Goal: Communication & Community: Answer question/provide support

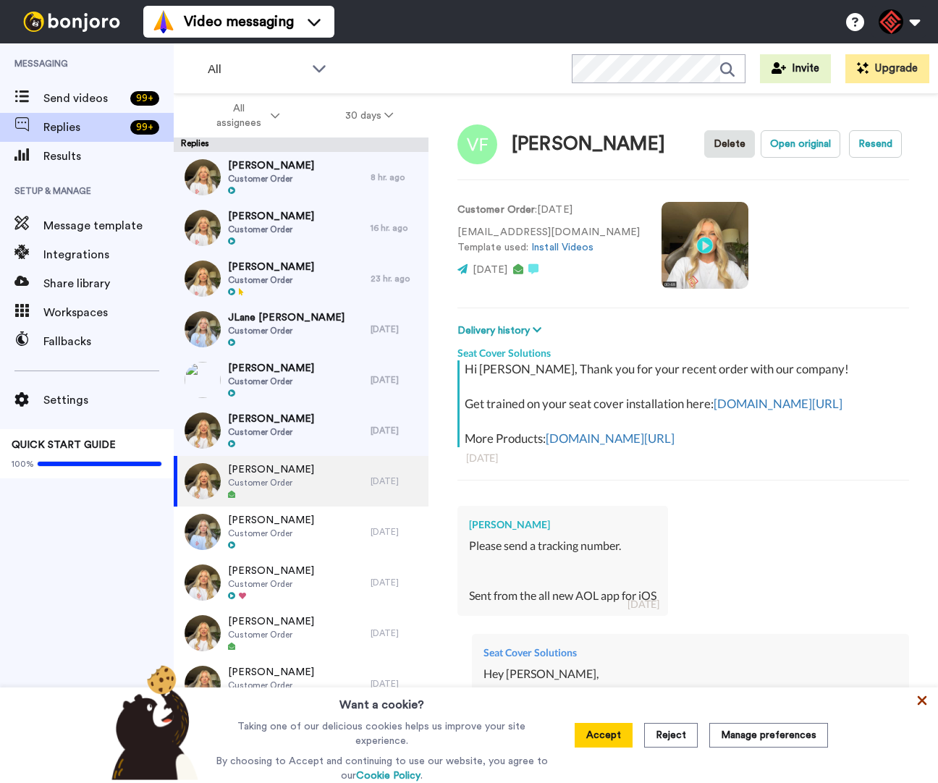
click at [916, 703] on icon at bounding box center [922, 701] width 14 height 14
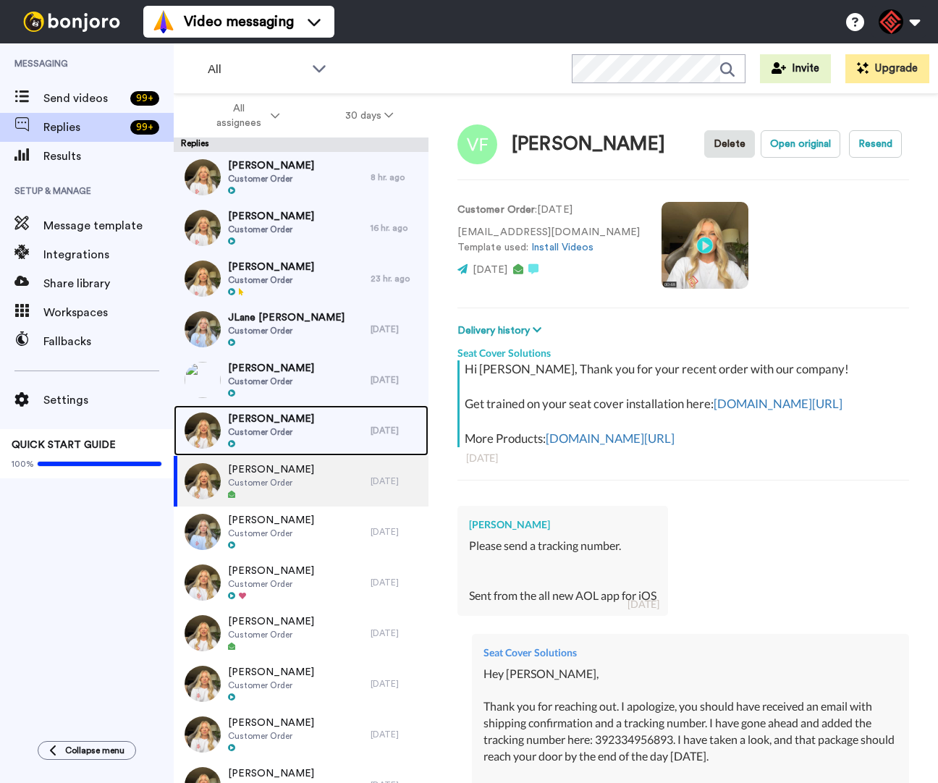
click at [291, 429] on span "Customer Order" at bounding box center [271, 432] width 86 height 12
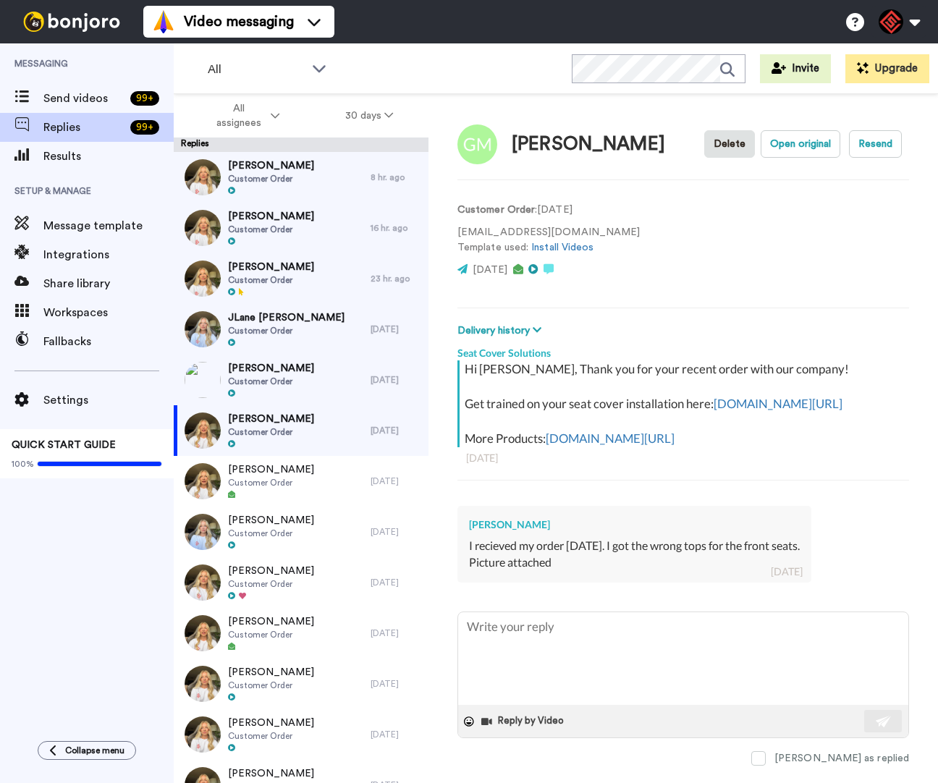
scroll to position [9, 0]
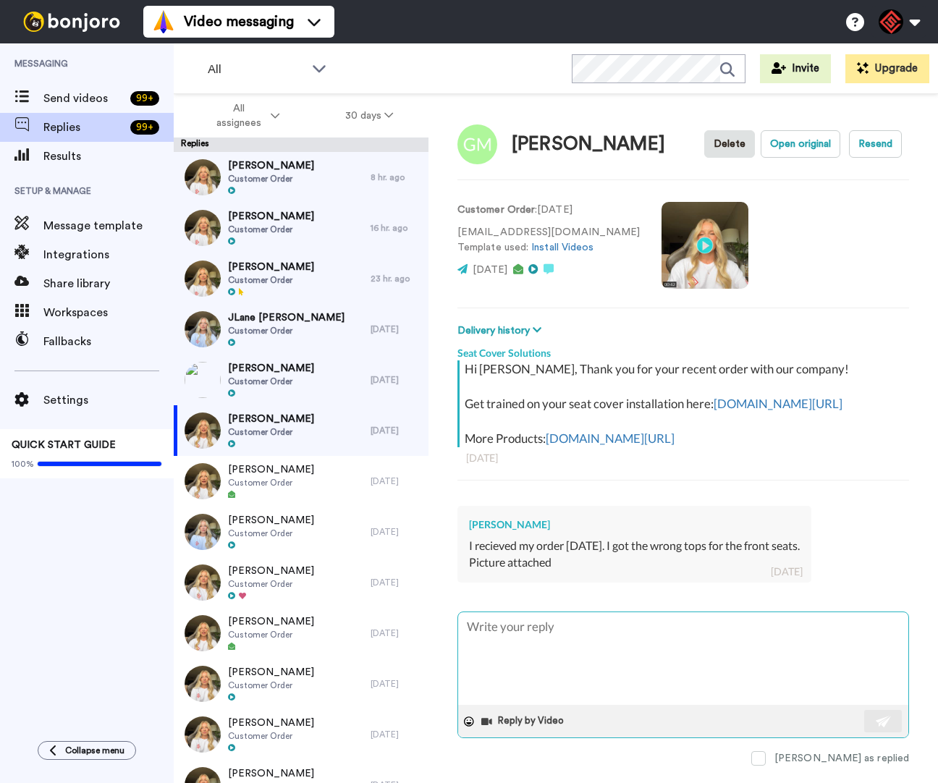
click at [677, 670] on textarea at bounding box center [683, 659] width 450 height 93
type textarea "x"
type textarea "H"
type textarea "x"
type textarea "He"
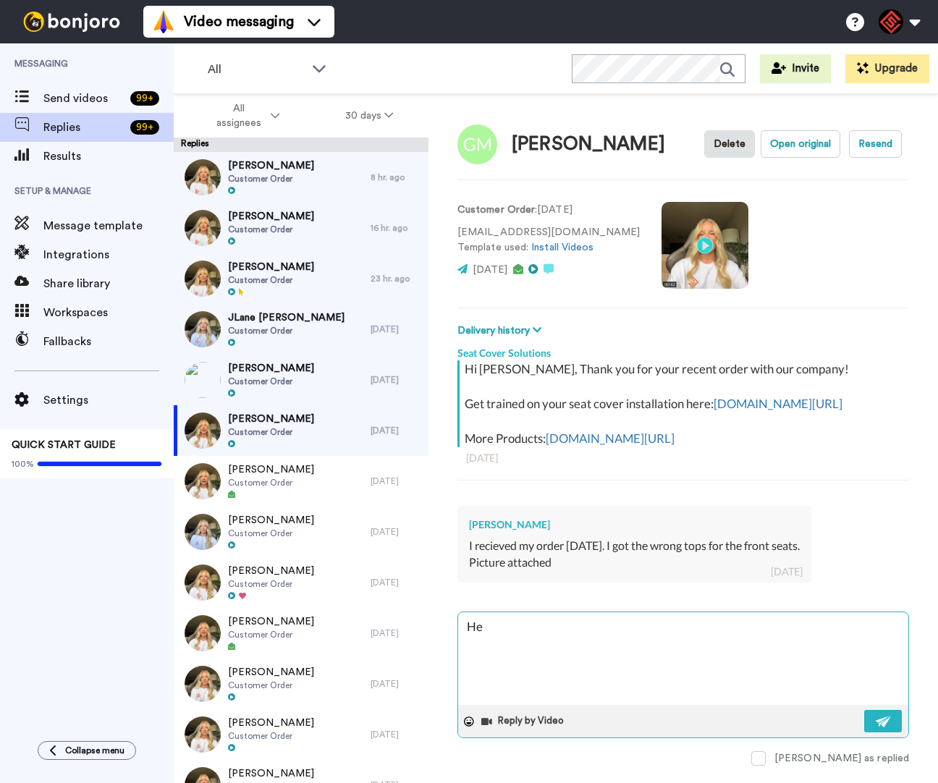
type textarea "x"
type textarea "Hey"
type textarea "x"
type textarea "Hey"
type textarea "x"
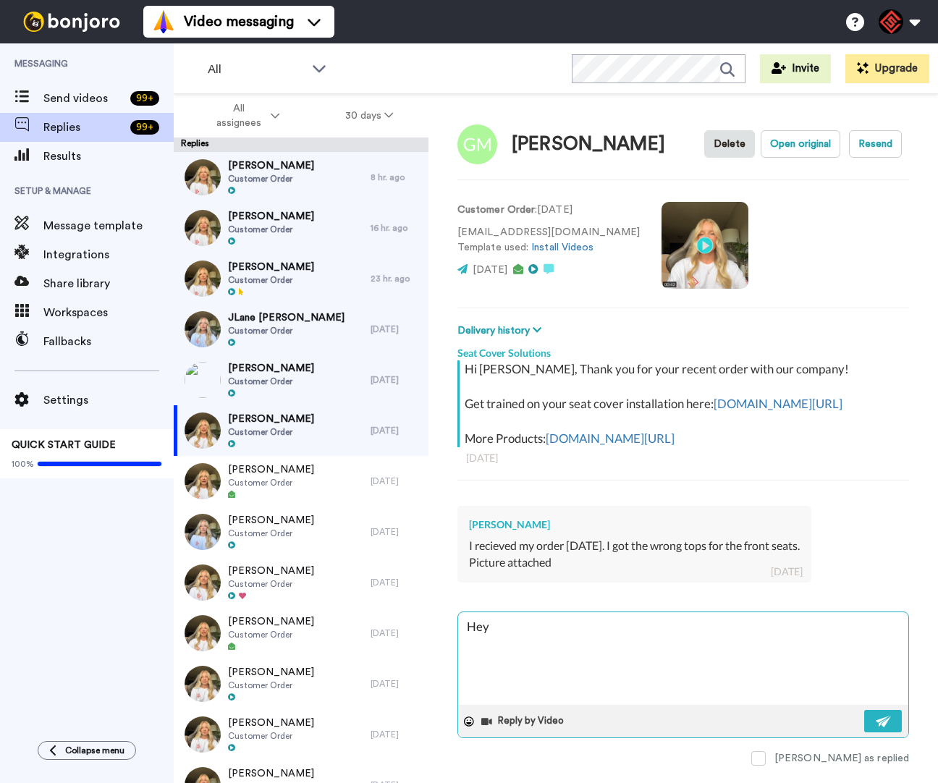
type textarea "Hey G"
type textarea "x"
type textarea "Hey Ga"
type textarea "x"
type textarea "Hey Gar"
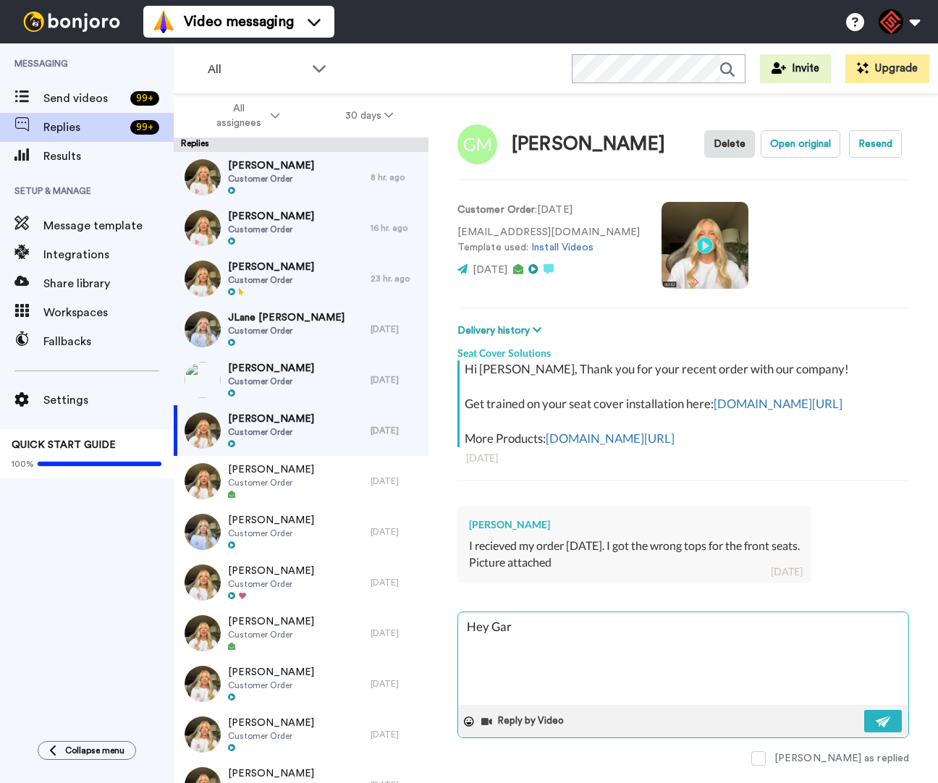
type textarea "x"
type textarea "Hey [PERSON_NAME]"
type textarea "x"
type textarea "Hey [PERSON_NAME],"
type textarea "x"
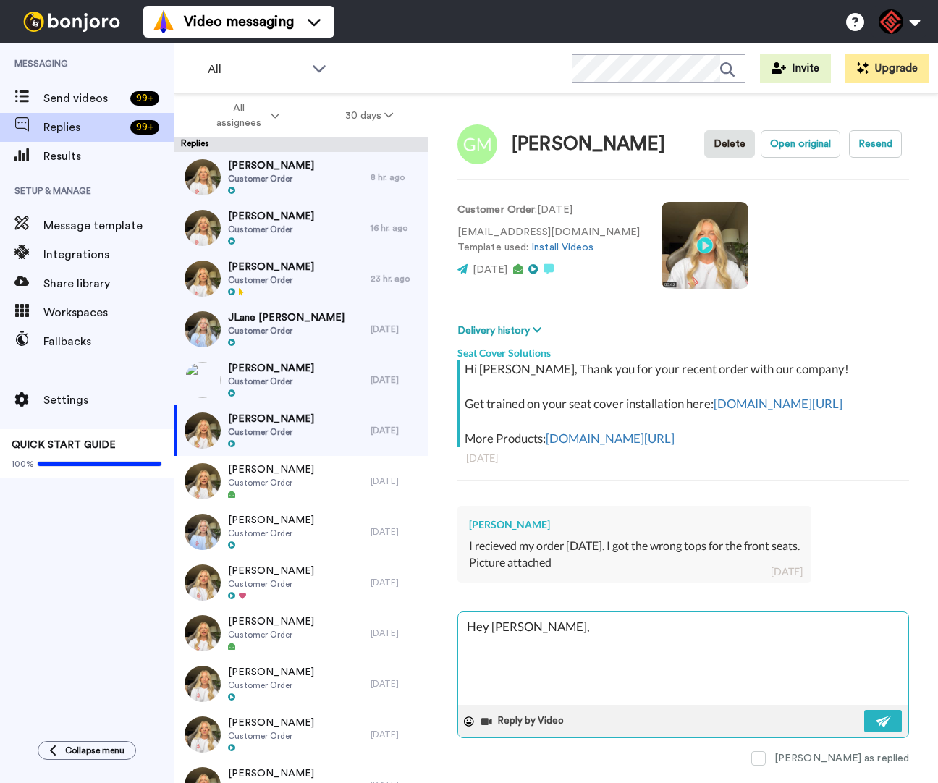
type textarea "Hey [PERSON_NAME],"
type textarea "x"
type textarea "Hey [PERSON_NAME],"
type textarea "x"
type textarea "Hey [PERSON_NAME], T"
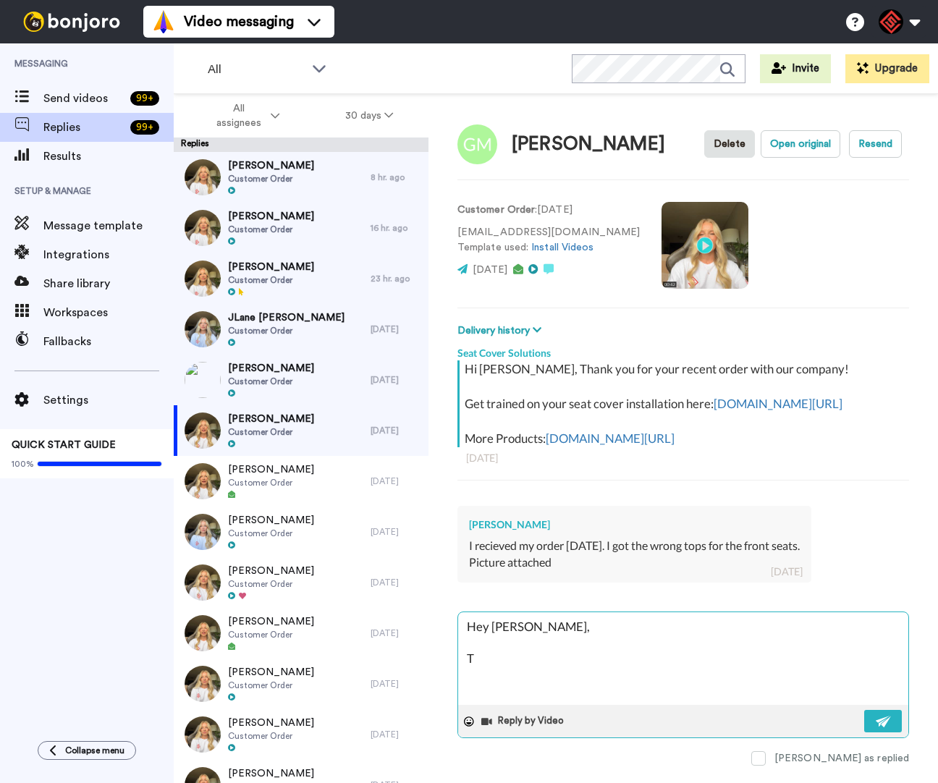
type textarea "x"
type textarea "Hey [PERSON_NAME], Th"
type textarea "x"
type textarea "Hey [PERSON_NAME], Tha"
type textarea "x"
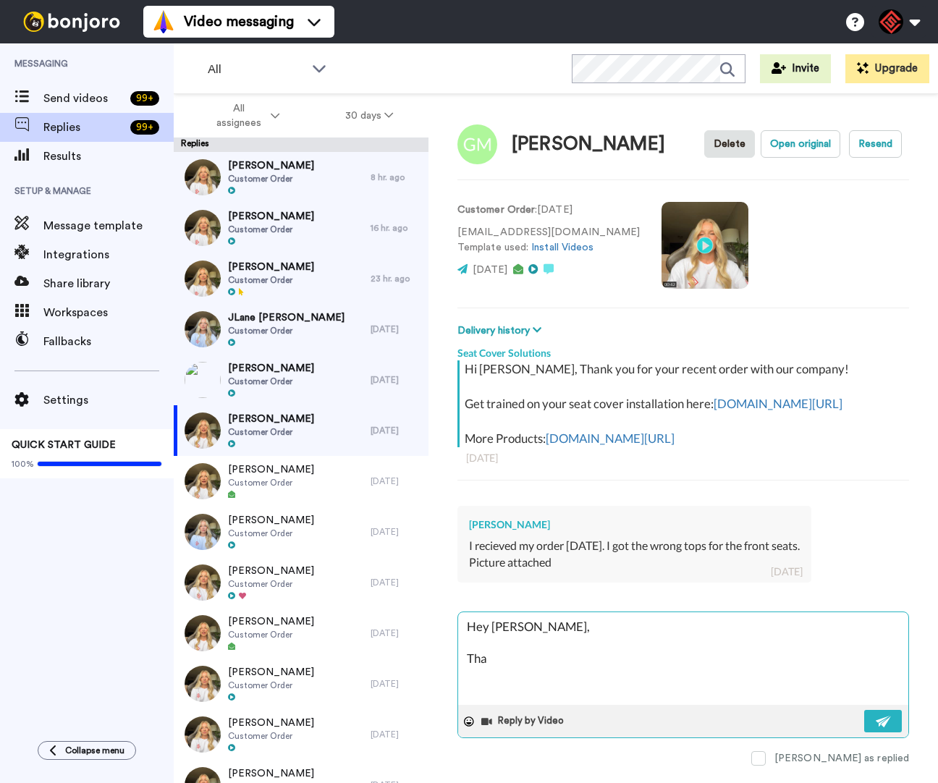
type textarea "Hey [PERSON_NAME], Than"
type textarea "x"
type textarea "Hey [PERSON_NAME], Thank"
type textarea "x"
type textarea "Hey [PERSON_NAME], Thank"
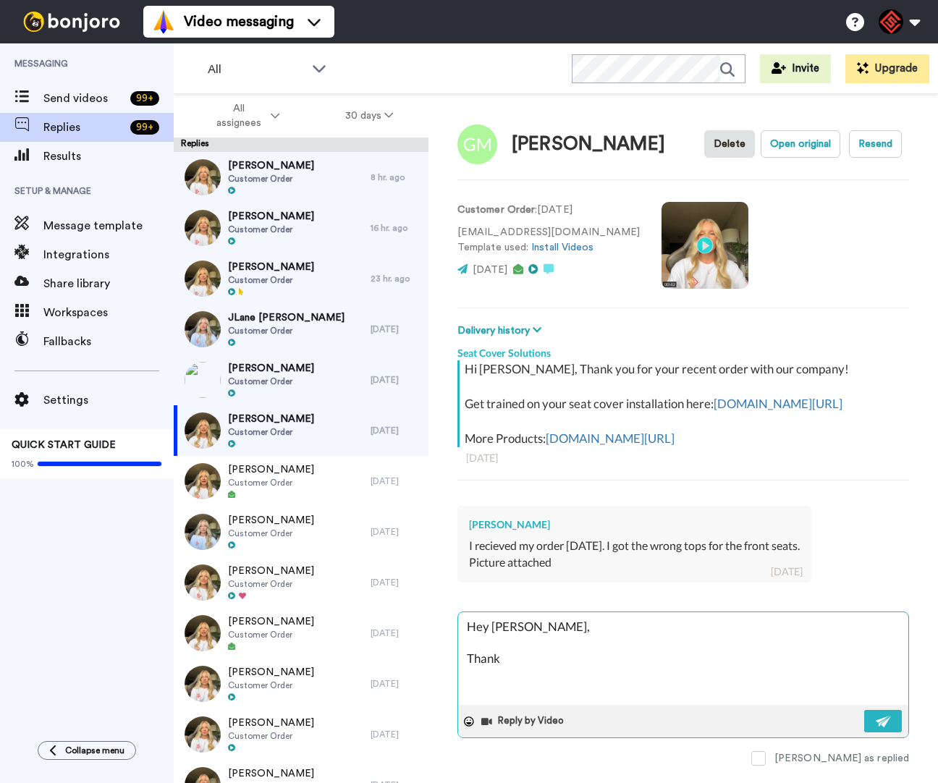
type textarea "x"
type textarea "Hey [PERSON_NAME], Thank y"
type textarea "x"
type textarea "Hey [PERSON_NAME], Thank yo"
type textarea "x"
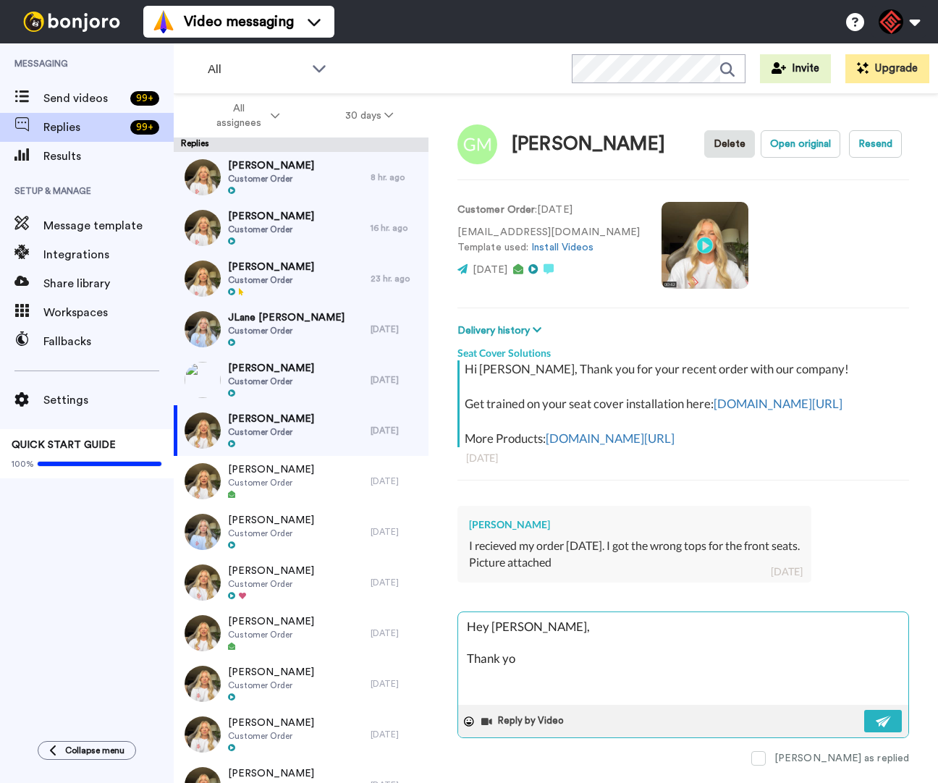
type textarea "Hey [PERSON_NAME], Thank you"
type textarea "x"
type textarea "Hey [PERSON_NAME], Thank you"
type textarea "x"
type textarea "Hey [PERSON_NAME], Thank you f"
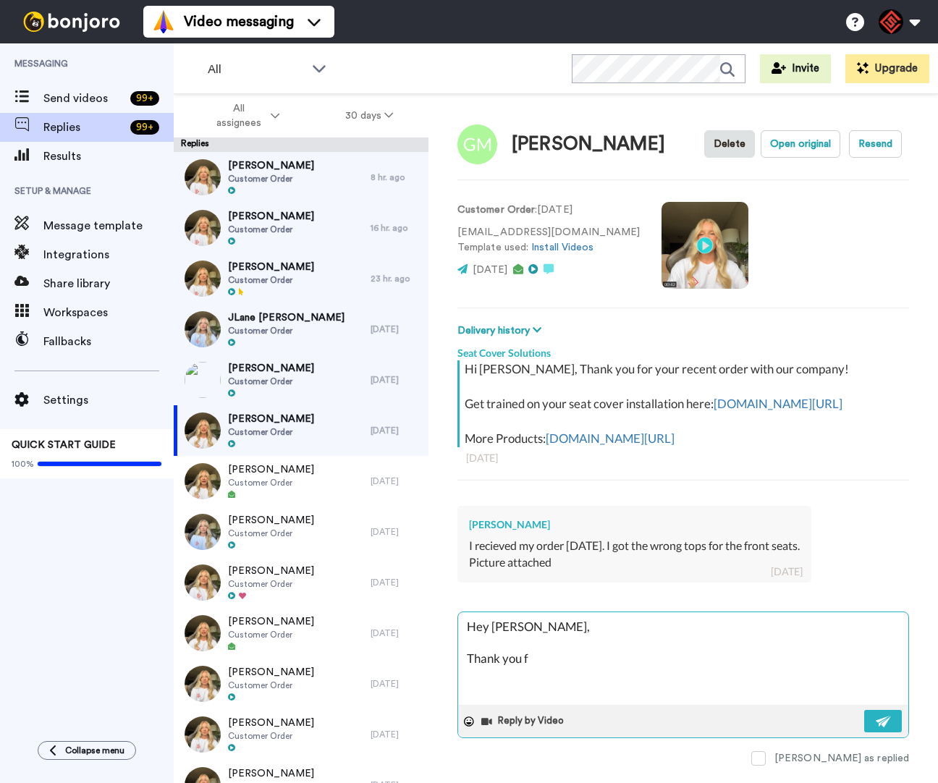
type textarea "x"
type textarea "Hey [PERSON_NAME], Thank you fo"
type textarea "x"
type textarea "Hey [PERSON_NAME], Thank you for"
type textarea "x"
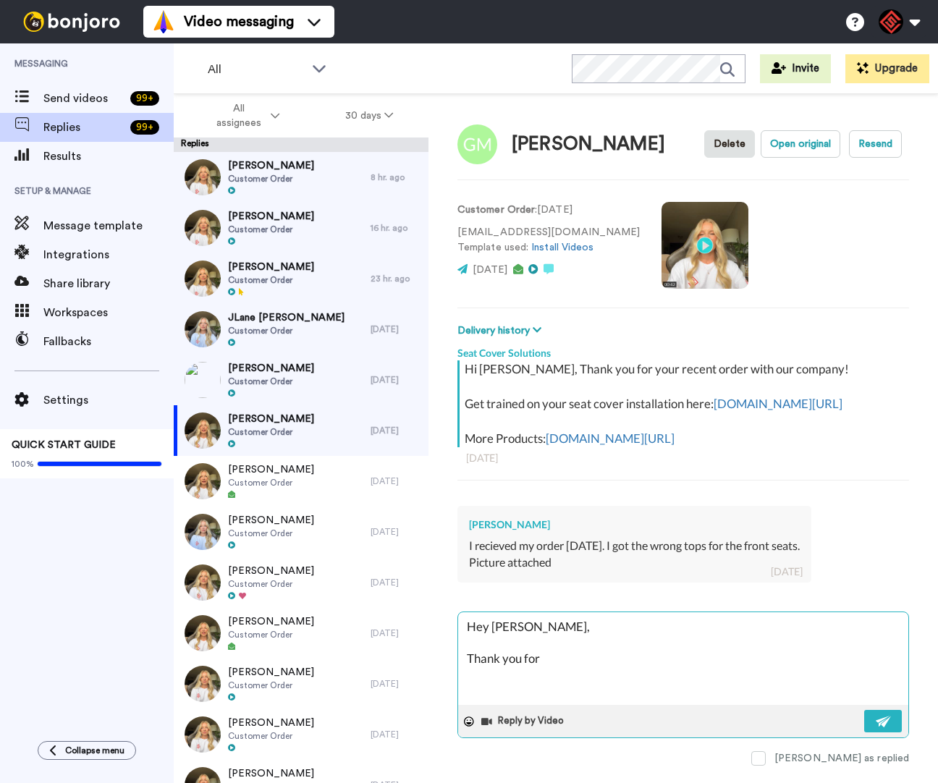
type textarea "Hey [PERSON_NAME], Thank you for"
type textarea "x"
type textarea "Hey [PERSON_NAME], Thank you for r"
type textarea "x"
type textarea "Hey [PERSON_NAME], Thank you for re"
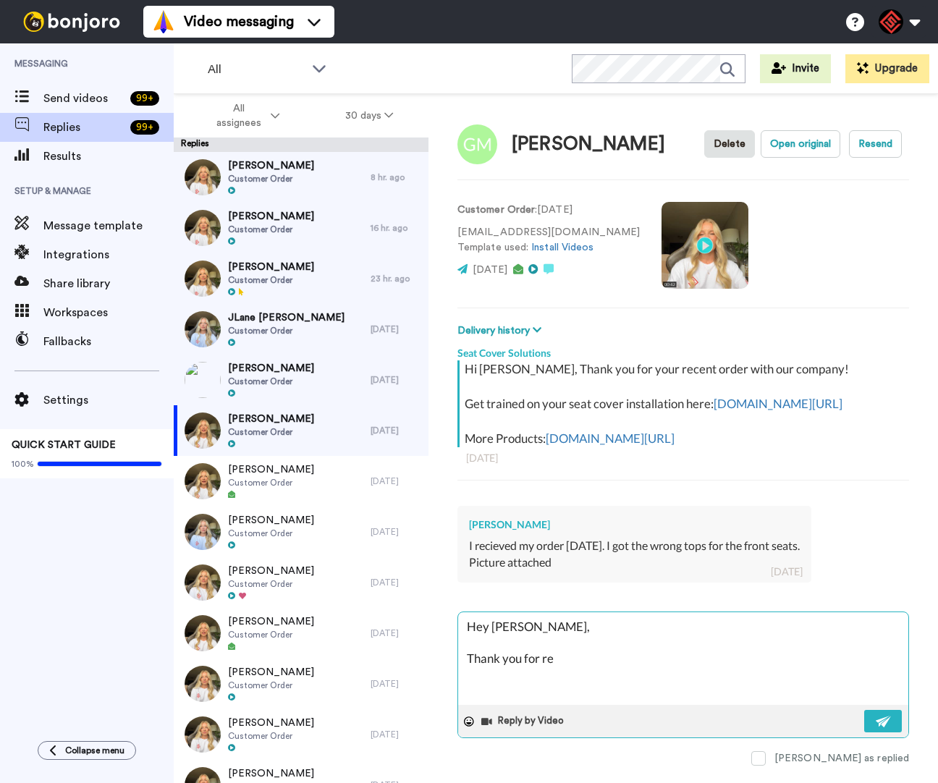
type textarea "x"
type textarea "Hey [PERSON_NAME], Thank you for [PERSON_NAME]"
type textarea "x"
type textarea "Hey [PERSON_NAME], Thank you for reah"
type textarea "x"
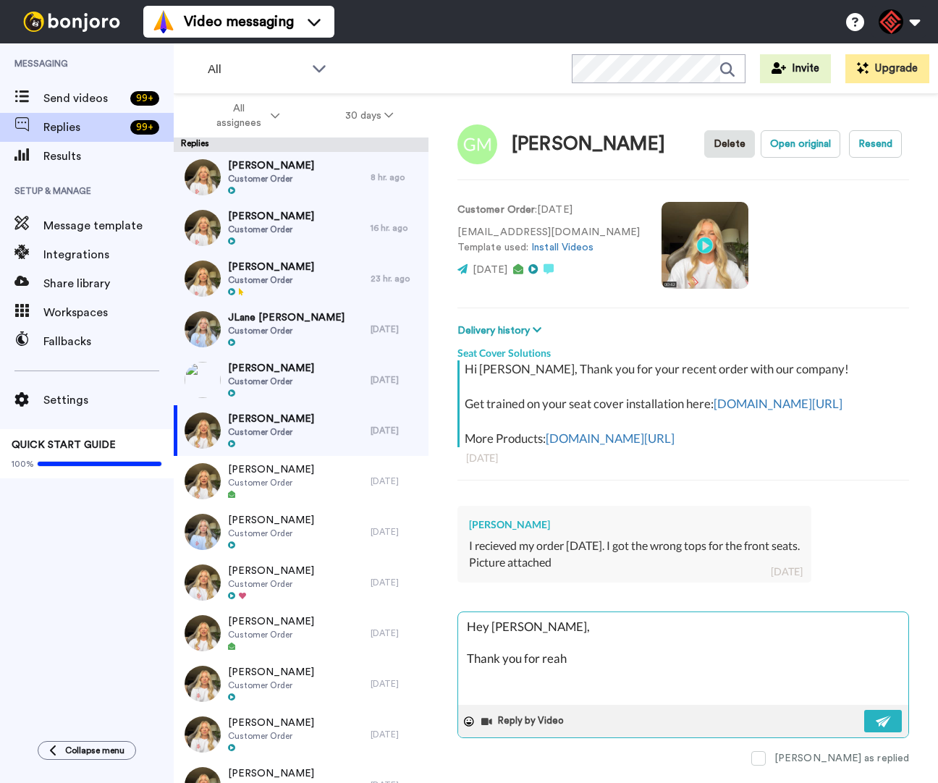
type textarea "Hey [PERSON_NAME], Thank you for reahc"
type textarea "x"
type textarea "Hey [PERSON_NAME], Thank you for reahci"
type textarea "x"
type textarea "Hey [PERSON_NAME], Thank you for reahcin"
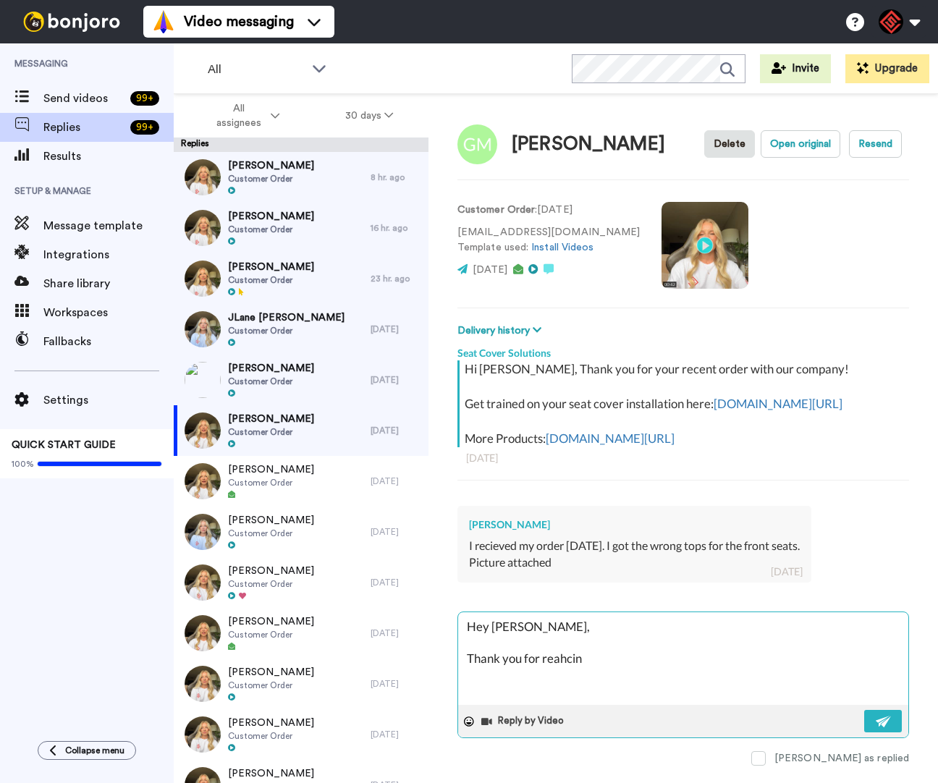
type textarea "x"
type textarea "Hey [PERSON_NAME], Thank you for reahcing"
type textarea "x"
type textarea "Hey [PERSON_NAME], Thank you for reahcing"
type textarea "x"
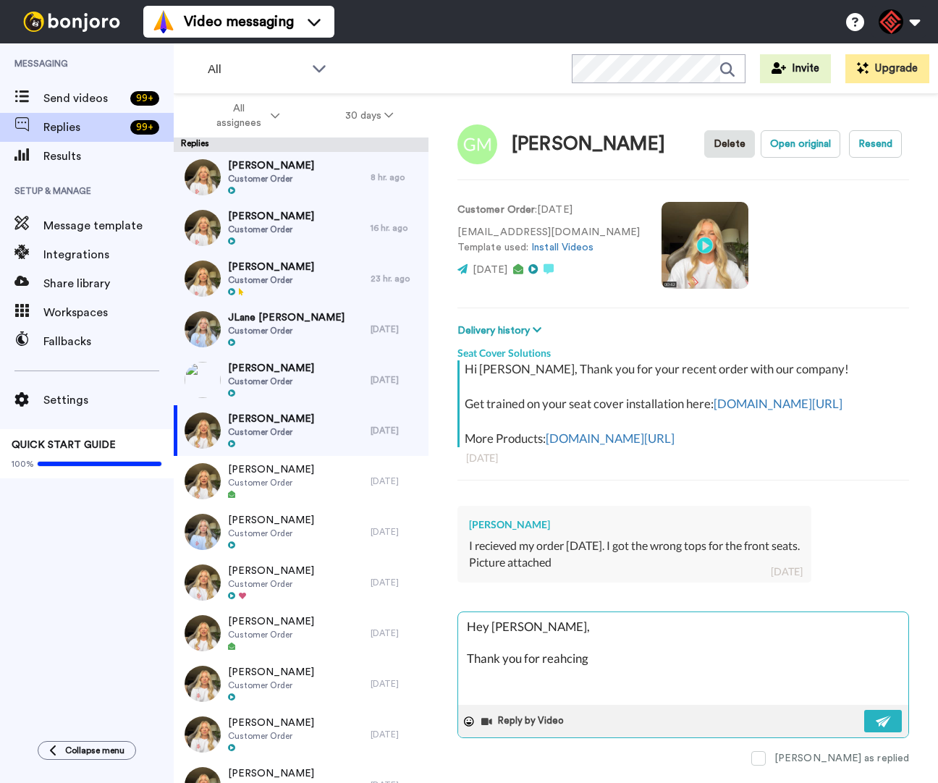
type textarea "Hey [PERSON_NAME], Thank you for reahcing o"
type textarea "x"
type textarea "Hey [PERSON_NAME], Thank you for reahcing ou"
type textarea "x"
type textarea "Hey [PERSON_NAME], Thank you for reahcing out"
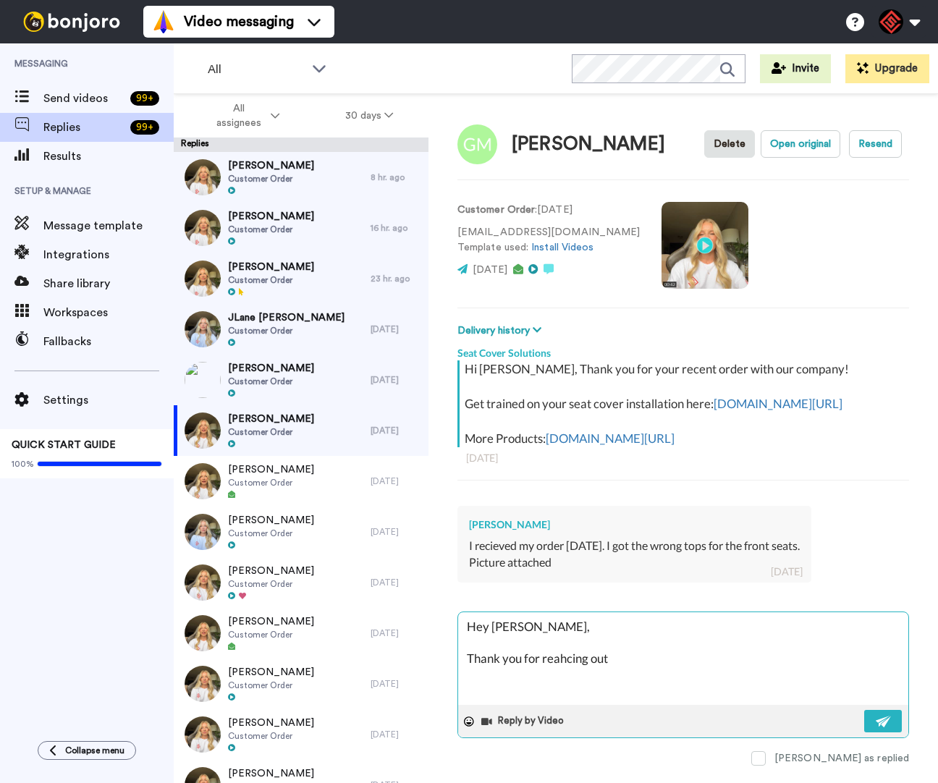
type textarea "x"
type textarea "Hey [PERSON_NAME], Thank you for reahcing out"
type textarea "x"
type textarea "Hey [PERSON_NAME], Thank you for reahcing out I"
type textarea "x"
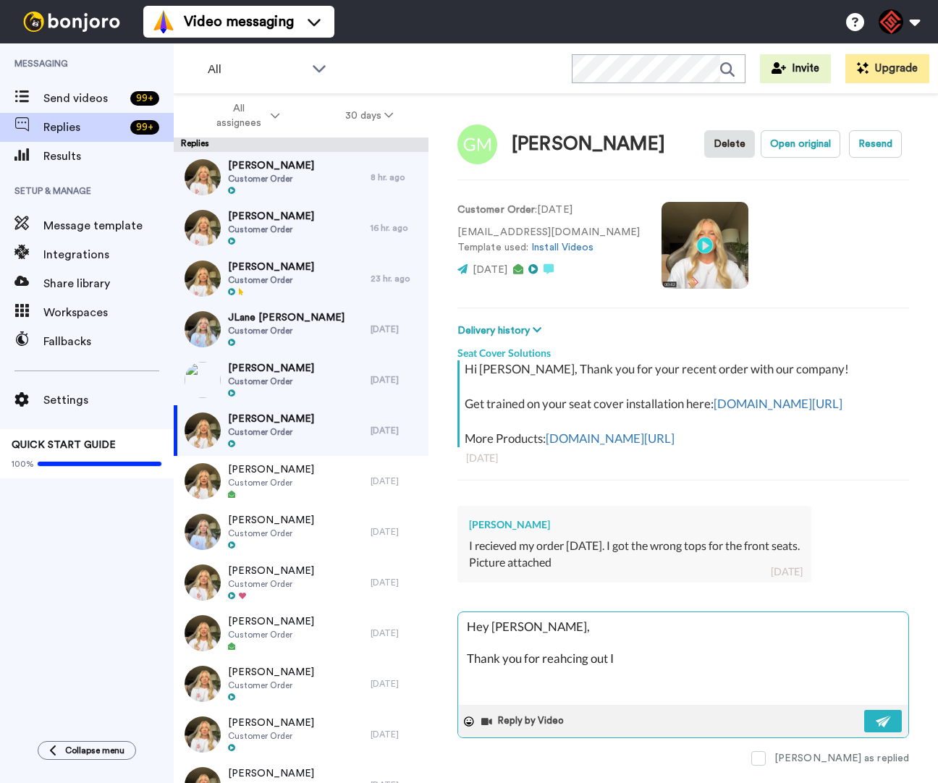
type textarea "Hey [PERSON_NAME], Thank you for reahcing out I"
type textarea "x"
type textarea "Hey [PERSON_NAME], Thank you for reahcing out I a"
type textarea "x"
type textarea "Hey [PERSON_NAME], Thank you for reahcing out I am"
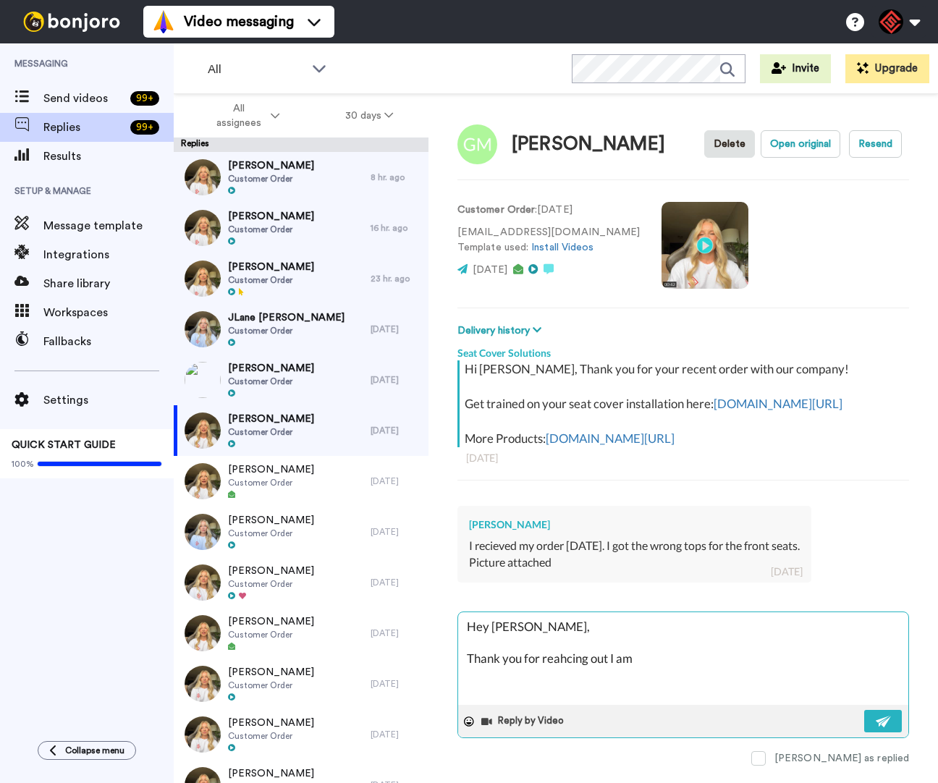
type textarea "x"
type textarea "Hey [PERSON_NAME], Thank you for reahcing out I am"
type textarea "x"
type textarea "Hey [PERSON_NAME], Thank you for reahcing out I am s"
type textarea "x"
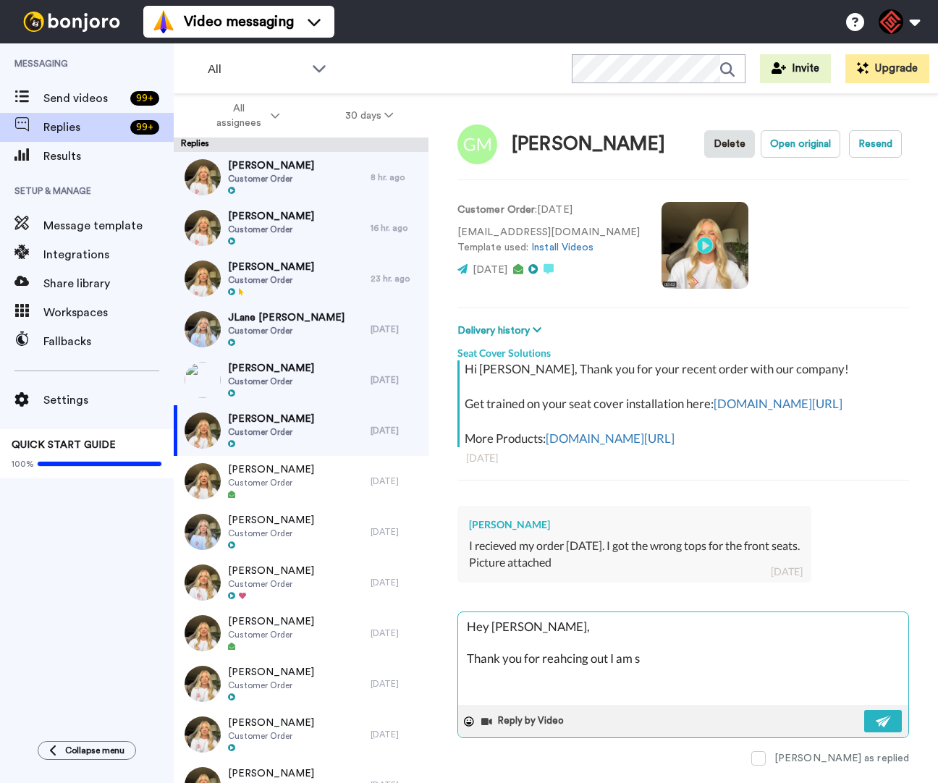
type textarea "Hey [PERSON_NAME], Thank you for reahcing out I am so"
type textarea "x"
type textarea "Hey [PERSON_NAME], Thank you for reahcing out I am sor"
type textarea "x"
type textarea "Hey [PERSON_NAME], Thank you for reahcing out I am sorr"
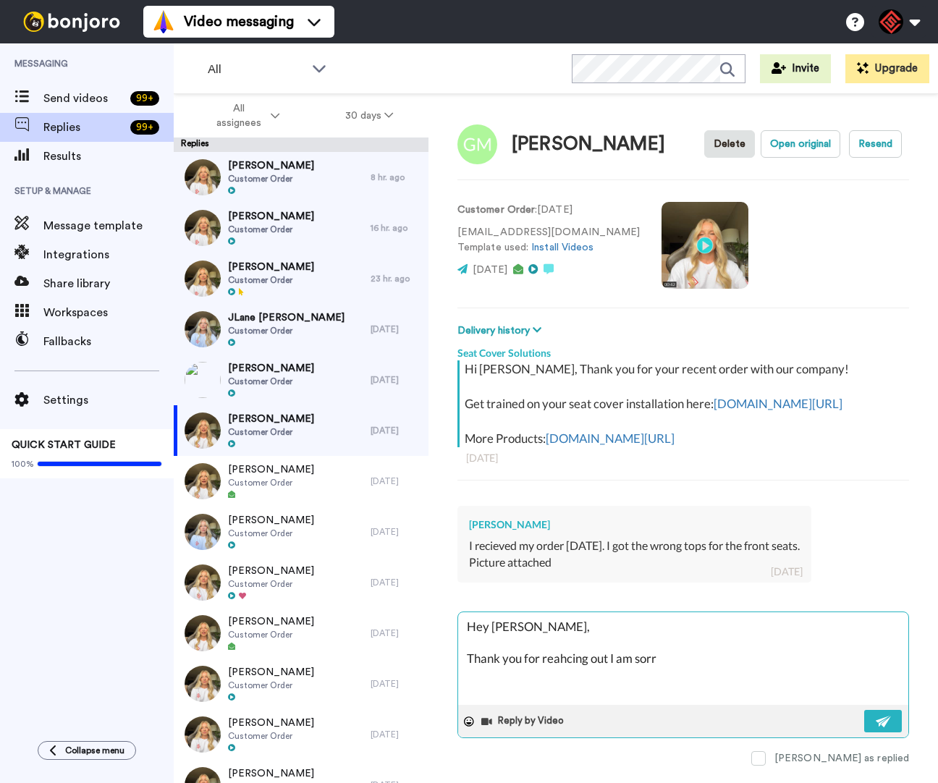
type textarea "x"
type textarea "Hey [PERSON_NAME], Thank you for reahcing out I am sorry"
type textarea "x"
type textarea "Hey [PERSON_NAME], Thank you for reahcing out I am sorry"
type textarea "x"
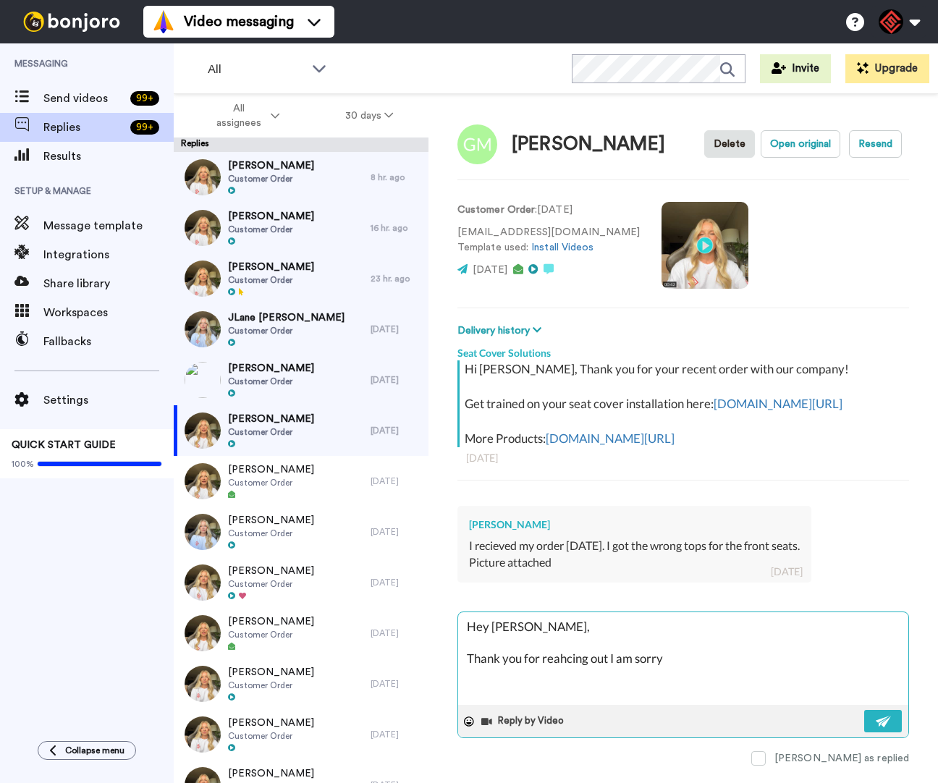
type textarea "Hey [PERSON_NAME], Thank you for reahcing out I am sorry t"
type textarea "x"
type textarea "Hey [PERSON_NAME], Thank you for reahcing out I am sorry to"
type textarea "x"
type textarea "Hey [PERSON_NAME], Thank you for reahcing out I am sorry to"
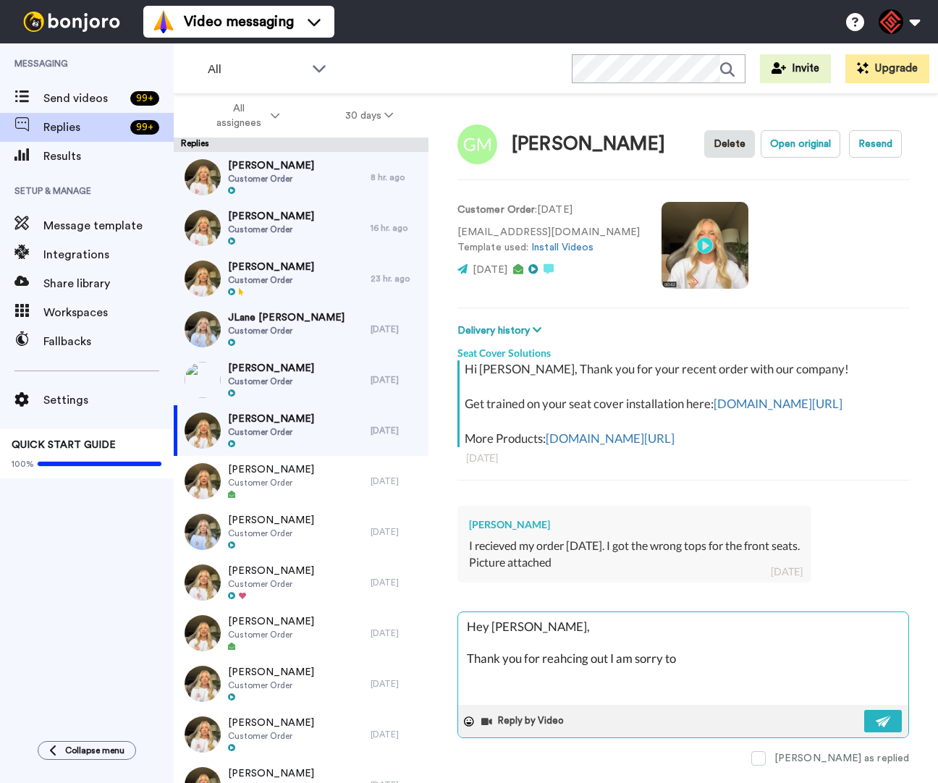
type textarea "x"
type textarea "Hey [PERSON_NAME], Thank you for reahcing out I am sorry to h"
type textarea "x"
type textarea "Hey [PERSON_NAME], Thank you for reahcing out I am sorry to he"
type textarea "x"
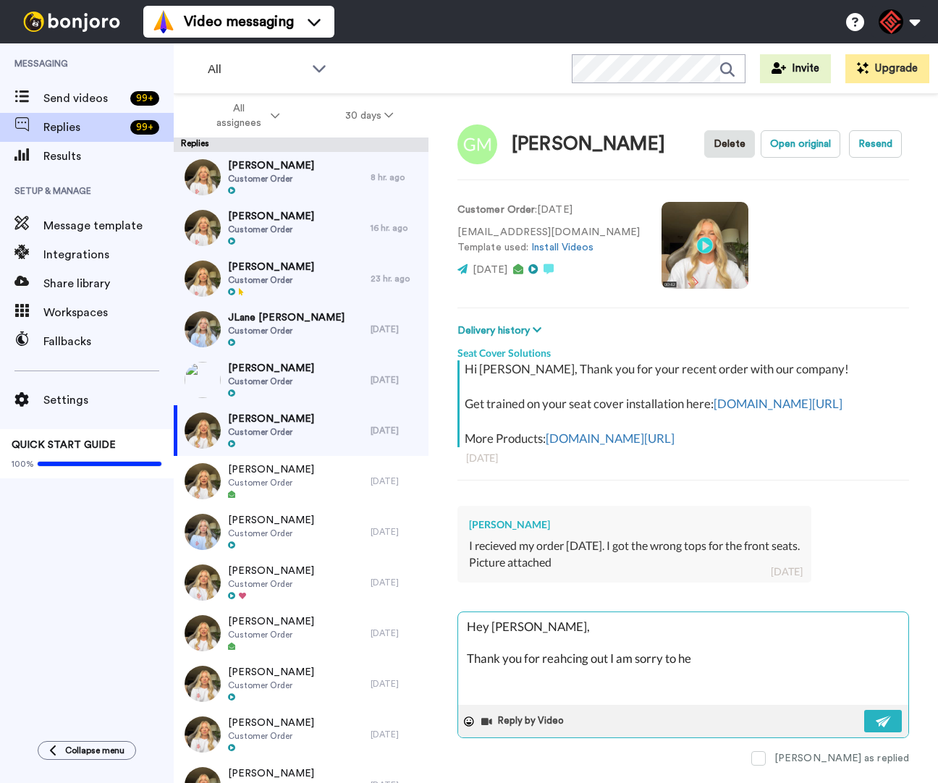
type textarea "Hey [PERSON_NAME], Thank you for reahcing out I am sorry to hea"
type textarea "x"
type textarea "Hey [PERSON_NAME], Thank you for reahcing out I am sorry to hear"
type textarea "x"
type textarea "Hey [PERSON_NAME], Thank you for reahcing out I am sorry to hear"
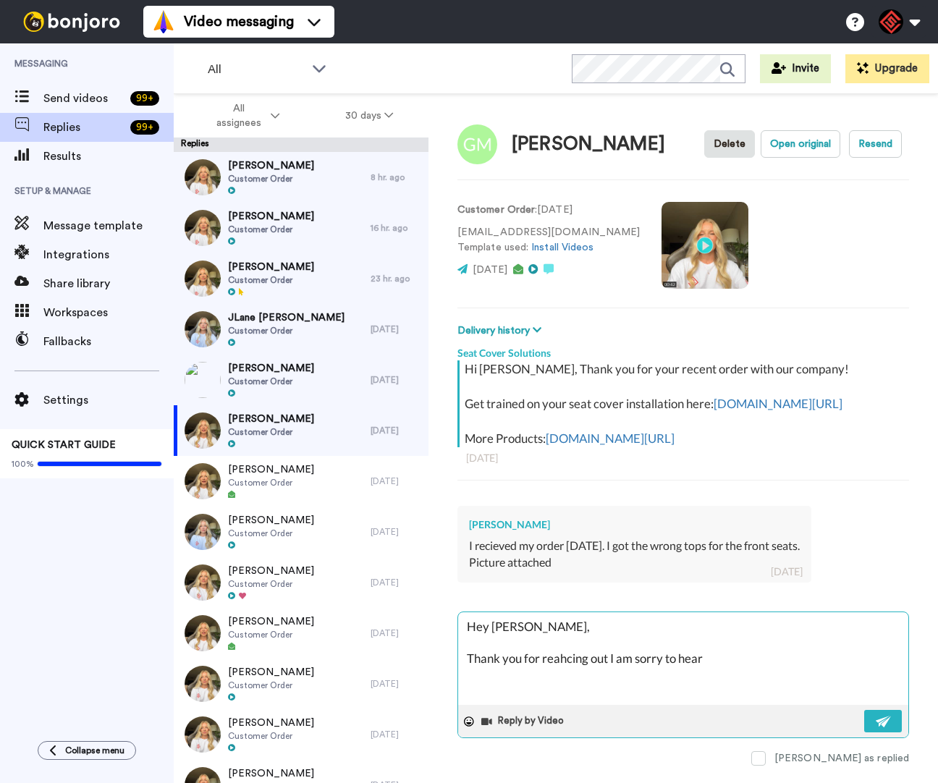
type textarea "x"
type textarea "Hey [PERSON_NAME], Thank you for reahcing out I am sorry to hear a"
type textarea "x"
type textarea "Hey [PERSON_NAME], Thank you for reahcing out I am sorry to hear ab"
type textarea "x"
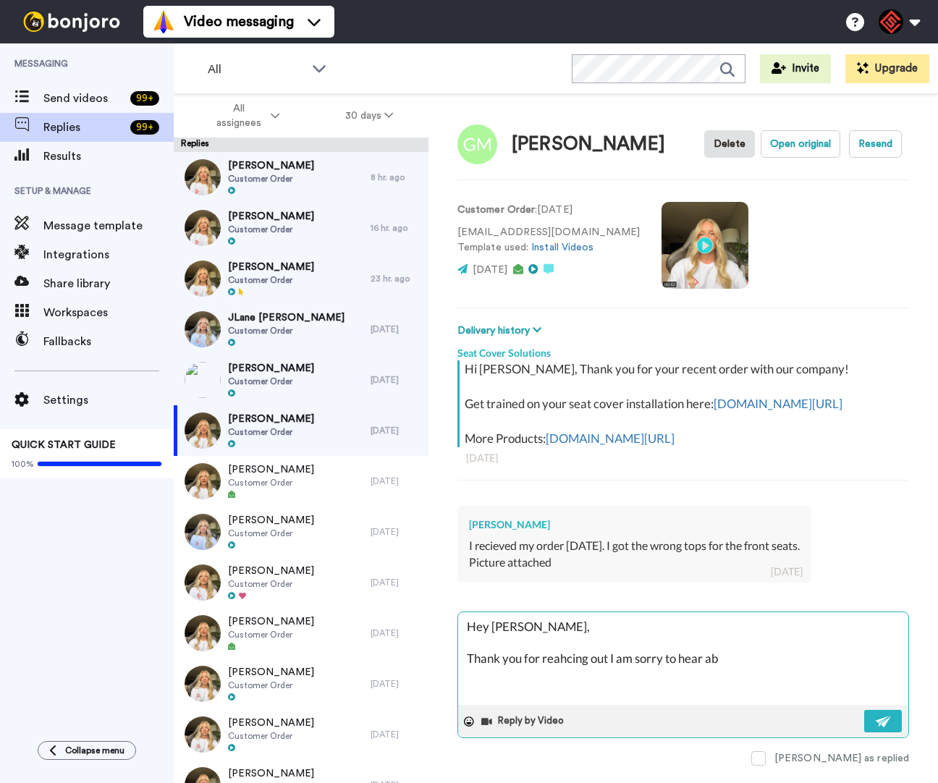
type textarea "Hey [PERSON_NAME], Thank you for reahcing out I am sorry to hear abo"
type textarea "x"
type textarea "Hey [PERSON_NAME], Thank you for reahcing out I am sorry to hear abou"
type textarea "x"
type textarea "Hey [PERSON_NAME], Thank you for reahcing out I am sorry to hear about"
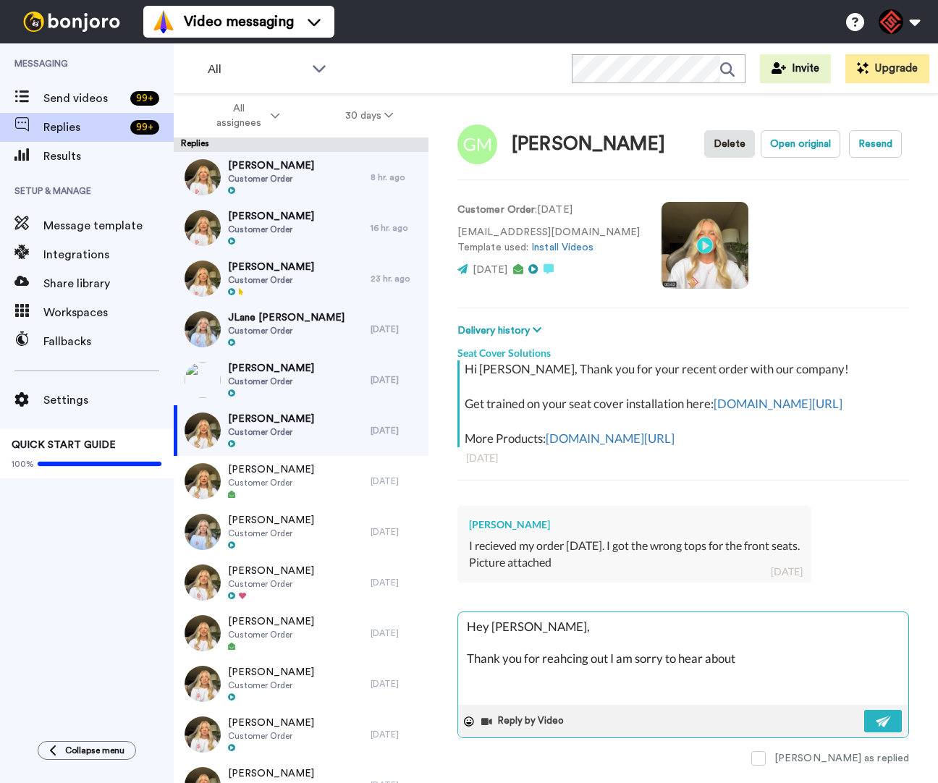
type textarea "x"
type textarea "Hey [PERSON_NAME], Thank you for reahcing out I am sorry to hear about"
type textarea "x"
type textarea "Hey [PERSON_NAME], Thank you for reahcing out I am sorry to hear about y"
type textarea "x"
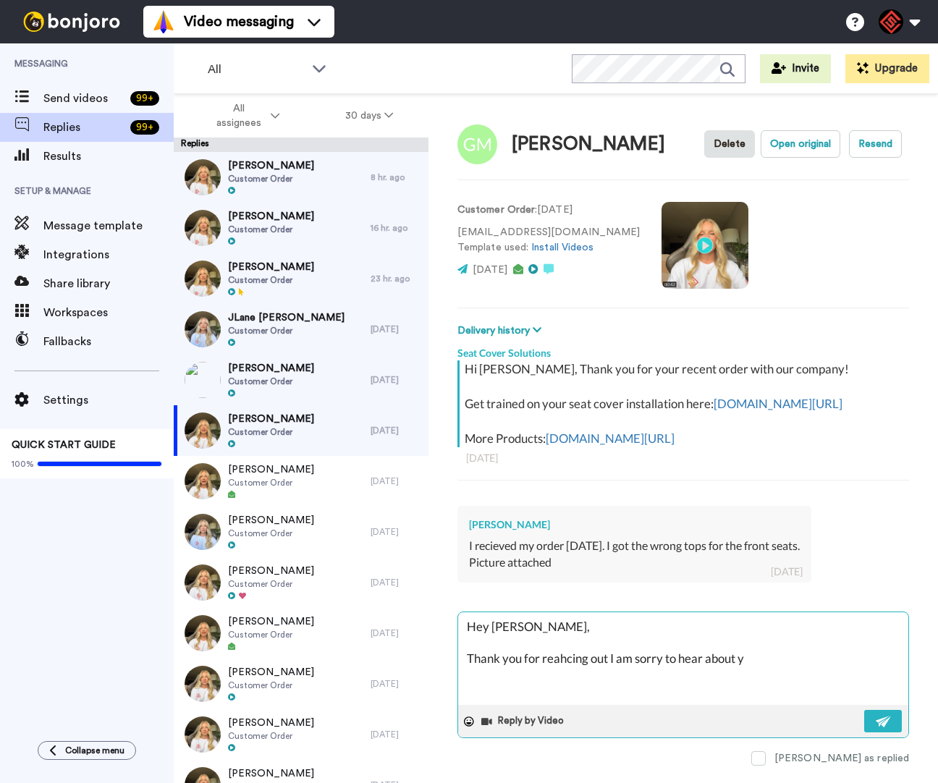
type textarea "Hey [PERSON_NAME], Thank you for reahcing out I am sorry to hear about yo"
type textarea "x"
type textarea "Hey [PERSON_NAME], Thank you for reahcing out I am sorry to hear about you"
type textarea "x"
type textarea "Hey [PERSON_NAME], Thank you for reahcing out I am sorry to hear about you"
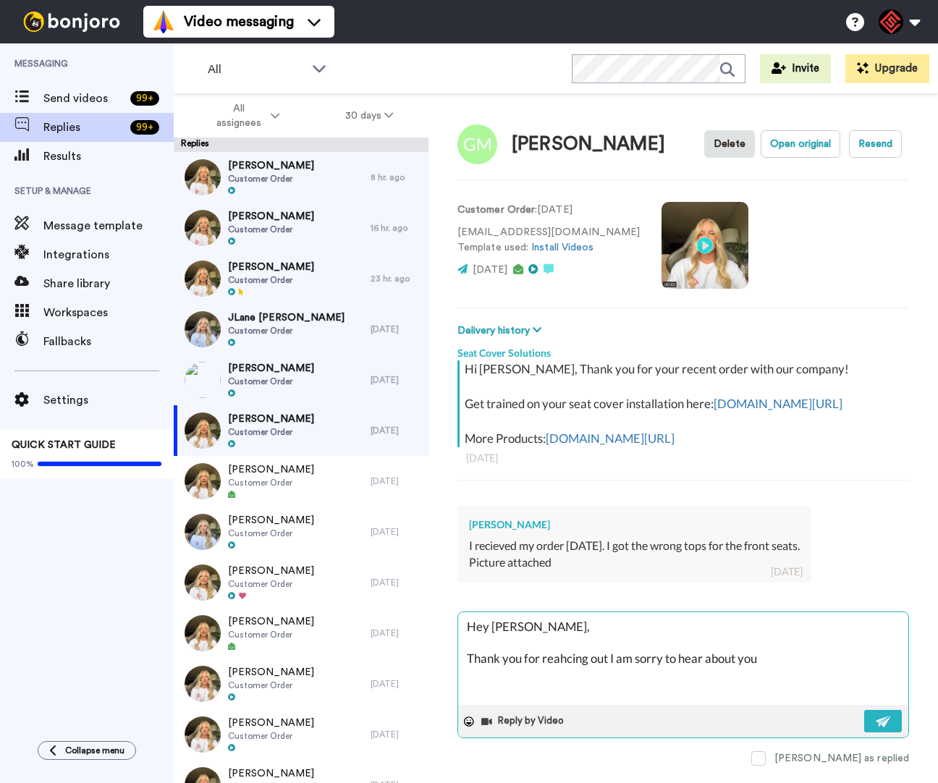
type textarea "x"
type textarea "Hey [PERSON_NAME], Thank you for reahcing out I am sorry to hear about you g"
type textarea "x"
type textarea "Hey [PERSON_NAME], Thank you for reahcing out I am sorry to hear about you ge"
type textarea "x"
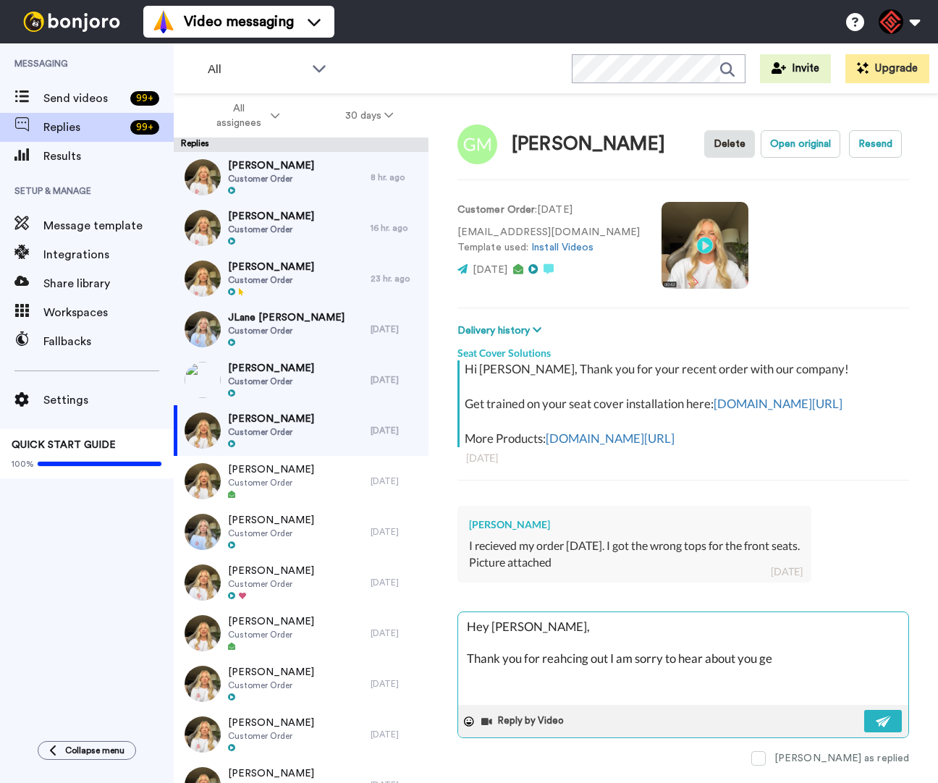
type textarea "Hey [PERSON_NAME], Thank you for reahcing out I am sorry to hear about you get"
type textarea "x"
type textarea "Hey [PERSON_NAME], Thank you for reahcing out I am sorry to hear about you gett"
type textarea "x"
type textarea "Hey [PERSON_NAME], Thank you for reahcing out I am sorry to hear about you getti"
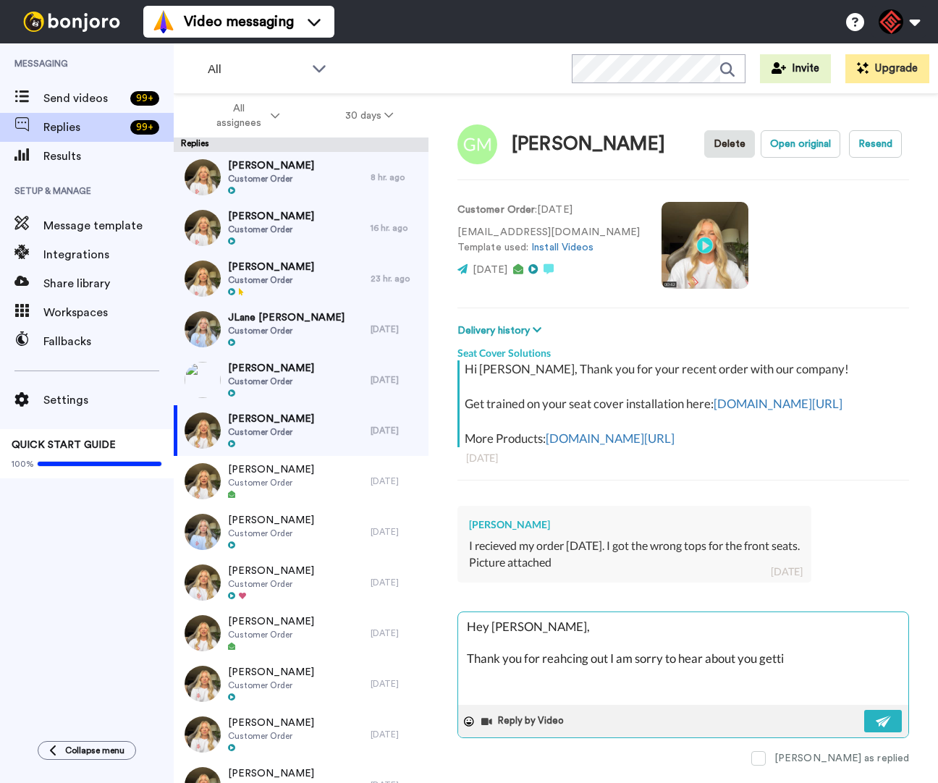
type textarea "x"
type textarea "Hey [PERSON_NAME], Thank you for reahcing out I am sorry to hear about you gett…"
type textarea "x"
type textarea "Hey [PERSON_NAME], Thank you for reahcing out I am sorry to hear about you gett…"
type textarea "x"
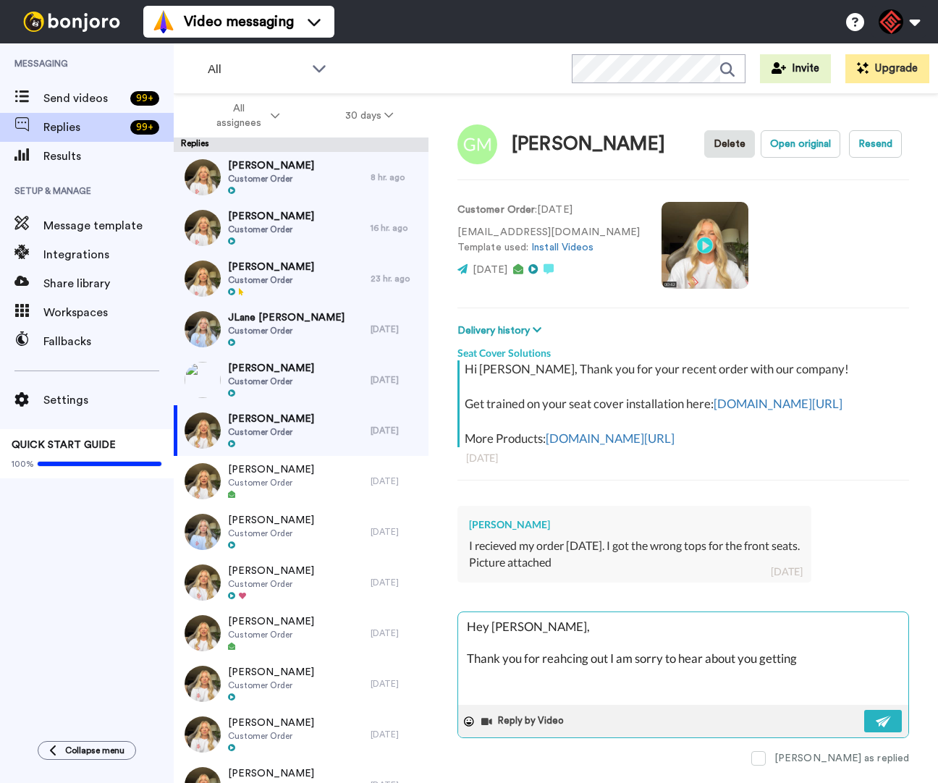
type textarea "Hey [PERSON_NAME], Thank you for reahcing out I am sorry to hear about you gett…"
type textarea "x"
type textarea "Hey [PERSON_NAME], Thank you for reahcing out I am sorry to hear about you gett…"
type textarea "x"
type textarea "Hey [PERSON_NAME], Thank you for reahcing out I am sorry to hear about you gett…"
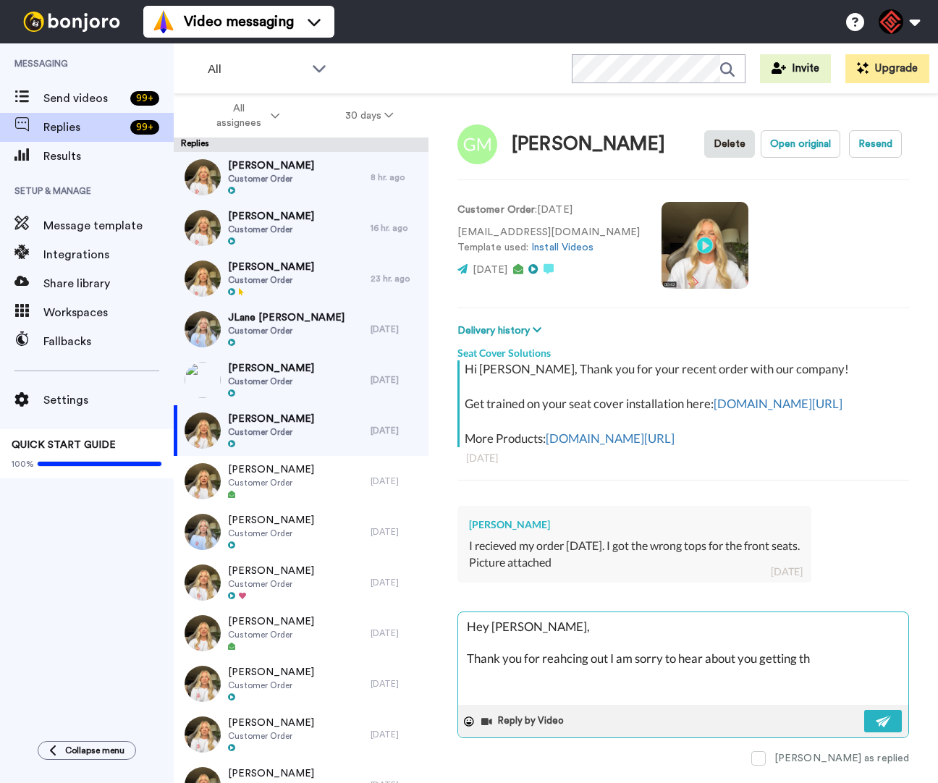
type textarea "x"
type textarea "Hey [PERSON_NAME], Thank you for reahcing out I am sorry to hear about you gett…"
type textarea "x"
type textarea "Hey [PERSON_NAME], Thank you for reahcing out I am sorry to hear about you gett…"
type textarea "x"
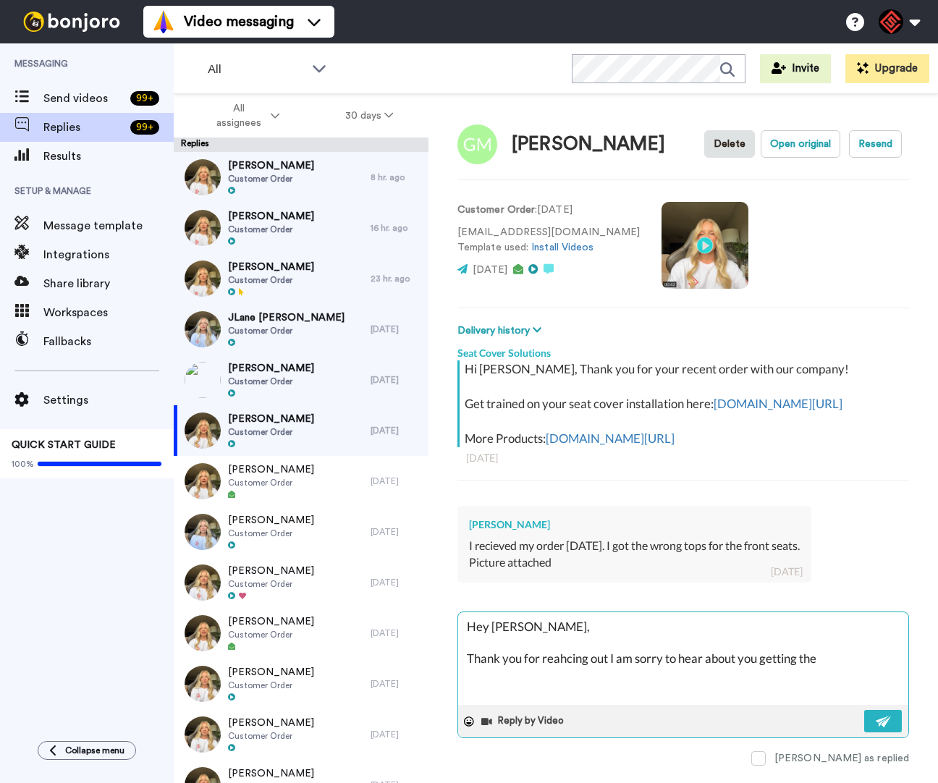
type textarea "Hey [PERSON_NAME], Thank you for reahcing out I am sorry to hear about you gett…"
type textarea "x"
type textarea "Hey [PERSON_NAME], Thank you for reahcing out I am sorry to hear about you gett…"
type textarea "x"
type textarea "Hey [PERSON_NAME], Thank you for reahcing out I am sorry to hear about you gett…"
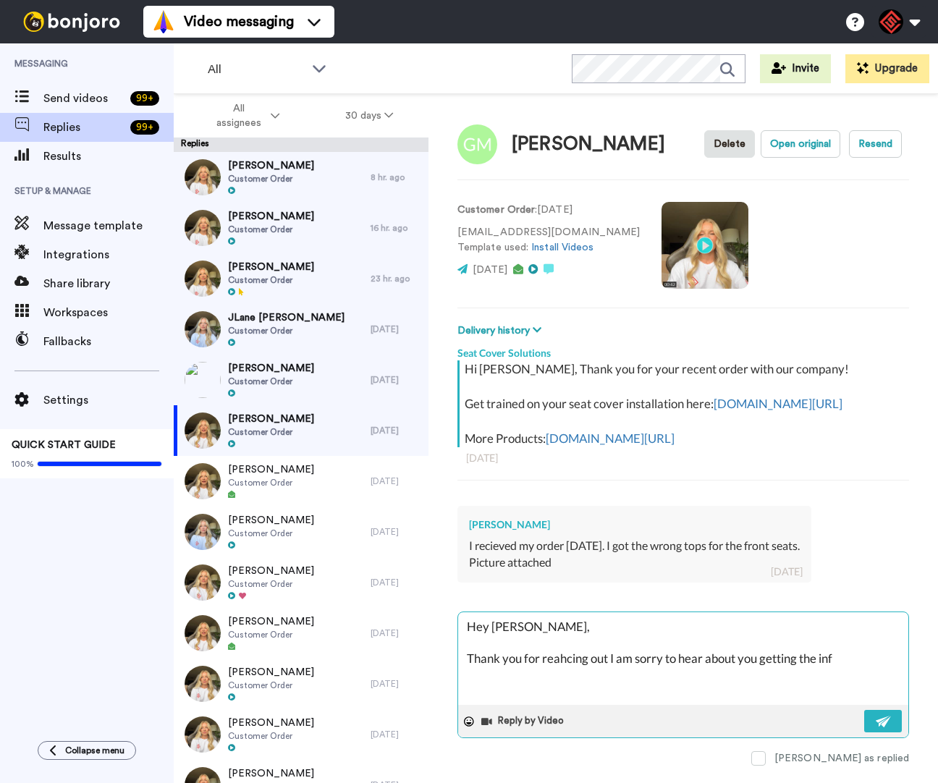
type textarea "x"
type textarea "Hey [PERSON_NAME], Thank you for reahcing out I am sorry to hear about you gett…"
type textarea "x"
type textarea "Hey [PERSON_NAME], Thank you for reahcing out I am sorry to hear about you gett…"
type textarea "x"
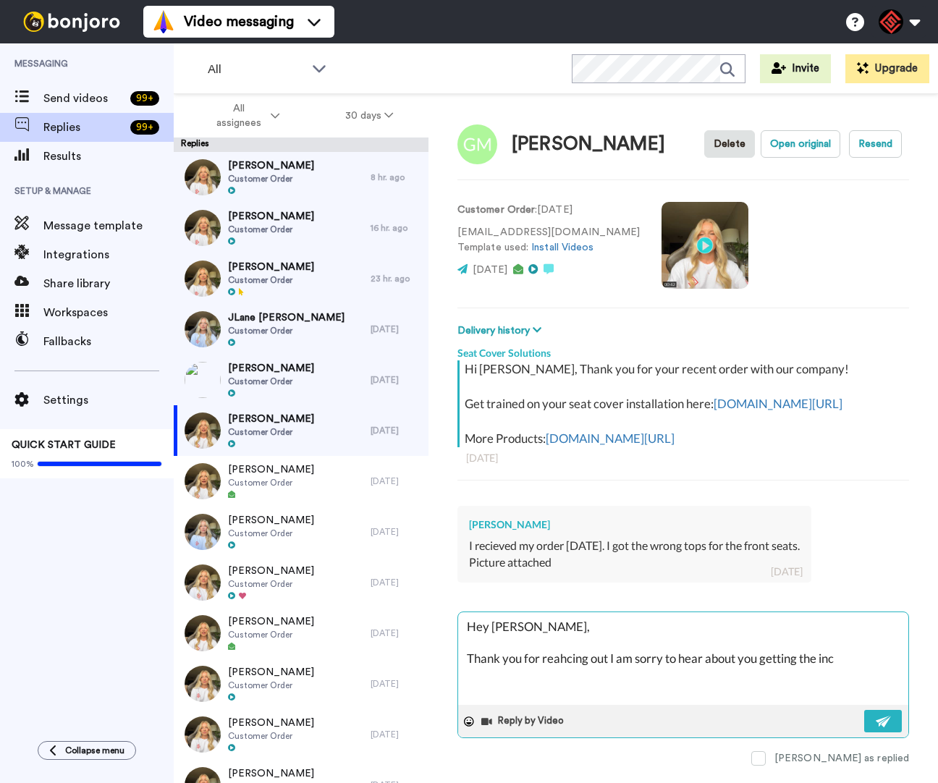
type textarea "Hey [PERSON_NAME], Thank you for reahcing out I am sorry to hear about you gett…"
type textarea "x"
type textarea "Hey [PERSON_NAME], Thank you for reahcing out I am sorry to hear about you gett…"
type textarea "x"
type textarea "Hey [PERSON_NAME], Thank you for reahcing out I am sorry to hear about you gett…"
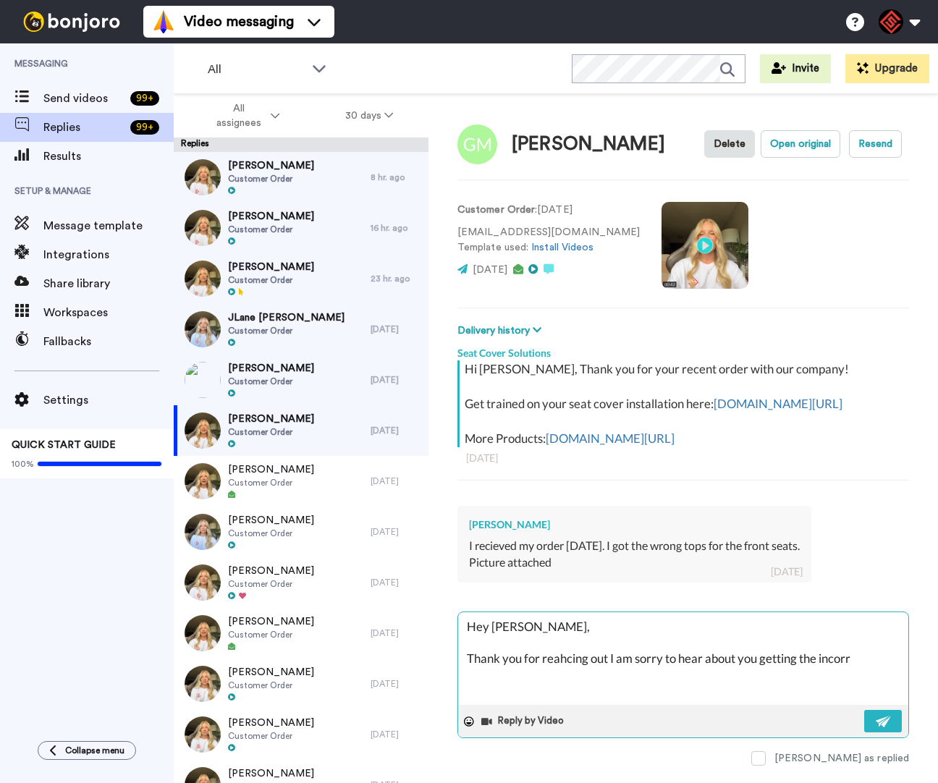
type textarea "x"
type textarea "Hey [PERSON_NAME], Thank you for reahcing out I am sorry to hear about you gett…"
type textarea "x"
type textarea "Hey [PERSON_NAME], Thank you for reahcing out I am sorry to hear about you gett…"
type textarea "x"
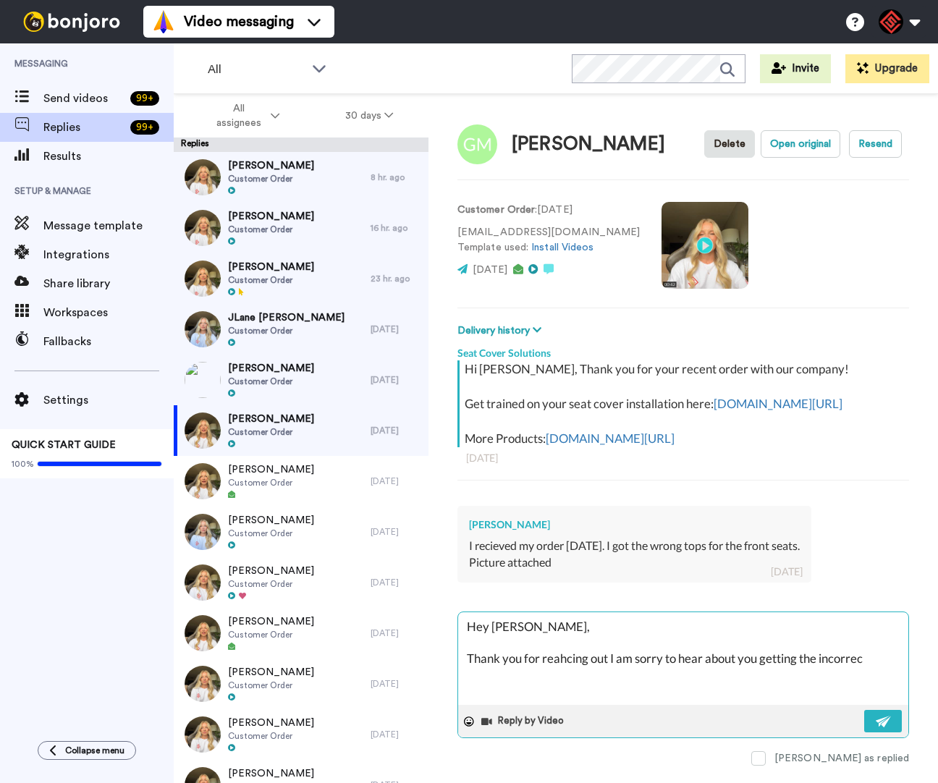
type textarea "Hey [PERSON_NAME], Thank you for reahcing out I am sorry to hear about you gett…"
type textarea "x"
type textarea "Hey [PERSON_NAME], Thank you for reahcing out I am sorry to hear about you gett…"
type textarea "x"
type textarea "Hey [PERSON_NAME], Thank you for reahcing out I am sorry to hear about you gett…"
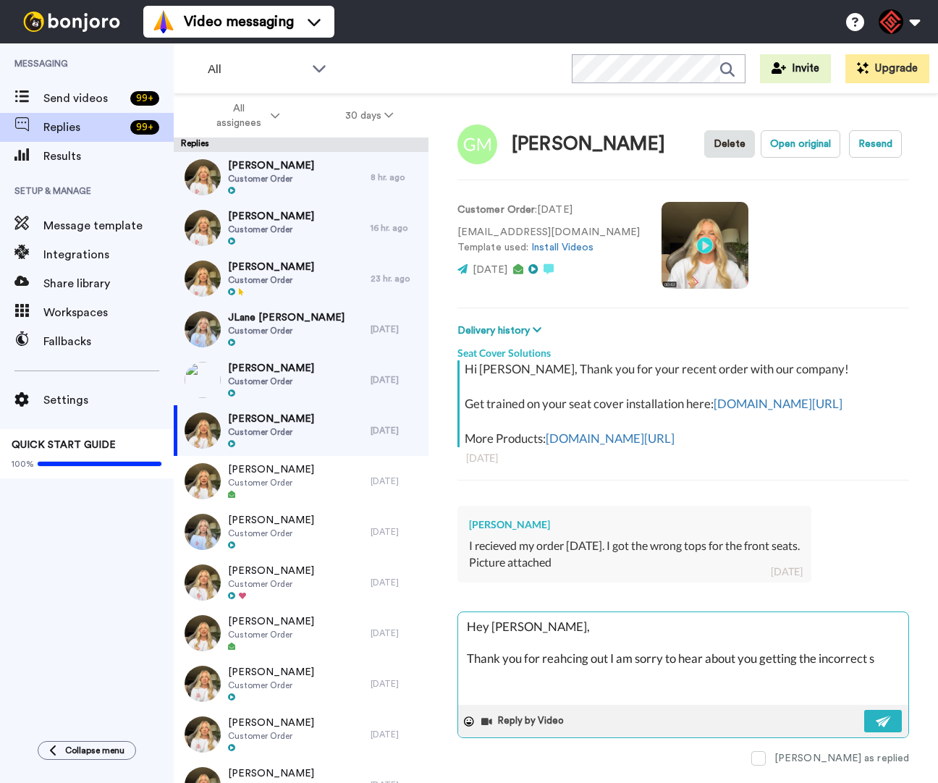
type textarea "x"
type textarea "Hey [PERSON_NAME], Thank you for reahcing out I am sorry to hear about you gett…"
type textarea "x"
type textarea "Hey [PERSON_NAME], Thank you for reahcing out I am sorry to hear about you gett…"
type textarea "x"
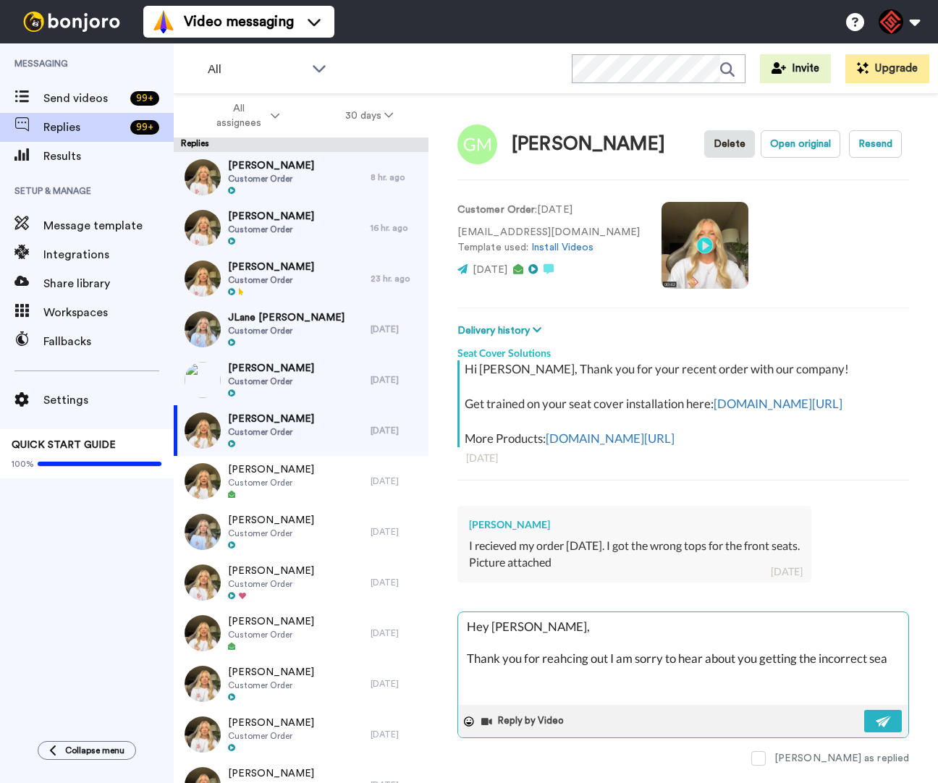
type textarea "Hey [PERSON_NAME], Thank you for reahcing out I am sorry to hear about you gett…"
type textarea "x"
type textarea "Hey [PERSON_NAME], Thank you for reahcing out I am sorry to hear about you gett…"
type textarea "x"
type textarea "Hey [PERSON_NAME], Thank you for reahcing out I am sorry to hear about you gett…"
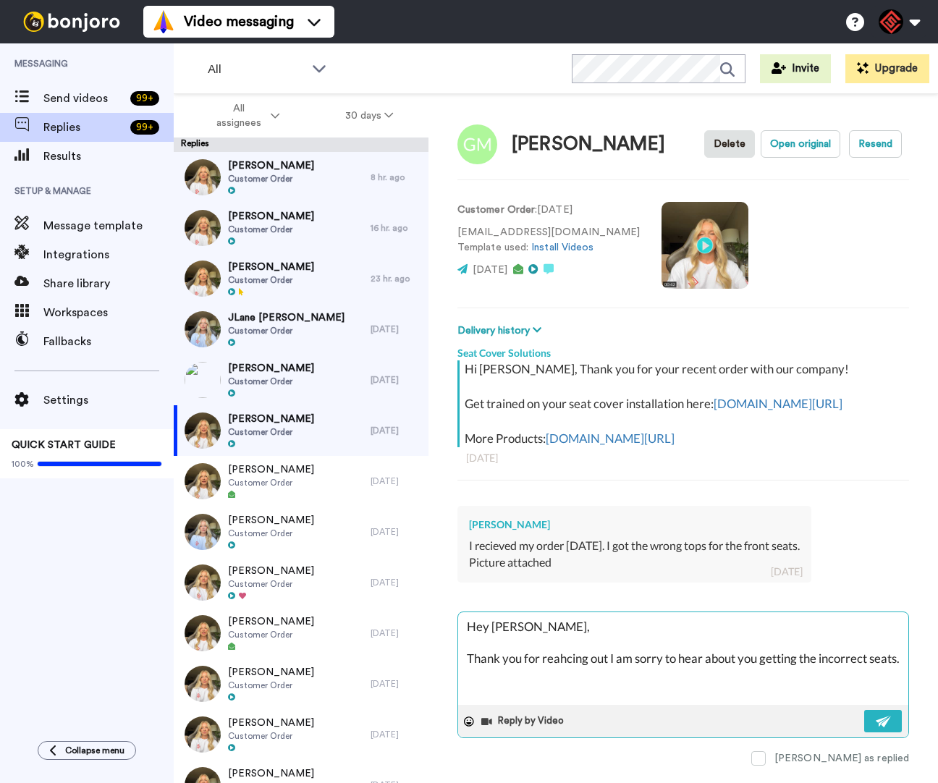
type textarea "x"
type textarea "Hey [PERSON_NAME], Thank you for reahcing out I am sorry to hear about you gett…"
type textarea "x"
type textarea "Hey [PERSON_NAME], Thank you for reahcing out I am sorry to hear about you gett…"
type textarea "x"
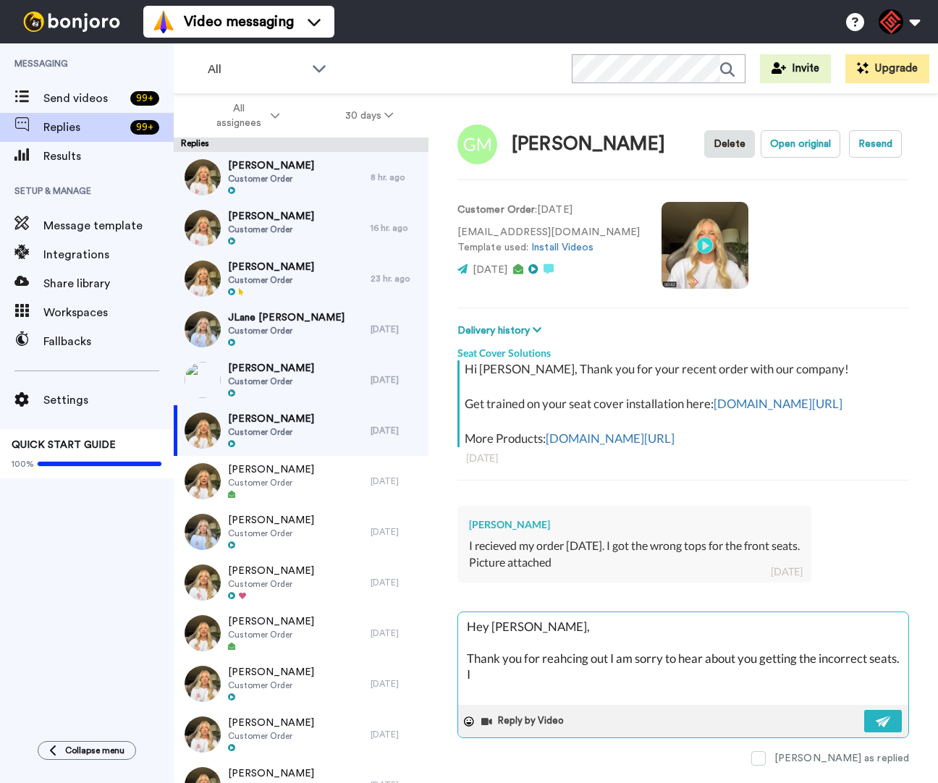
type textarea "Hey [PERSON_NAME], Thank you for reahcing out I am sorry to hear about you gett…"
click at [578, 671] on textarea "Hey [PERSON_NAME], Thank you for reahcing out I am sorry to hear about you gett…" at bounding box center [683, 659] width 450 height 93
click at [577, 670] on textarea "Hey [PERSON_NAME], Thank you for reahcing out I am sorry to hear about you gett…" at bounding box center [683, 659] width 450 height 93
drag, startPoint x: 500, startPoint y: 685, endPoint x: 628, endPoint y: 690, distance: 127.5
click at [628, 690] on textarea "Hey [PERSON_NAME], Thank you for reaching out. I am sorry to hear about you get…" at bounding box center [683, 659] width 450 height 93
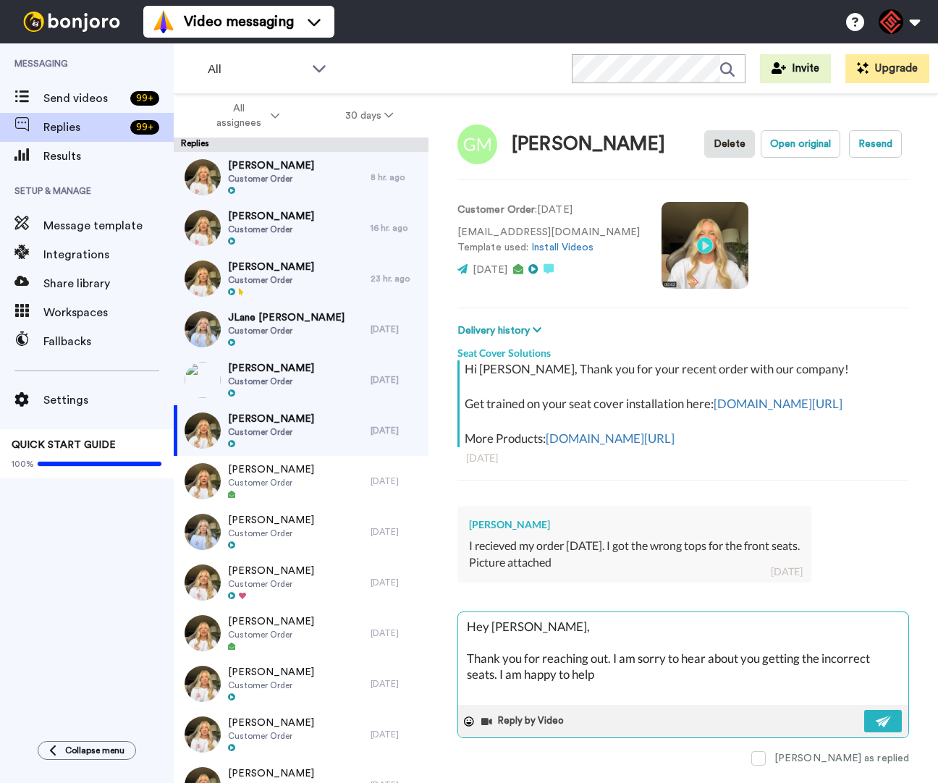
paste textarea "ppreciate you letting me help you with this. If you have any other questions in…"
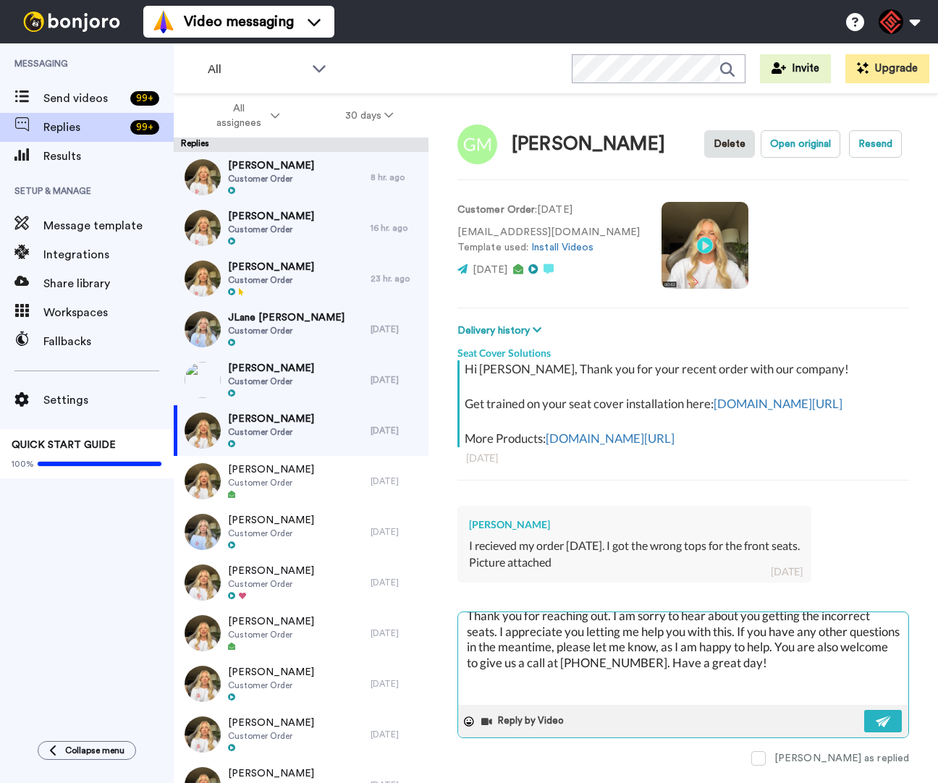
scroll to position [39, 0]
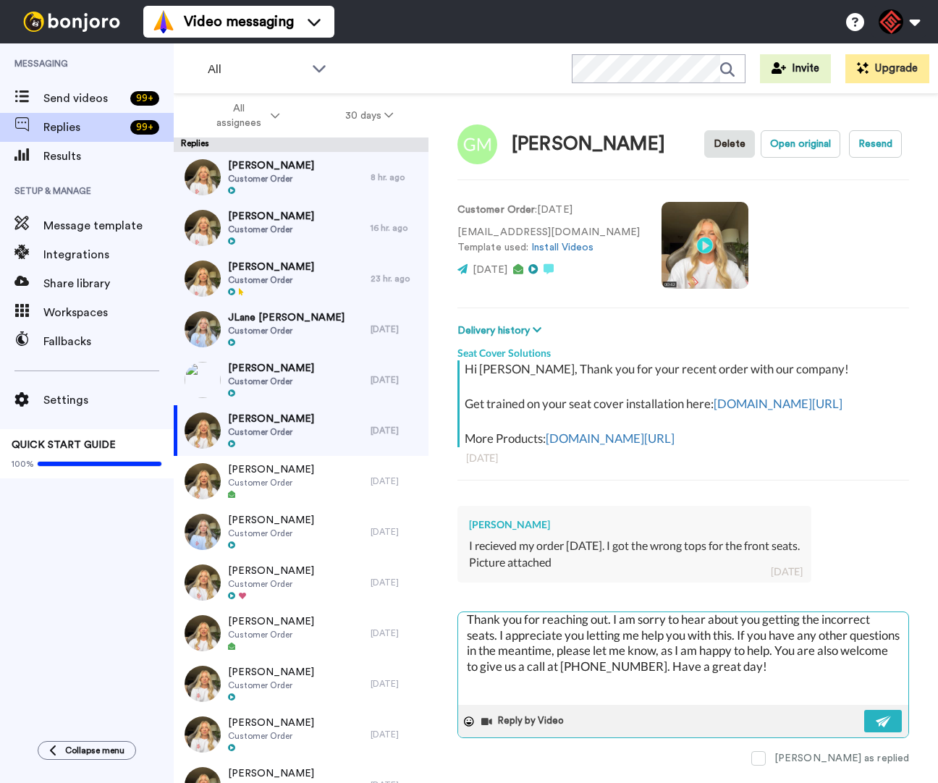
click at [497, 647] on textarea "Hey [PERSON_NAME], Thank you for reaching out. I am sorry to hear about you get…" at bounding box center [683, 659] width 450 height 93
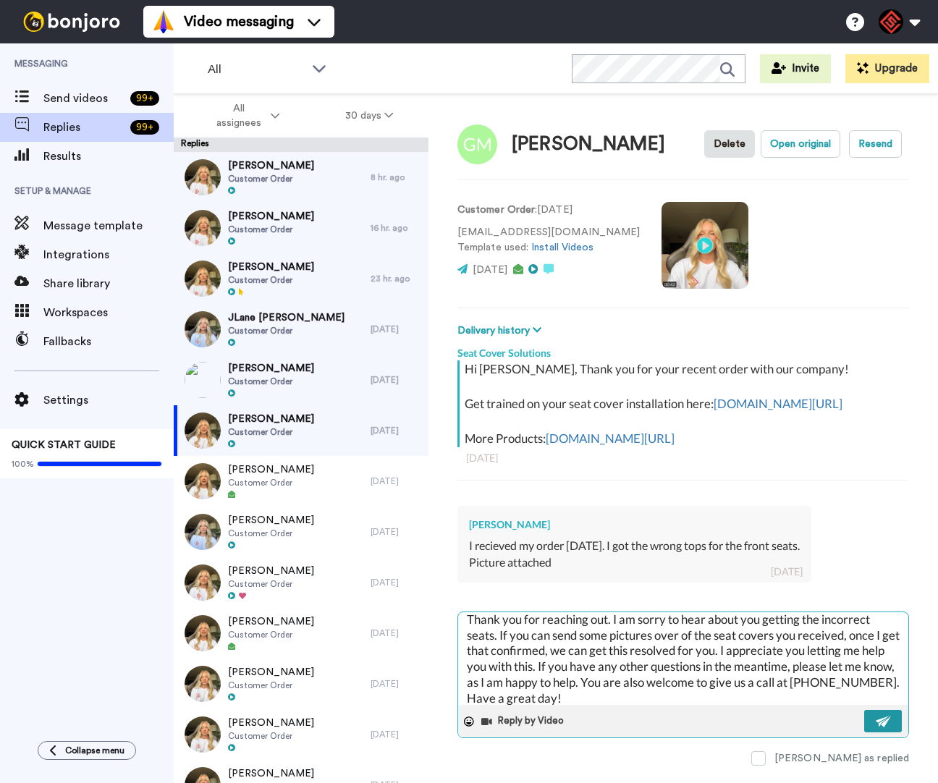
click at [876, 728] on img at bounding box center [884, 722] width 16 height 12
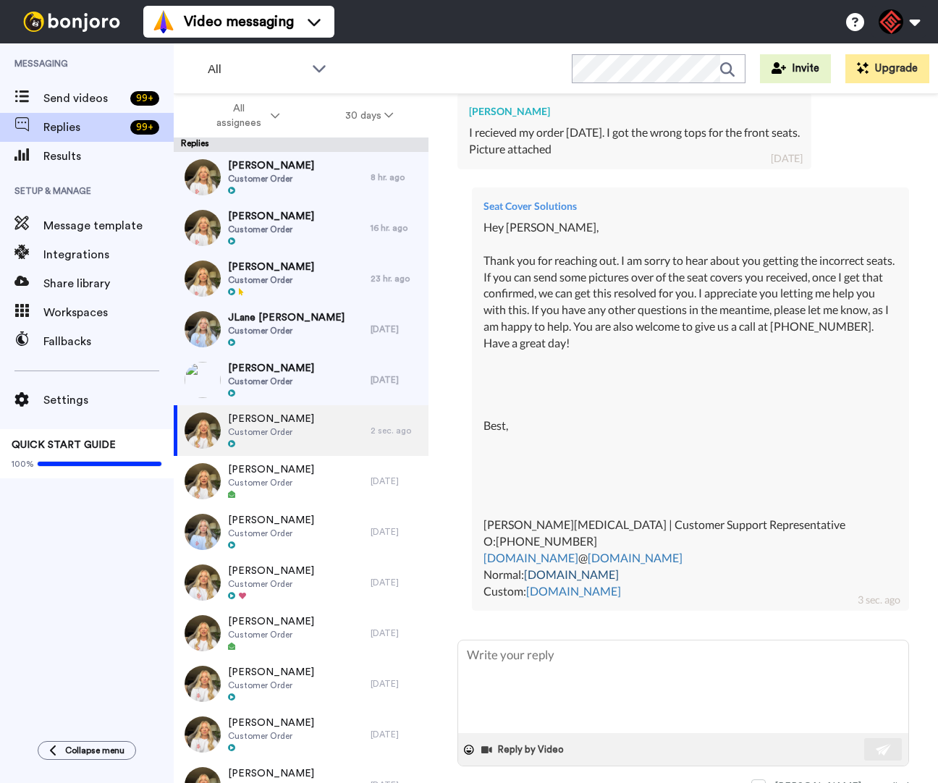
scroll to position [450, 0]
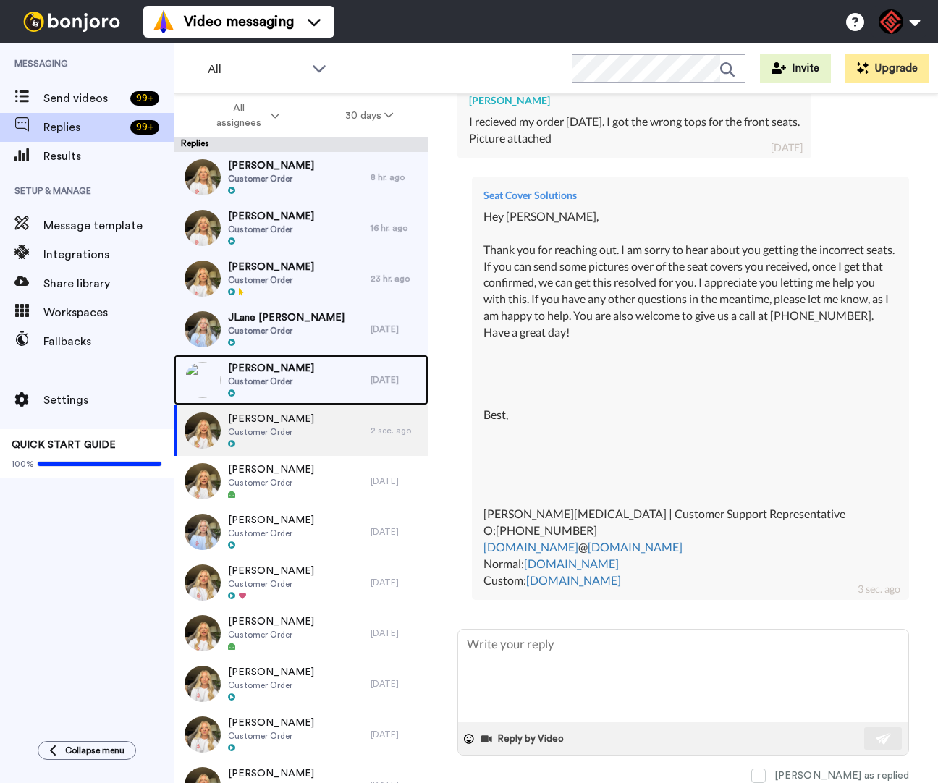
click at [329, 387] on div "[PERSON_NAME] Customer Order" at bounding box center [272, 380] width 197 height 51
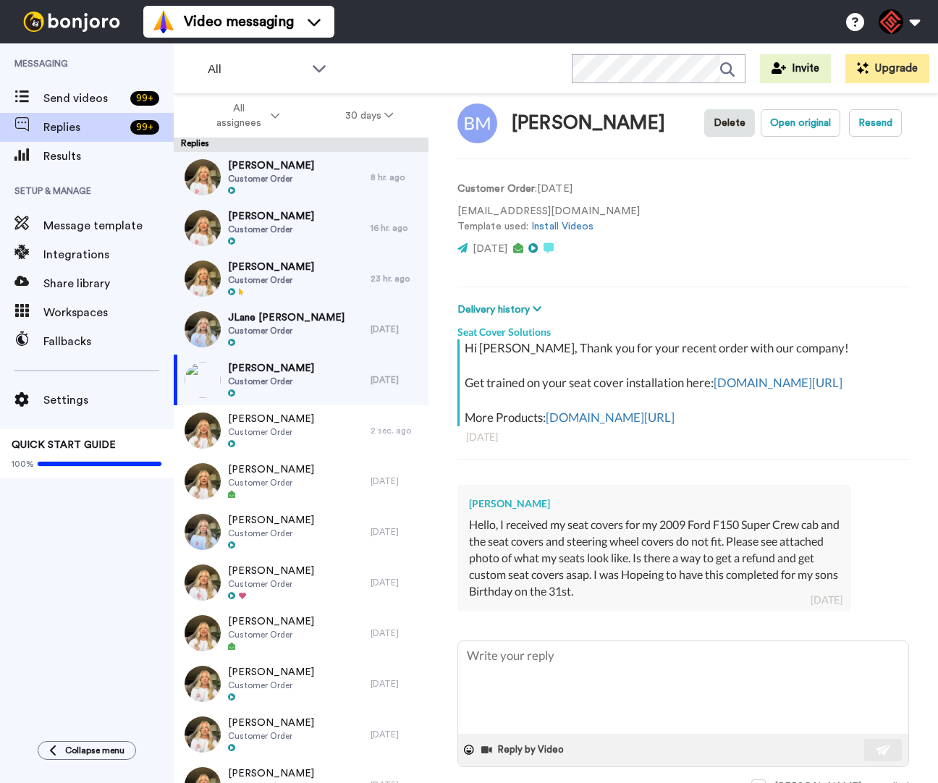
scroll to position [58, 0]
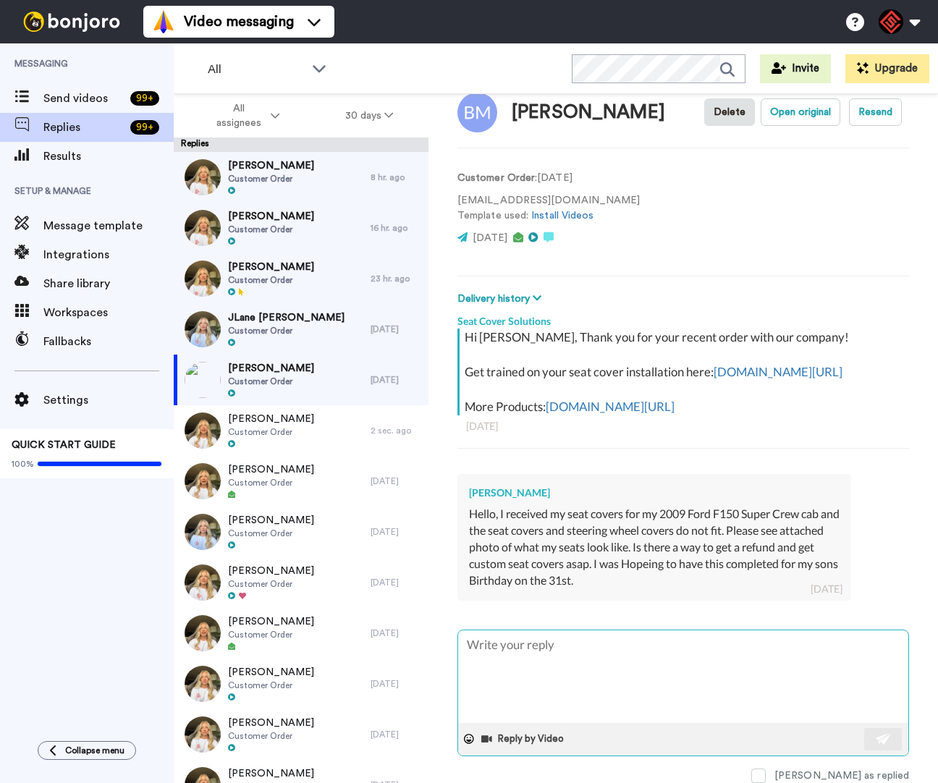
click at [723, 647] on textarea at bounding box center [683, 677] width 450 height 93
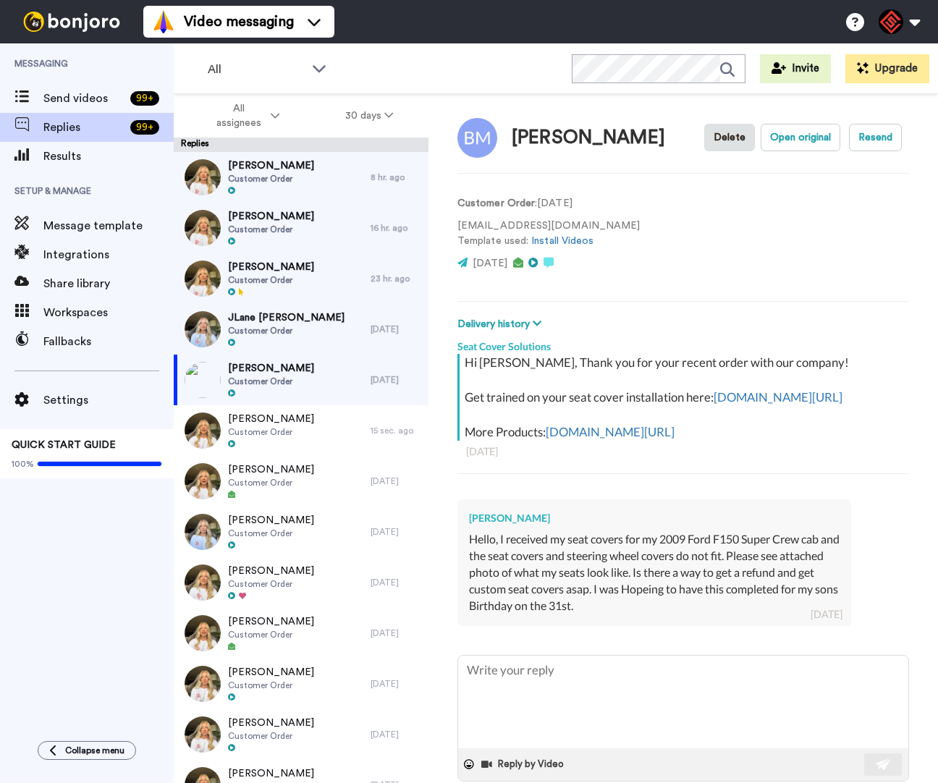
scroll to position [5, 0]
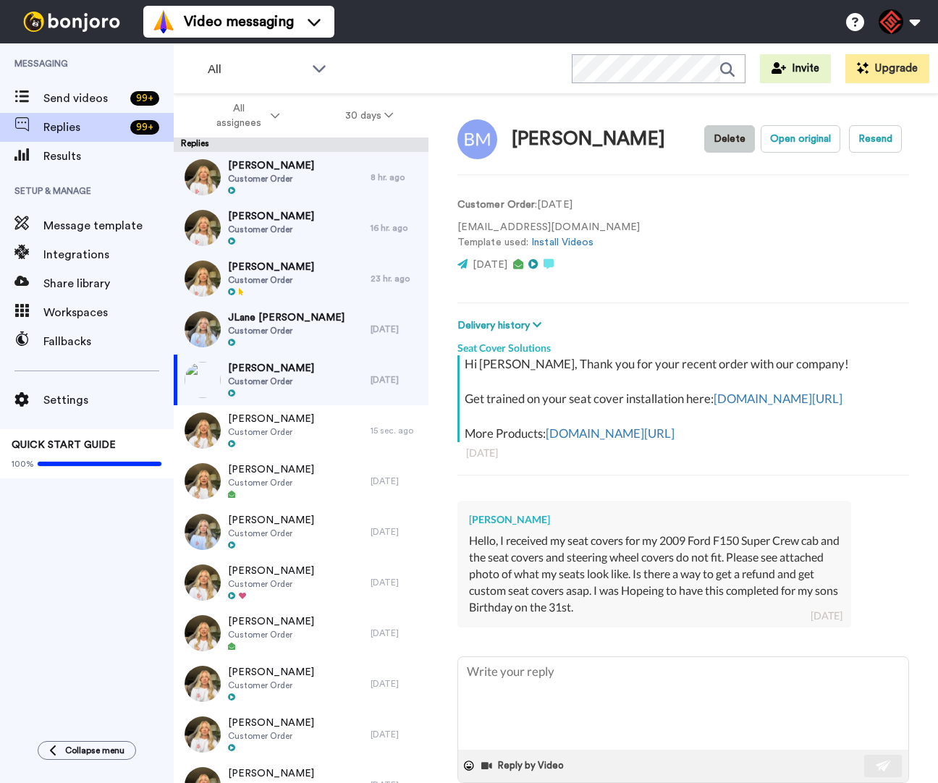
click at [718, 137] on button "Delete" at bounding box center [730, 139] width 51 height 28
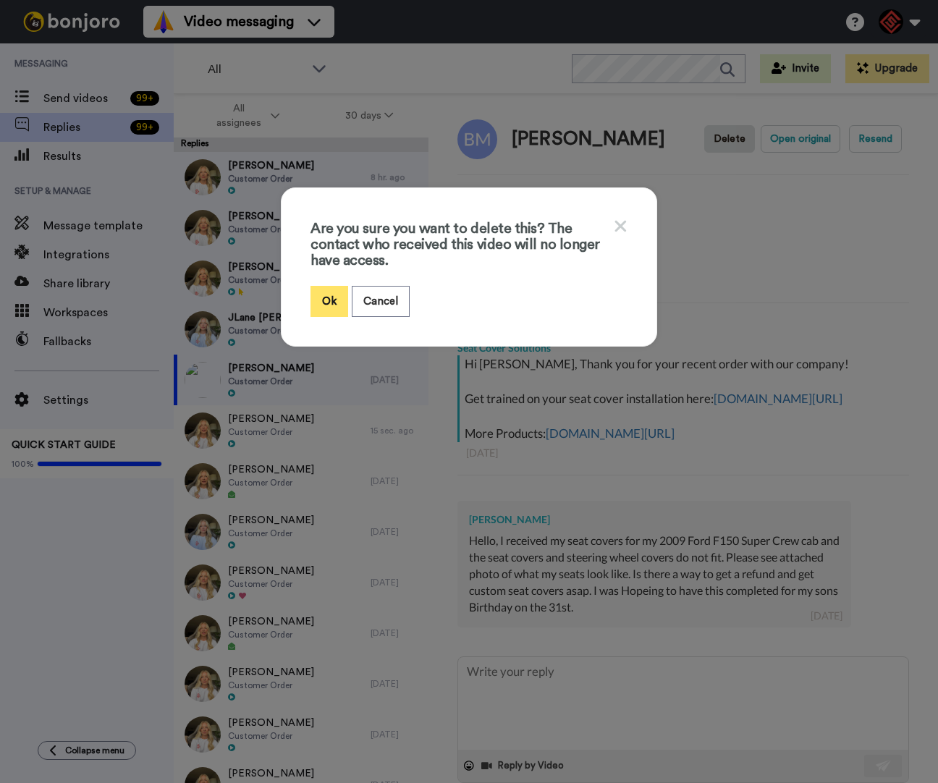
drag, startPoint x: 334, startPoint y: 289, endPoint x: 327, endPoint y: 293, distance: 7.5
click at [334, 289] on button "Ok" at bounding box center [330, 301] width 38 height 31
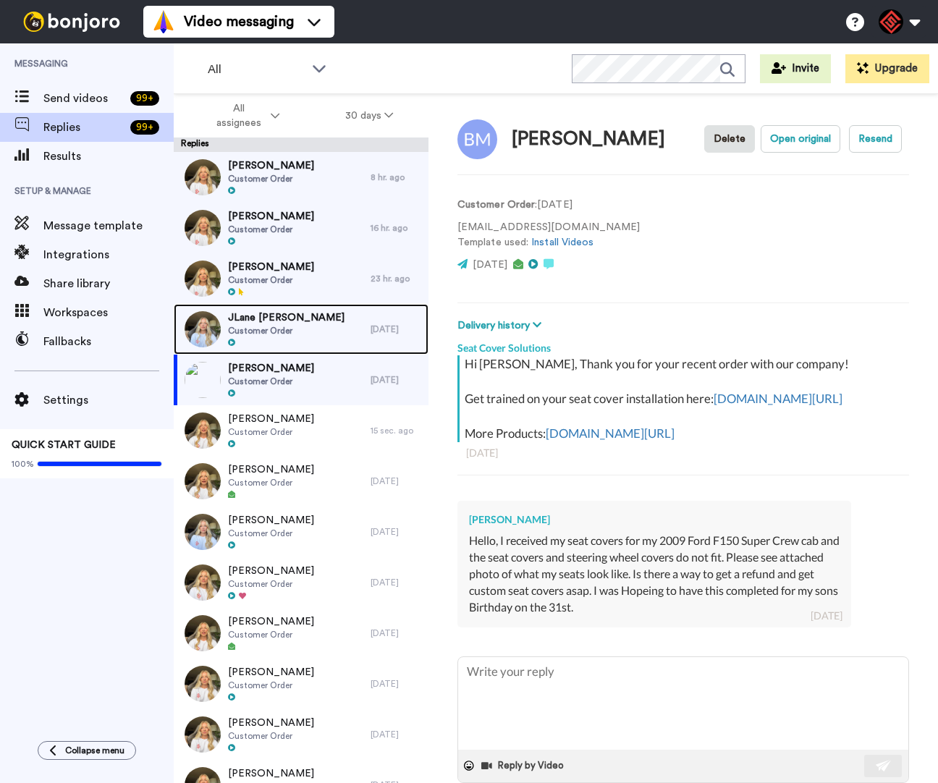
click at [305, 331] on div "JLane [PERSON_NAME] Customer Order" at bounding box center [272, 329] width 197 height 51
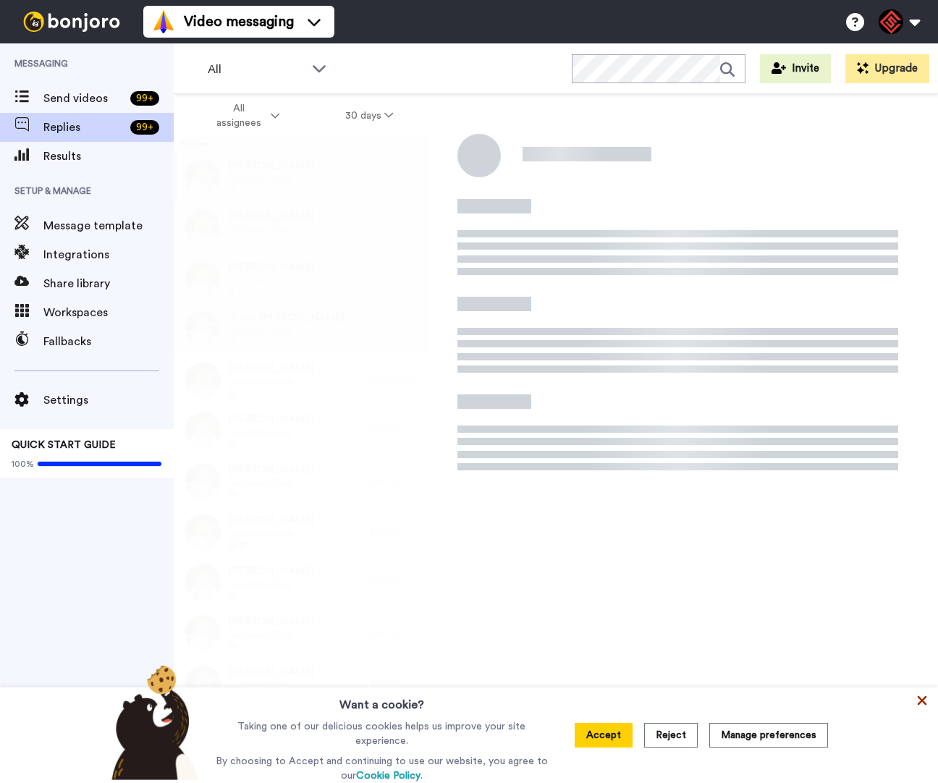
click at [923, 701] on icon at bounding box center [922, 701] width 9 height 9
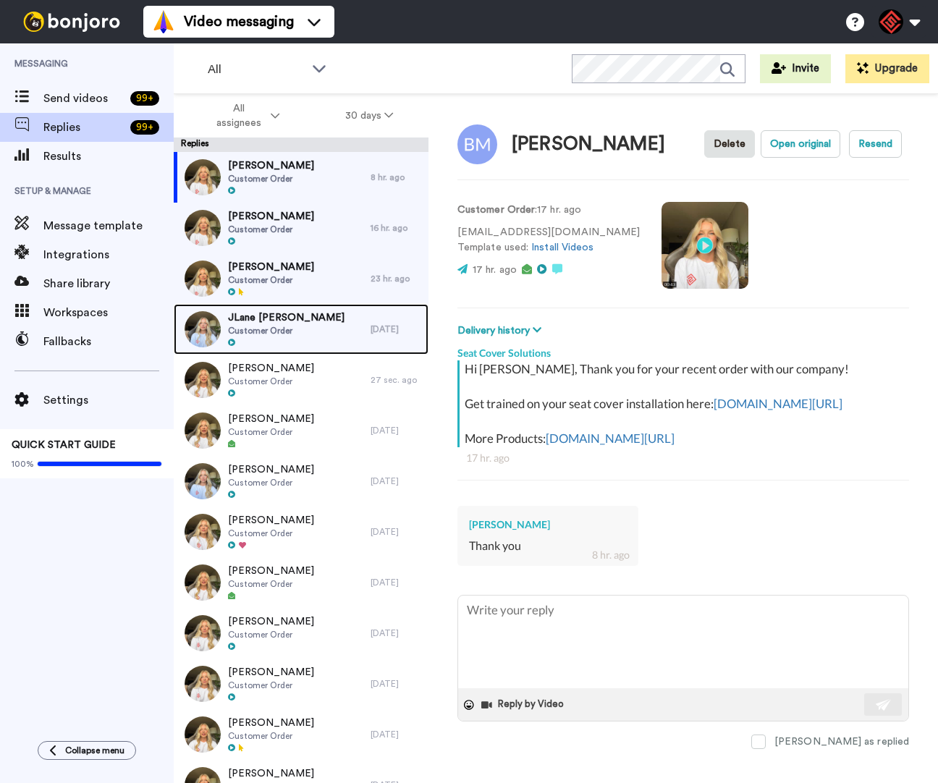
click at [345, 335] on div "JLane [PERSON_NAME] Customer Order" at bounding box center [272, 329] width 197 height 51
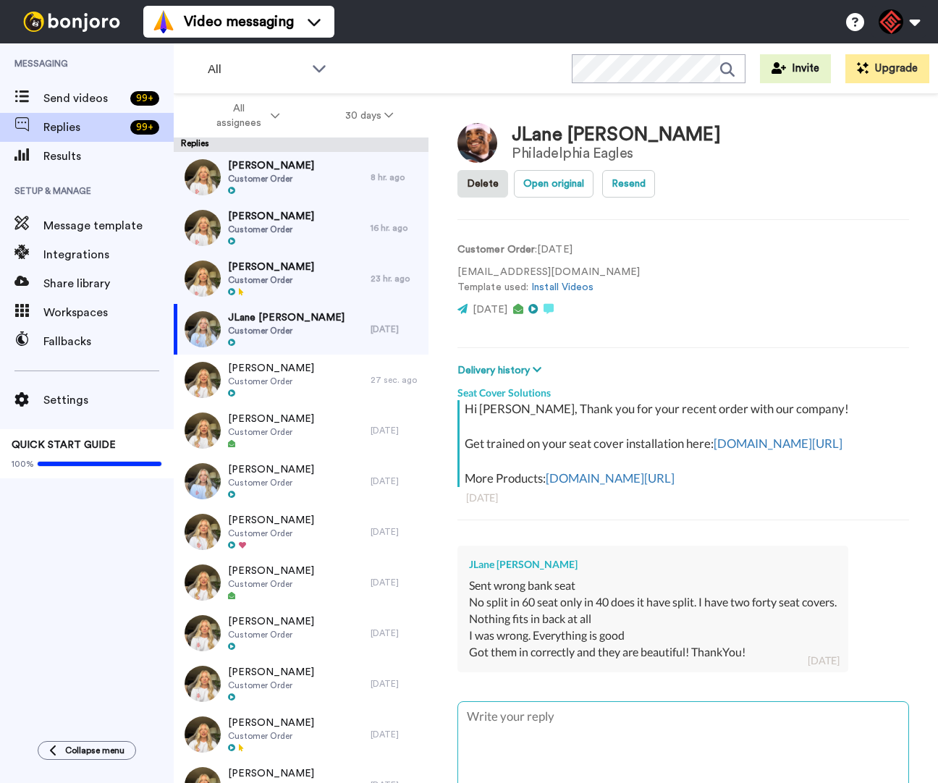
click at [633, 702] on textarea at bounding box center [683, 748] width 450 height 93
click at [508, 170] on button "Delete" at bounding box center [483, 184] width 51 height 28
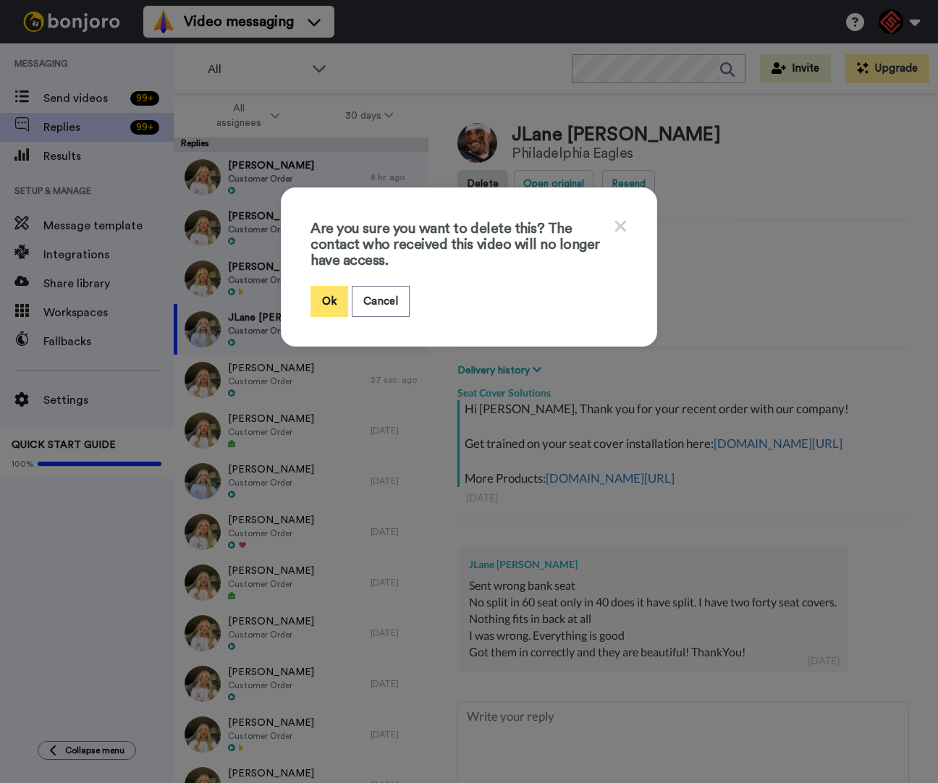
click at [321, 305] on button "Ok" at bounding box center [330, 301] width 38 height 31
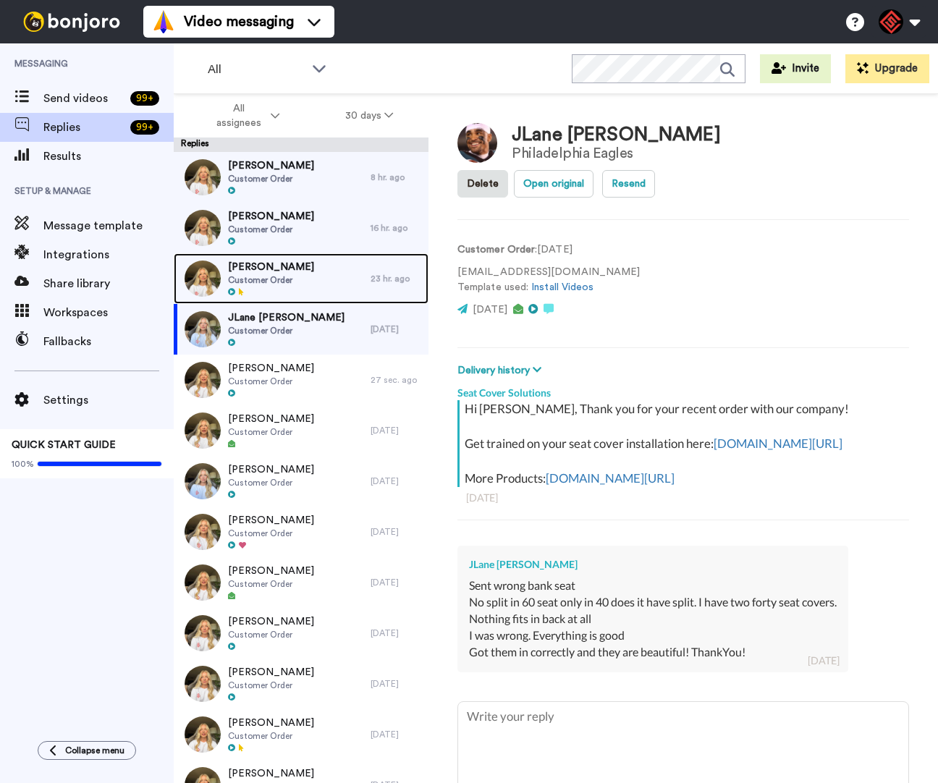
click at [304, 287] on div "Daniel Smith Customer Order" at bounding box center [272, 278] width 197 height 51
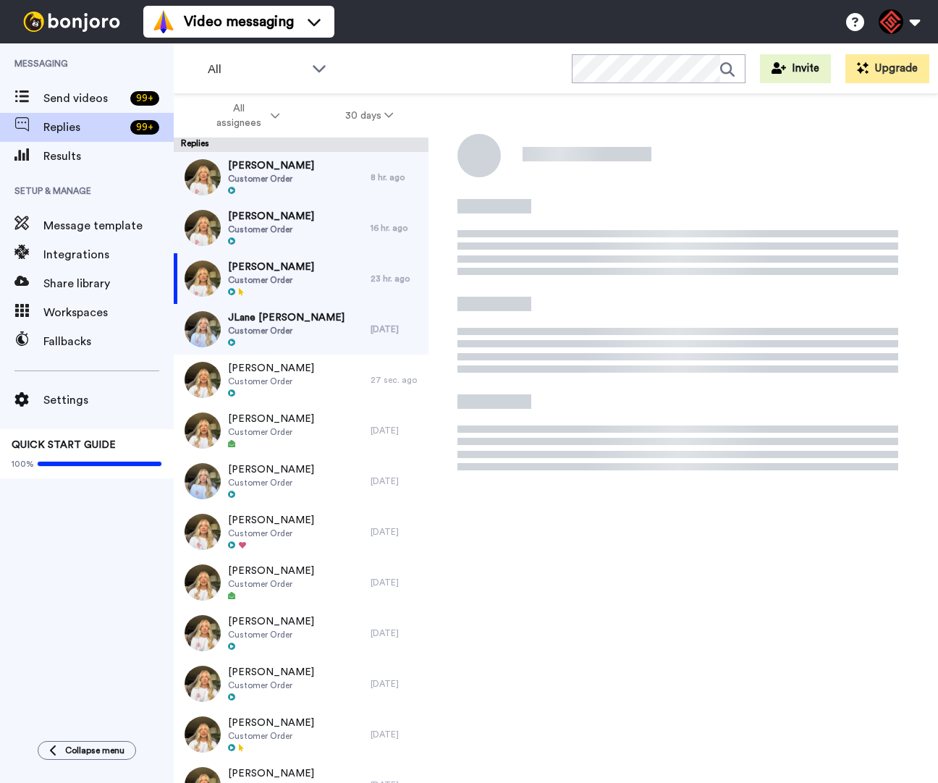
type textarea "x"
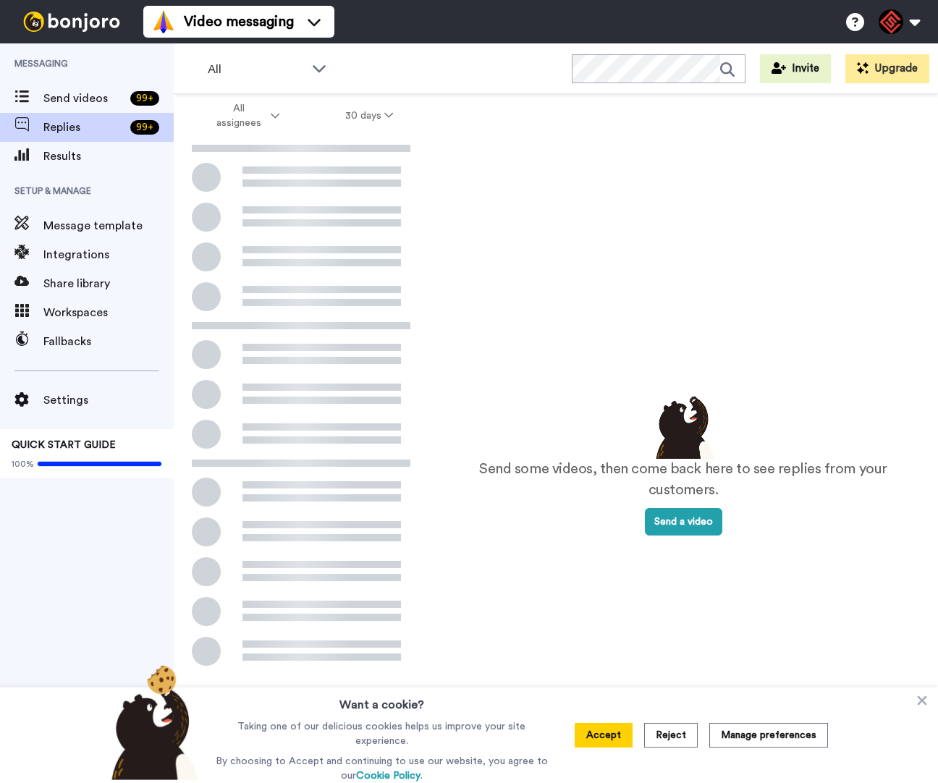
click at [918, 700] on icon at bounding box center [922, 701] width 9 height 9
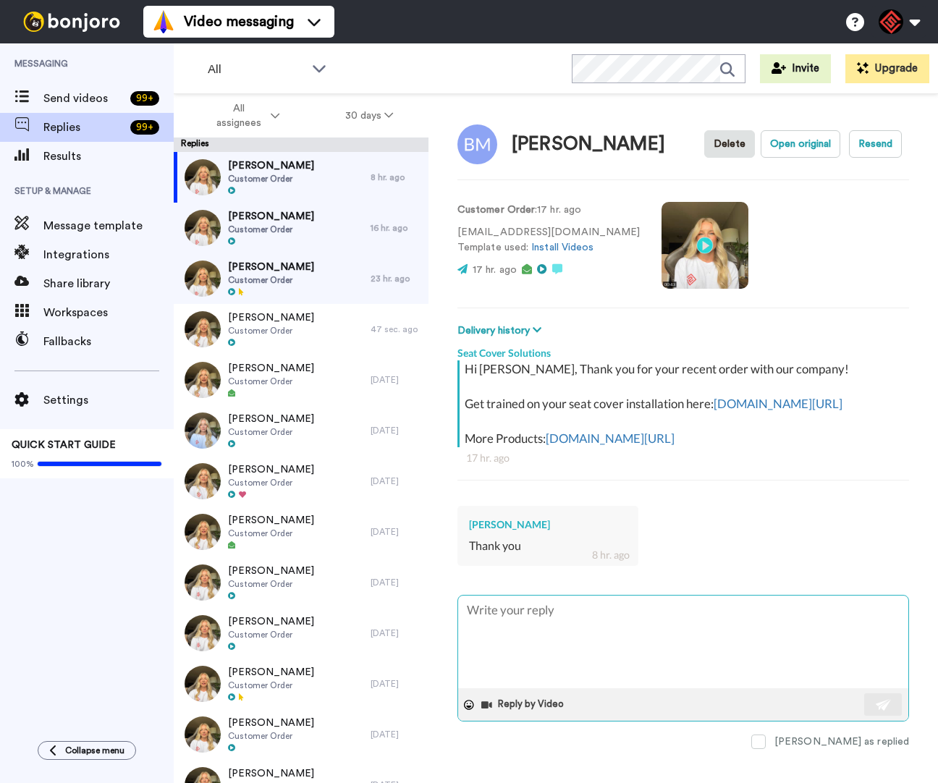
click at [569, 631] on textarea at bounding box center [683, 642] width 450 height 93
type textarea "x"
type textarea "H"
type textarea "x"
type textarea "He"
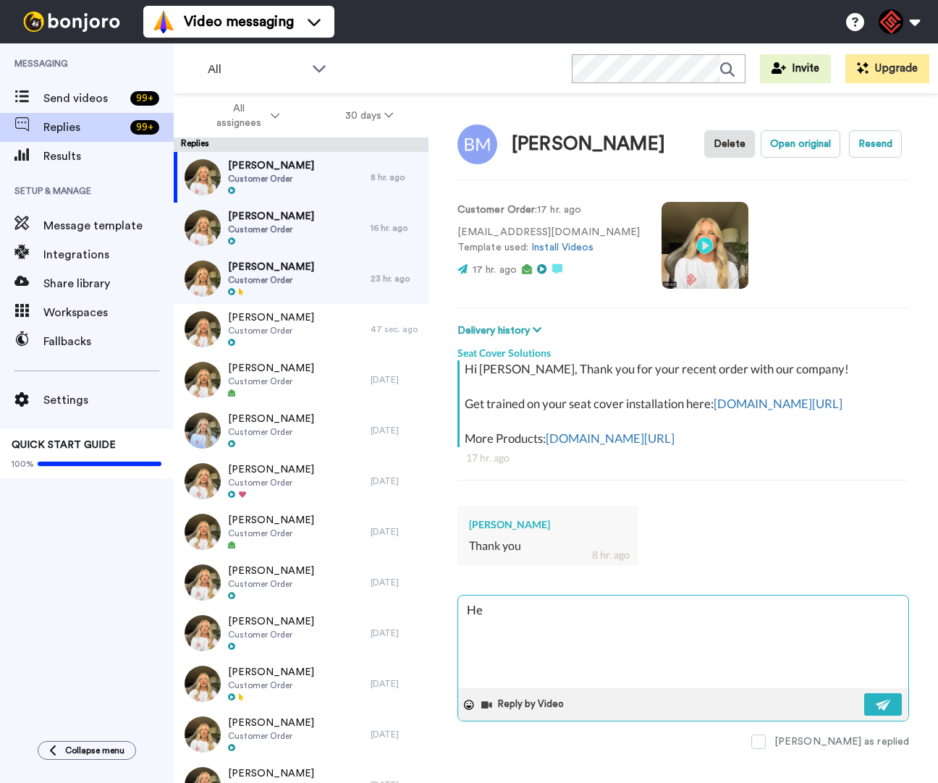
type textarea "x"
type textarea "Hey"
type textarea "x"
type textarea "Hey"
type textarea "x"
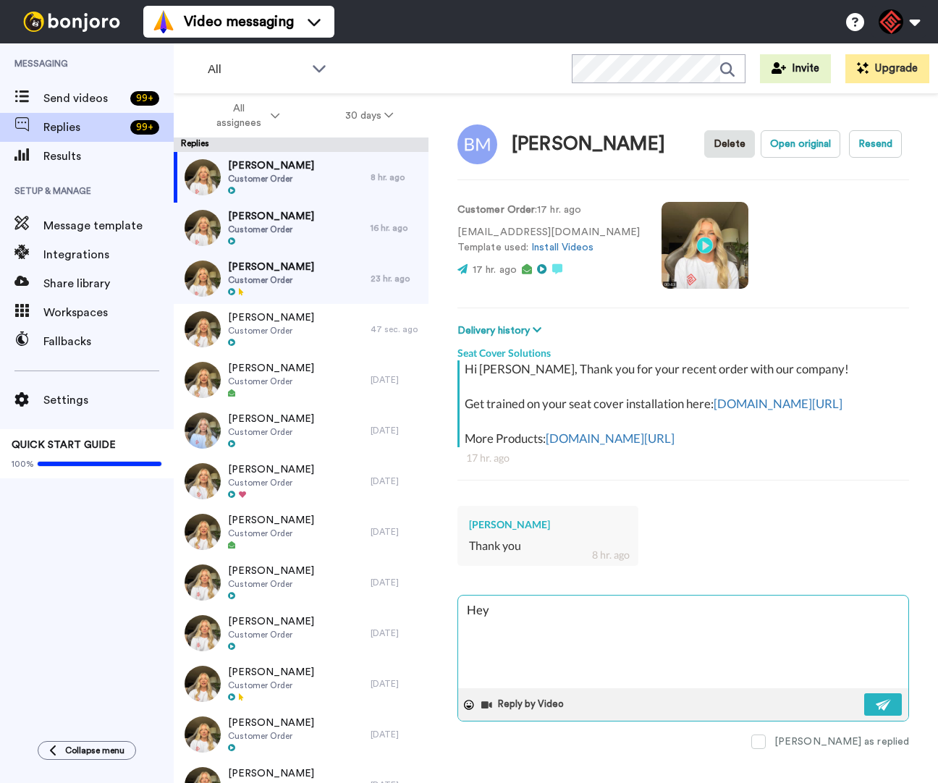
type textarea "Hey B"
type textarea "x"
type textarea "Hey Br"
type textarea "x"
type textarea "Hey Bri"
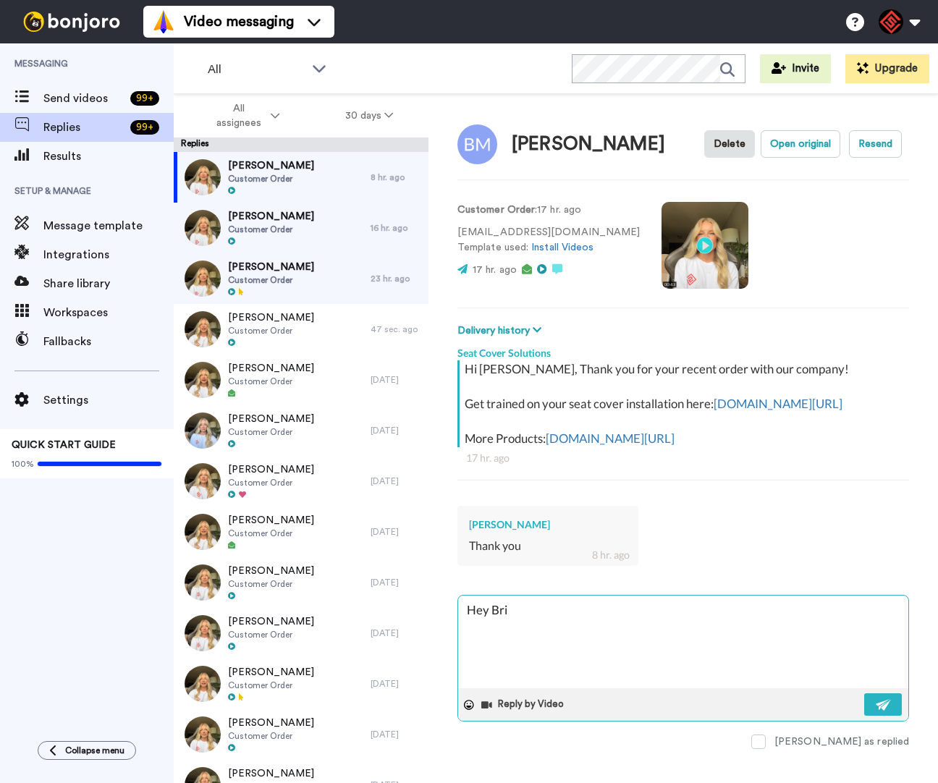
type textarea "x"
type textarea "Hey Bria"
type textarea "x"
type textarea "Hey Brian"
type textarea "x"
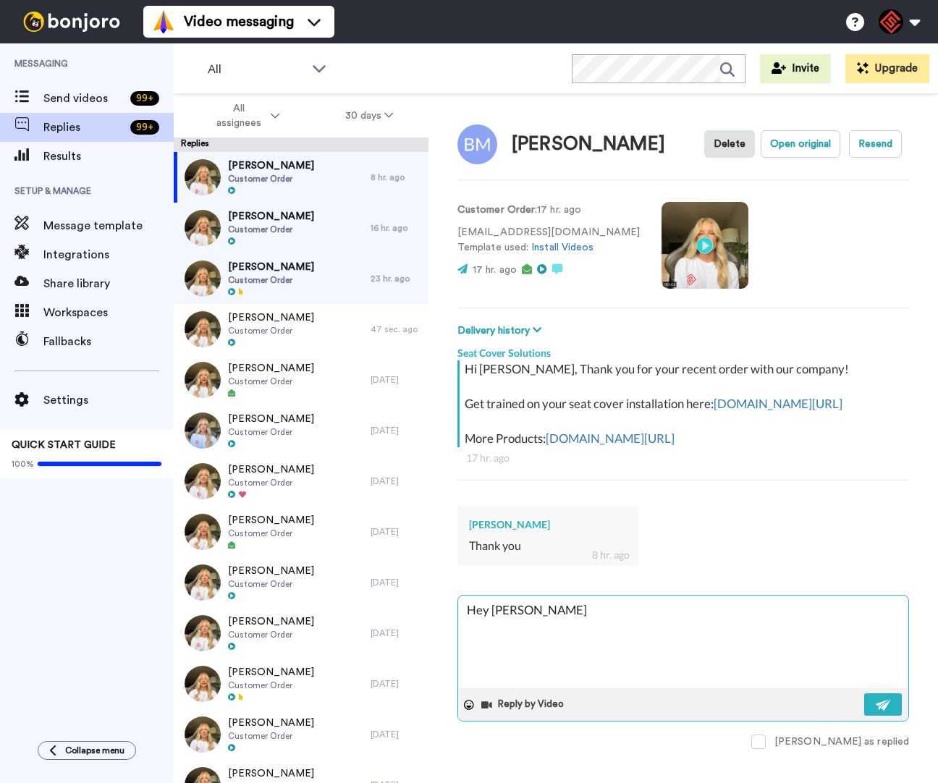
type textarea "Hey Brianm"
type textarea "x"
type textarea "Hey Brian"
type textarea "x"
type textarea "Hey Brian,"
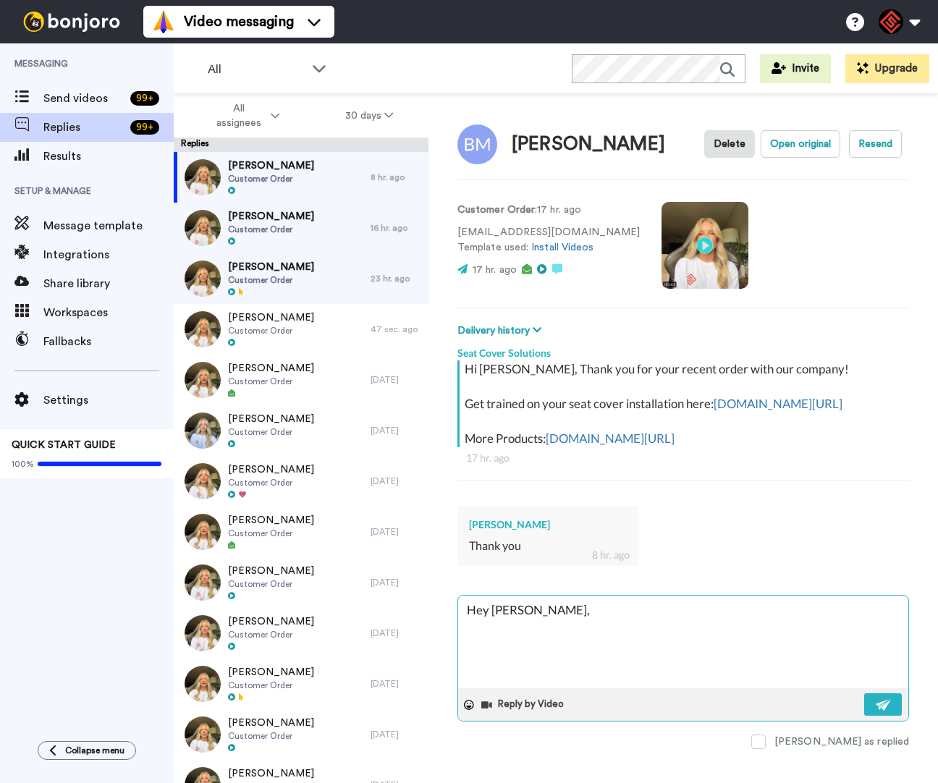
type textarea "x"
type textarea "Hey Brian,"
type textarea "x"
type textarea "Hey Brian,"
type textarea "x"
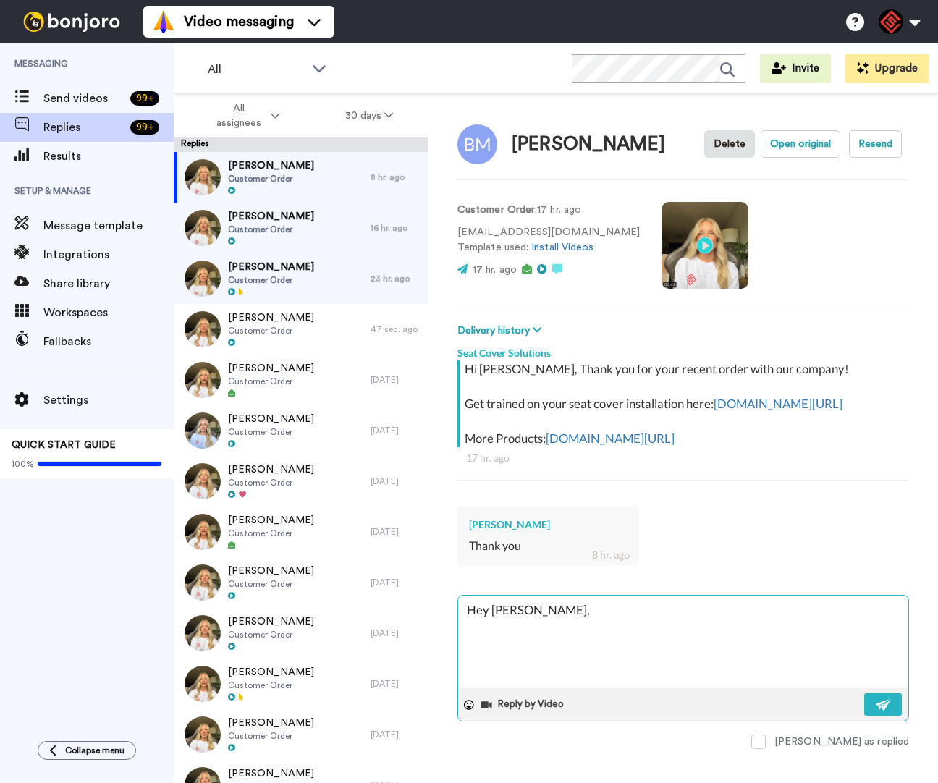
type textarea "Hey Brian, O"
type textarea "x"
type textarea "Hey Brian, Of"
type textarea "x"
type textarea "Hey Brian, Of"
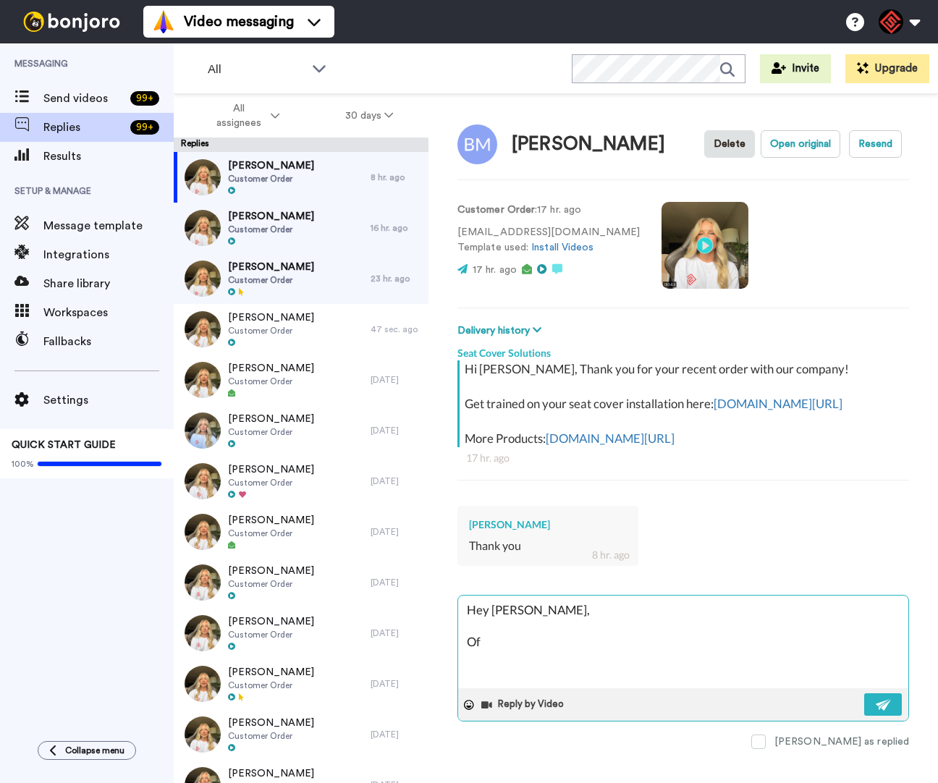
type textarea "x"
type textarea "Hey Brian, Of c"
type textarea "x"
type textarea "Hey Brian, Of co"
type textarea "x"
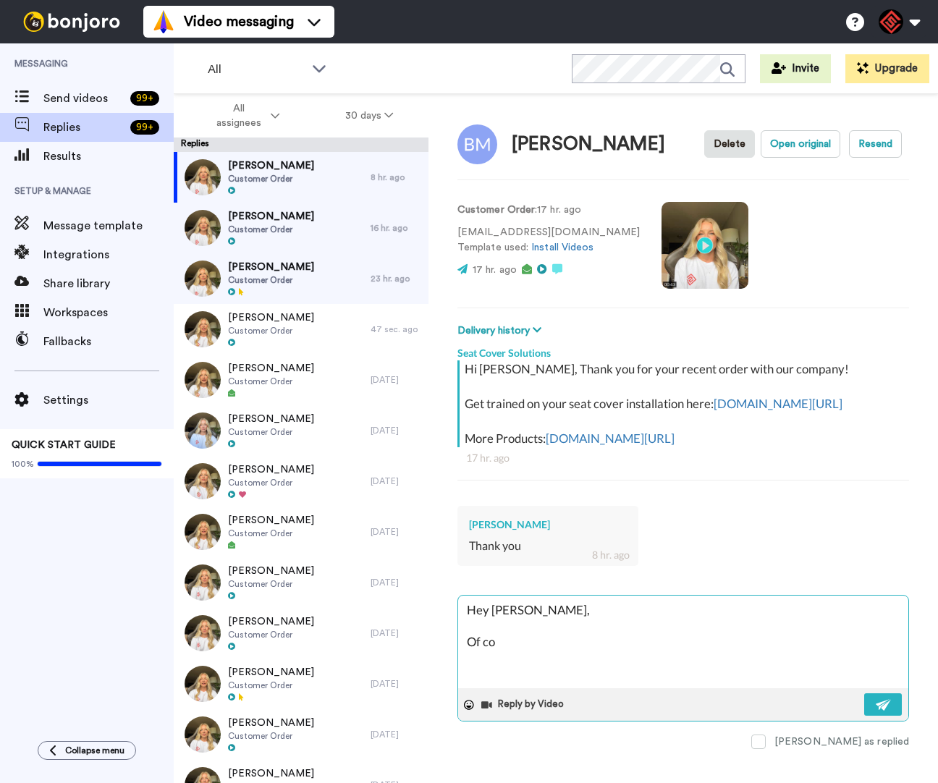
type textarea "Hey Brian, Of cou"
type textarea "x"
type textarea "Hey Brian, Of cour"
type textarea "x"
type textarea "Hey Brian, Of cours"
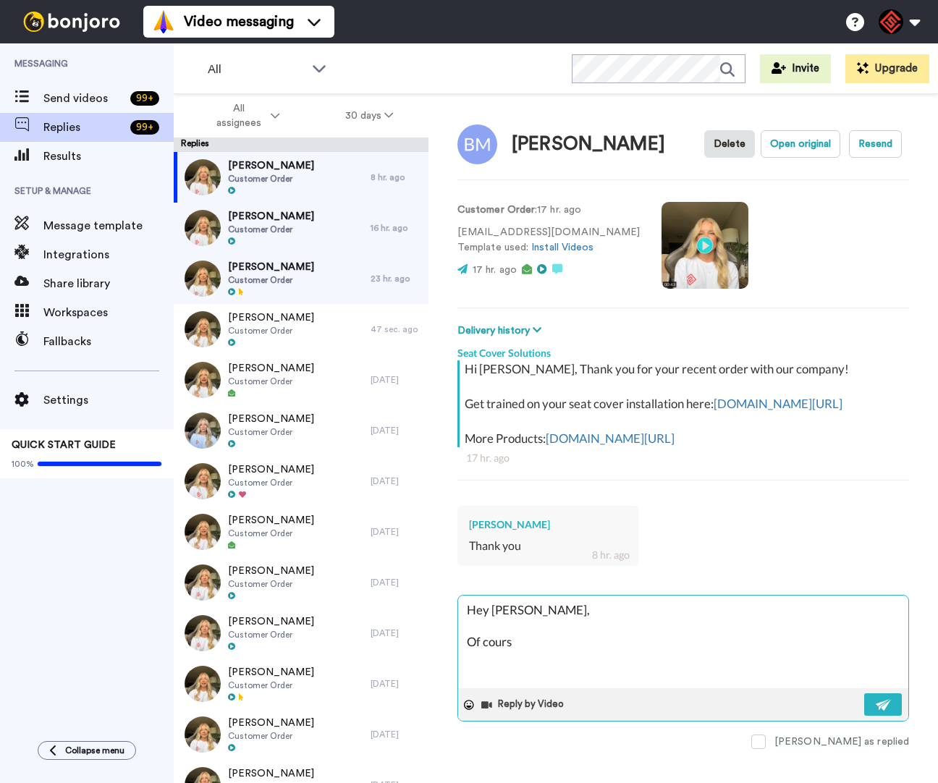
type textarea "x"
type textarea "Hey Brian, Of course"
type textarea "x"
type textarea "Hey Brian, Of course,"
type textarea "x"
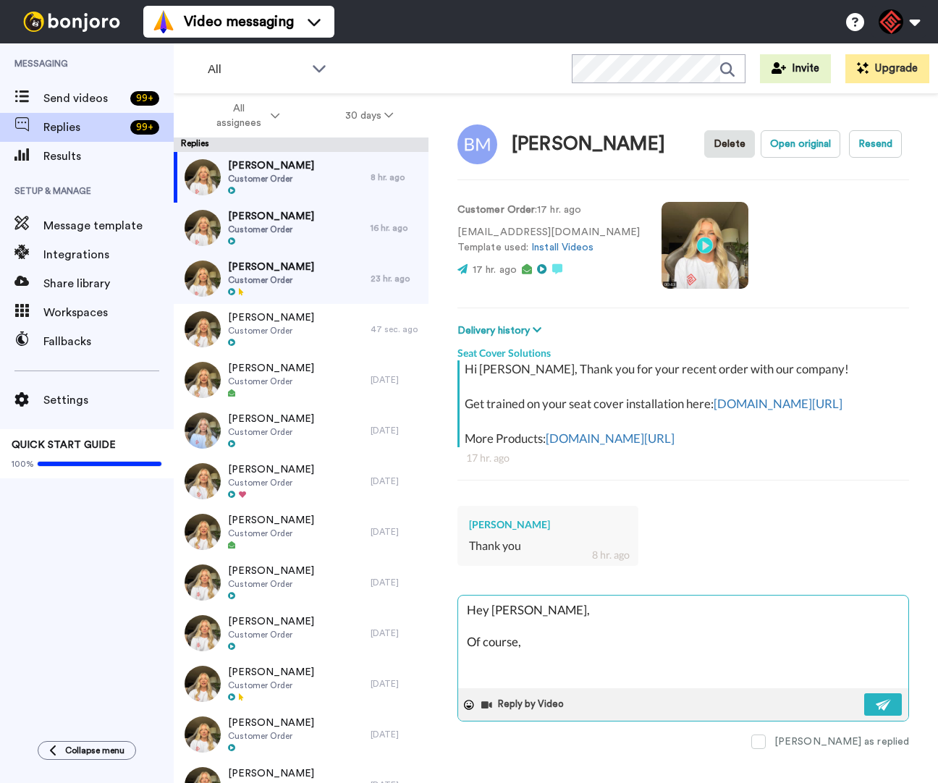
type textarea "Hey Brian, Of course,"
type textarea "x"
type textarea "Hey Brian, Of course, i"
type textarea "x"
type textarea "Hey Brian, Of course, if"
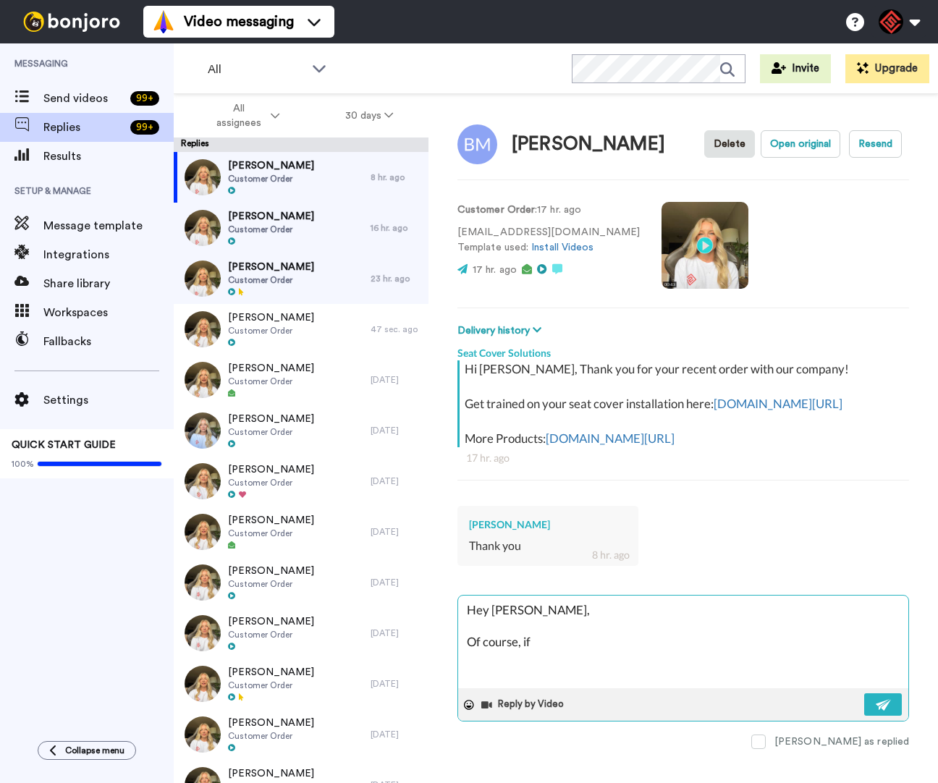
type textarea "x"
type textarea "Hey Brian, Of course, if"
type textarea "x"
type textarea "Hey Brian, Of course, if y"
type textarea "x"
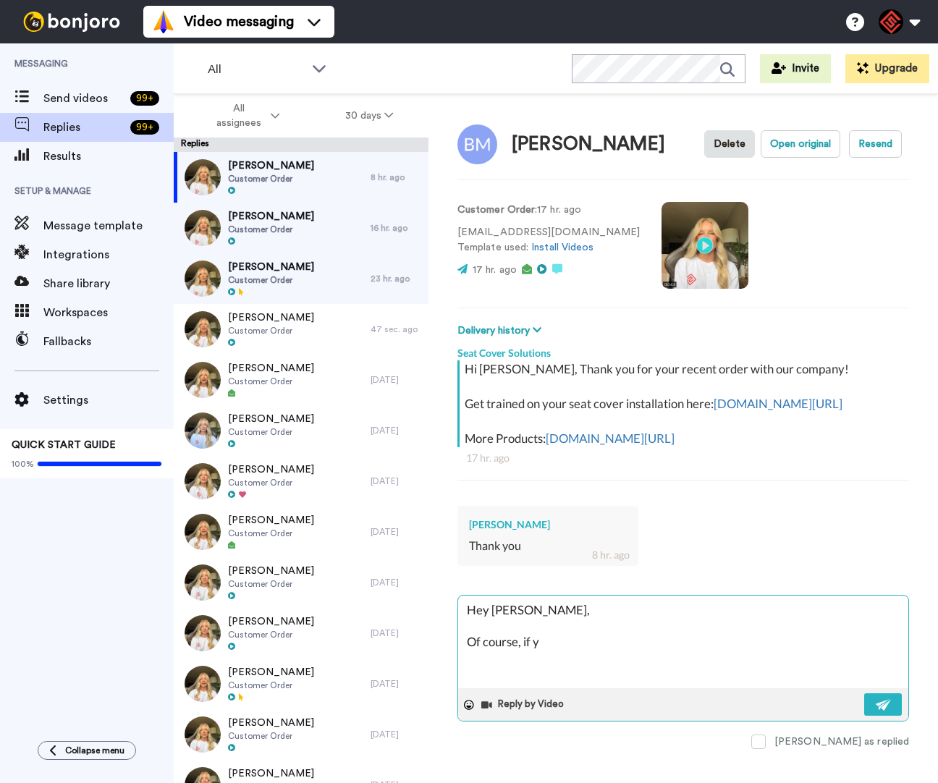
type textarea "Hey Brian, Of course, if yo"
type textarea "x"
type textarea "Hey Brian, Of course, if you"
type textarea "x"
type textarea "Hey Brian, Of course, if you"
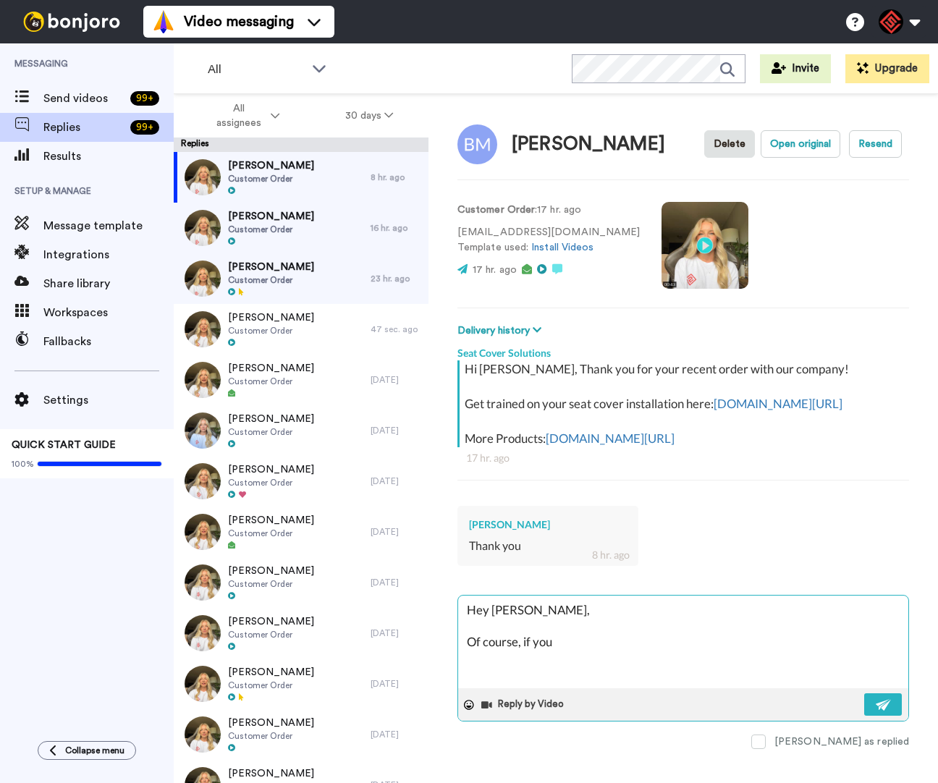
type textarea "x"
type textarea "Hey Brian, Of course, if you n"
type textarea "x"
type textarea "Hey Brian, Of course, if you ne"
type textarea "x"
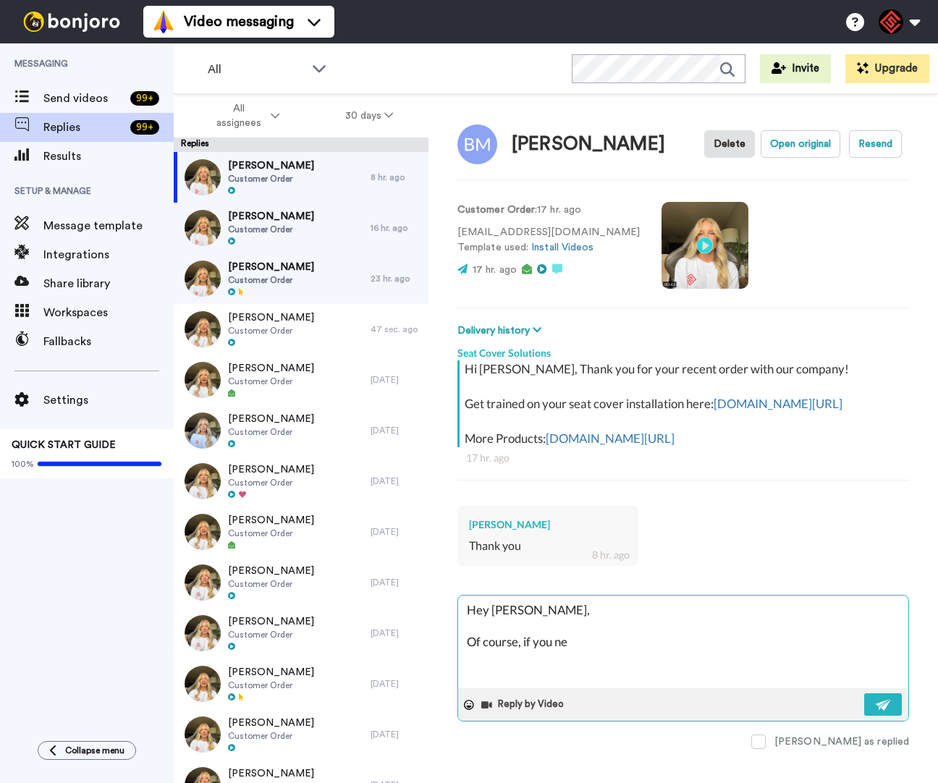
type textarea "Hey Brian, Of course, if you nee"
type textarea "x"
type textarea "Hey Brian, Of course, if you need"
type textarea "x"
type textarea "Hey Brian, Of course, if you need"
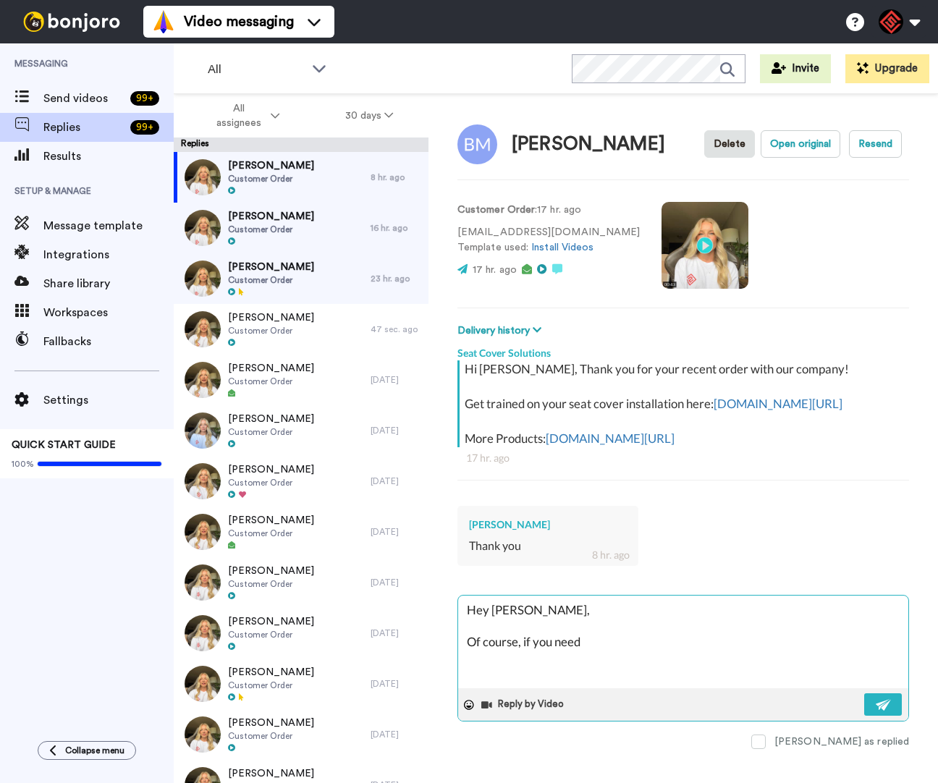
type textarea "x"
type textarea "Hey Brian, Of course, if you need a"
type textarea "x"
type textarea "Hey Brian, Of course, if you need an"
type textarea "x"
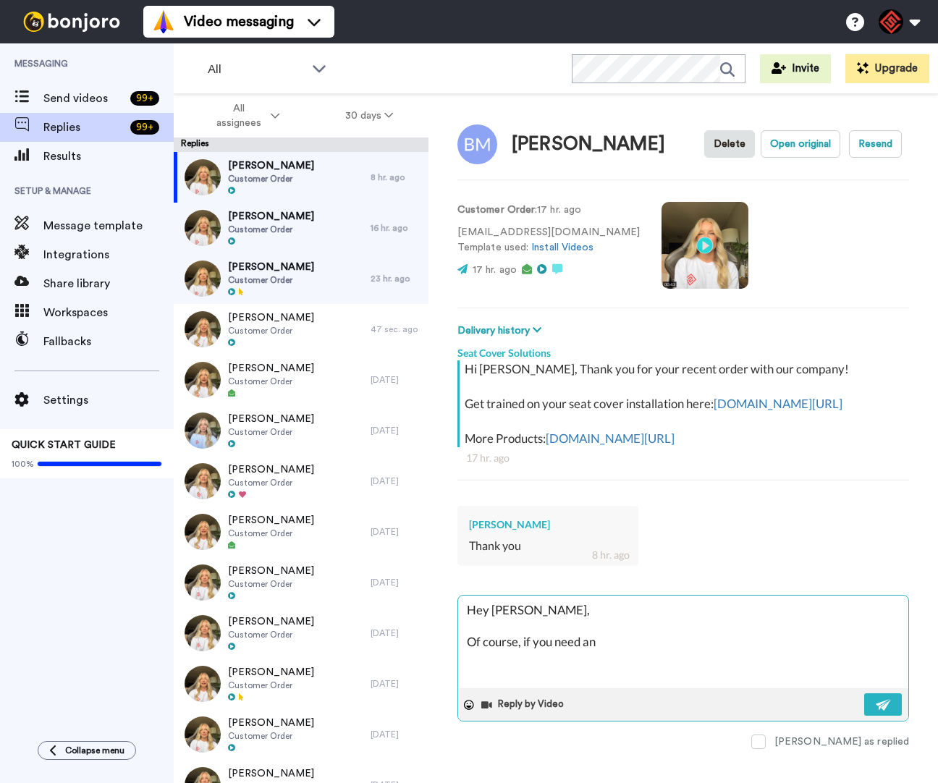
type textarea "Hey Brian, Of course, if you need any"
type textarea "x"
type textarea "Hey Brian, Of course, if you need anyt"
type textarea "x"
type textarea "Hey Brian, Of course, if you need anyth"
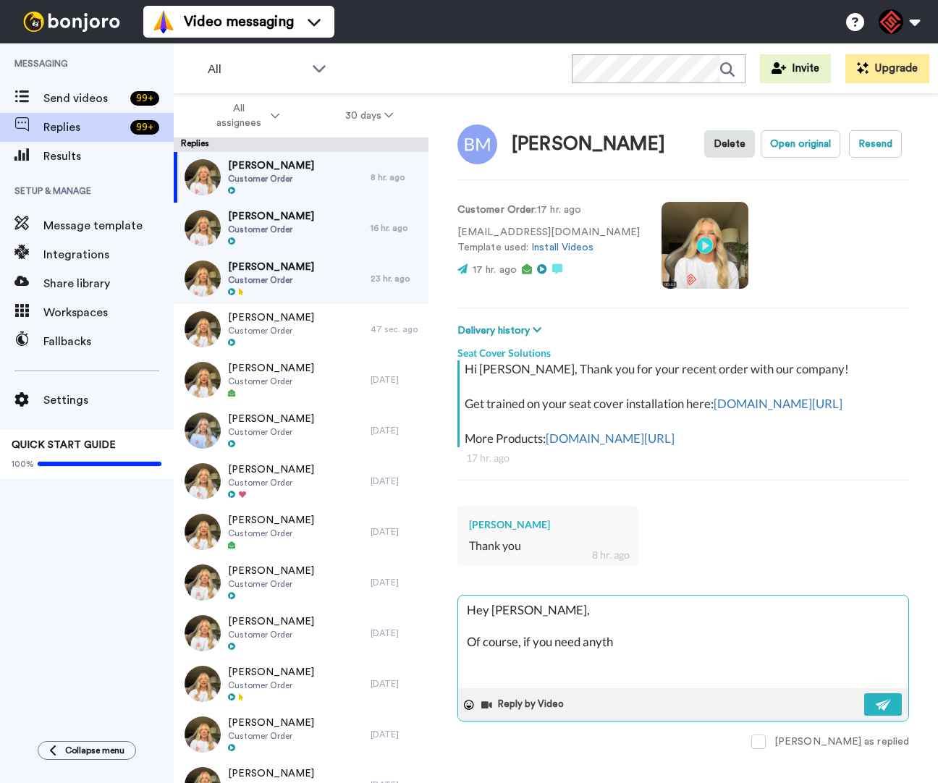
type textarea "x"
type textarea "Hey Brian, Of course, if you need anythi"
type textarea "x"
type textarea "Hey Brian, Of course, if you need anythin"
type textarea "x"
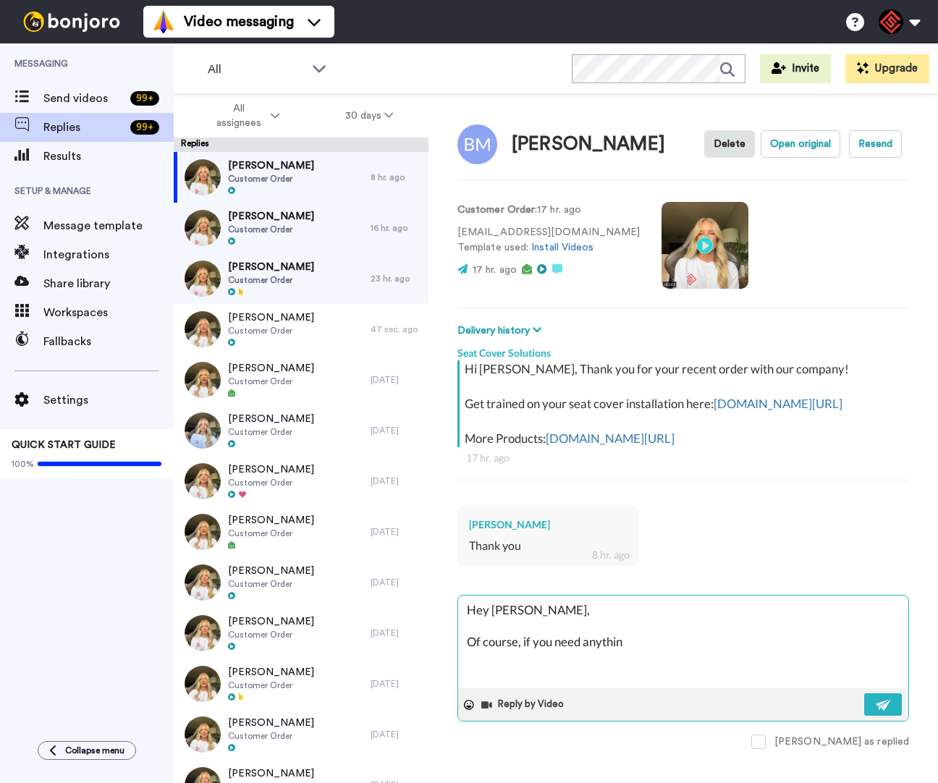
type textarea "Hey Brian, Of course, if you need anything"
type textarea "x"
type textarea "Hey Brian, Of course, if you need anything"
type textarea "x"
type textarea "Hey Brian, Of course, if you need anything e"
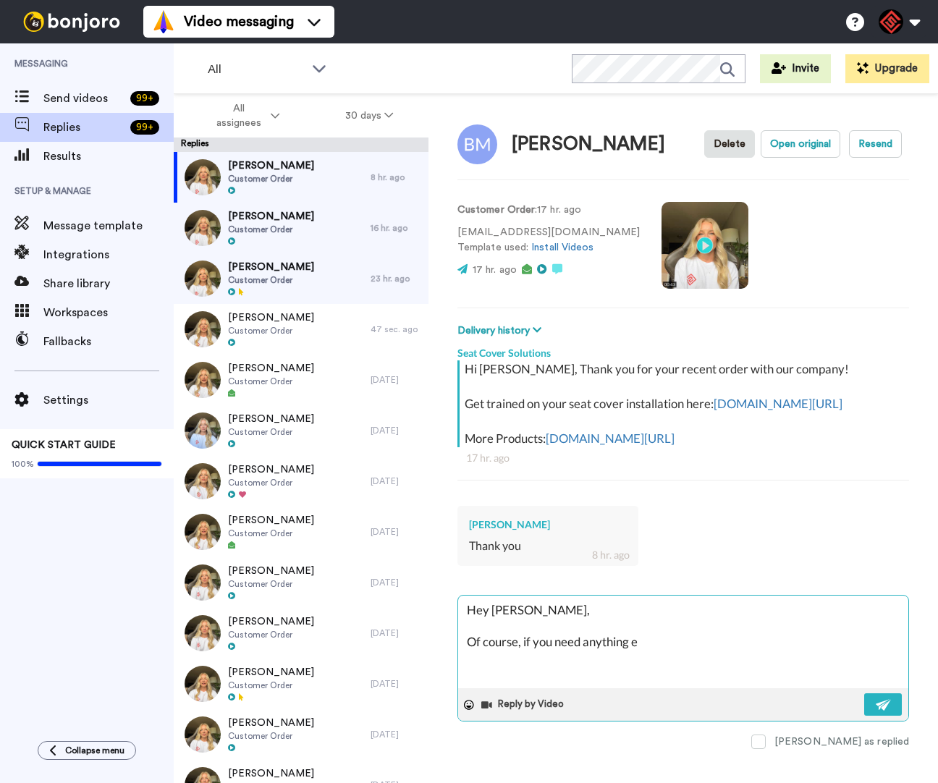
type textarea "x"
type textarea "Hey Brian, Of course, if you need anything el"
type textarea "x"
type textarea "Hey Brian, Of course, if you need anything els"
type textarea "x"
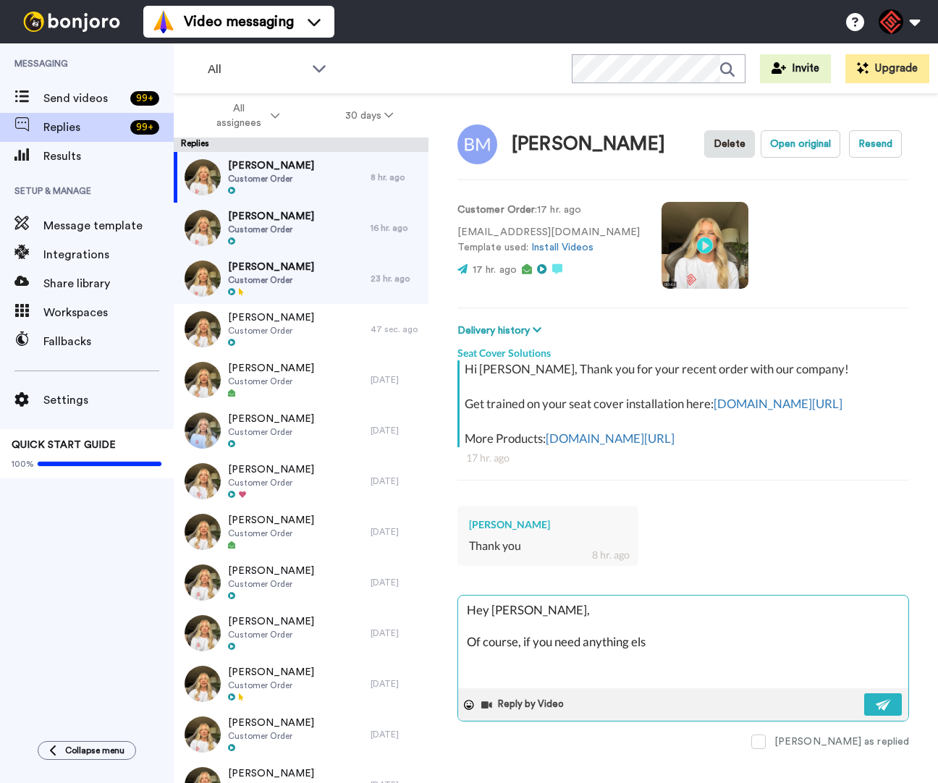
type textarea "Hey Brian, Of course, if you need anything else"
type textarea "x"
type textarea "Hey Brian, Of course, if you need anything else"
type textarea "x"
type textarea "Hey Brian, Of course, if you need anything else I appreciate you letting me hel…"
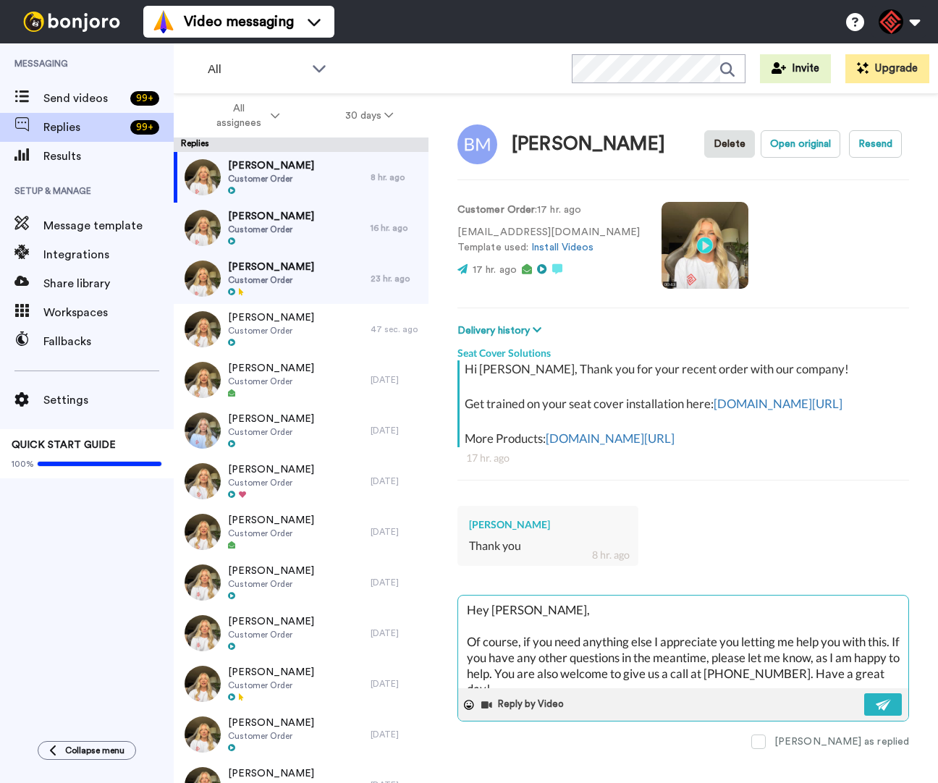
drag, startPoint x: 655, startPoint y: 660, endPoint x: 641, endPoint y: 666, distance: 14.9
click at [641, 666] on textarea "Hey Brian, Of course, if you need anything else I appreciate you letting me hel…" at bounding box center [683, 642] width 450 height 93
drag, startPoint x: 655, startPoint y: 659, endPoint x: 495, endPoint y: 677, distance: 161.8
click at [495, 677] on textarea "Hey Brian, Of course, if you need anything else I appreciate you letting me hel…" at bounding box center [683, 642] width 450 height 93
type textarea "x"
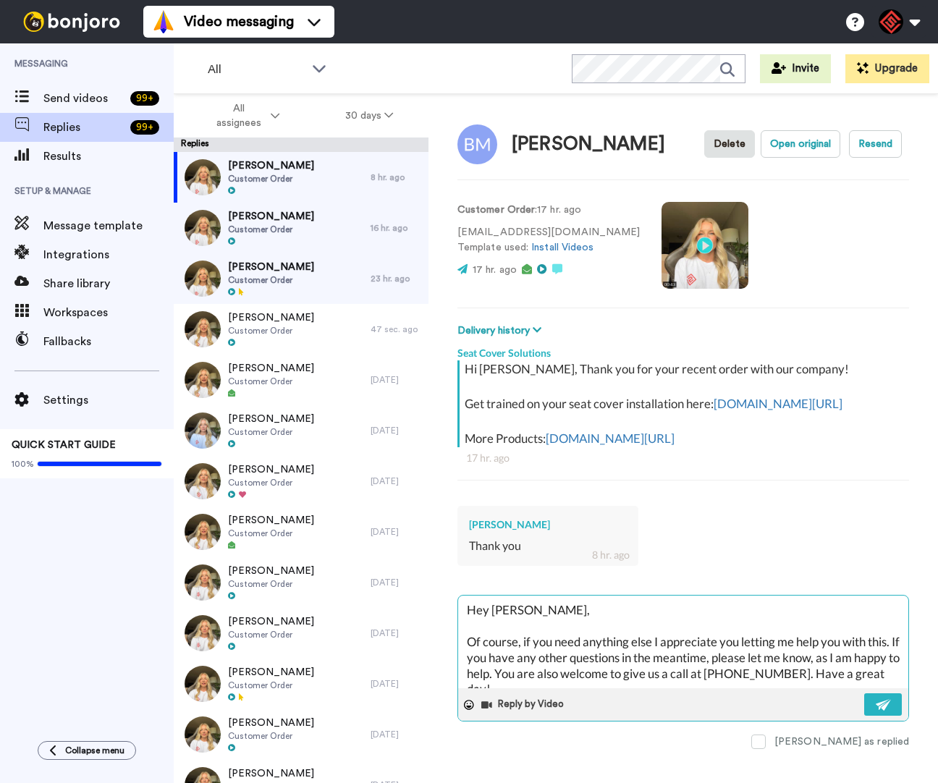
type textarea "Hey Brian, Of course, if you need anything else of you have any other questions…"
type textarea "x"
type textarea "Hey Brian, Of course, if you need anything else orf you have any other question…"
type textarea "x"
type textarea "Hey Brian, Of course, if you need anything else or f you have any other questio…"
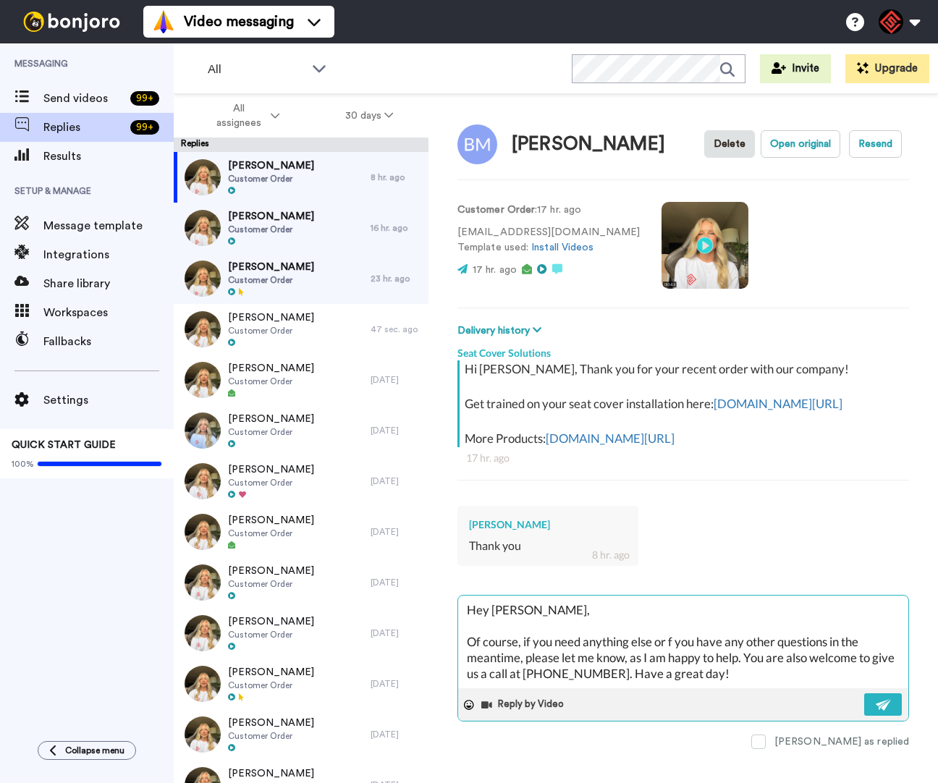
type textarea "x"
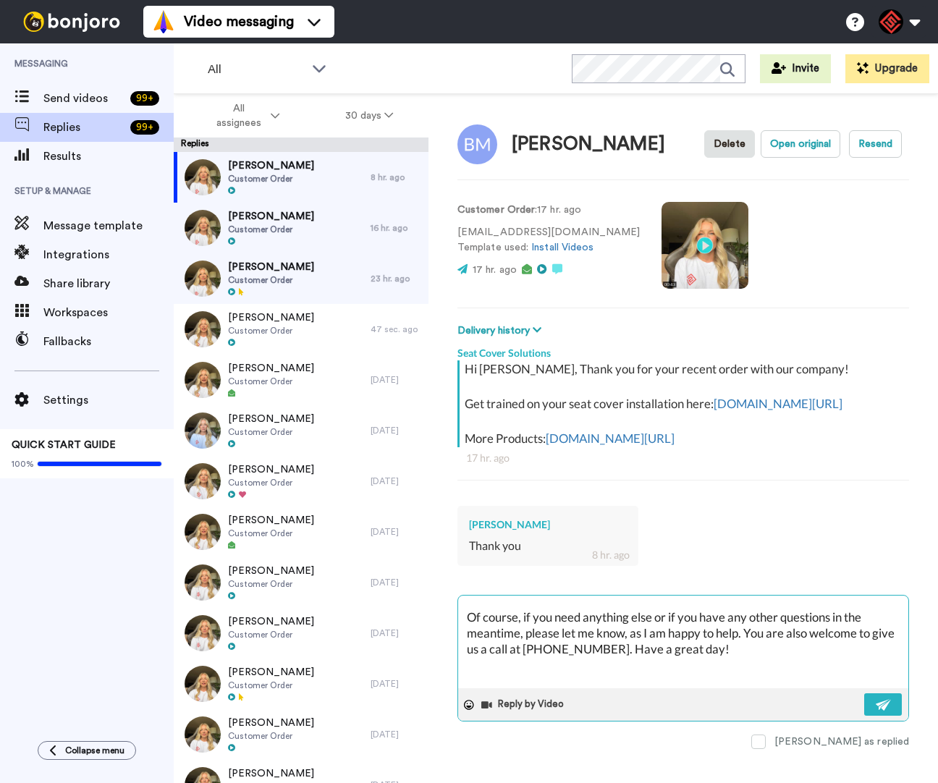
scroll to position [39, 0]
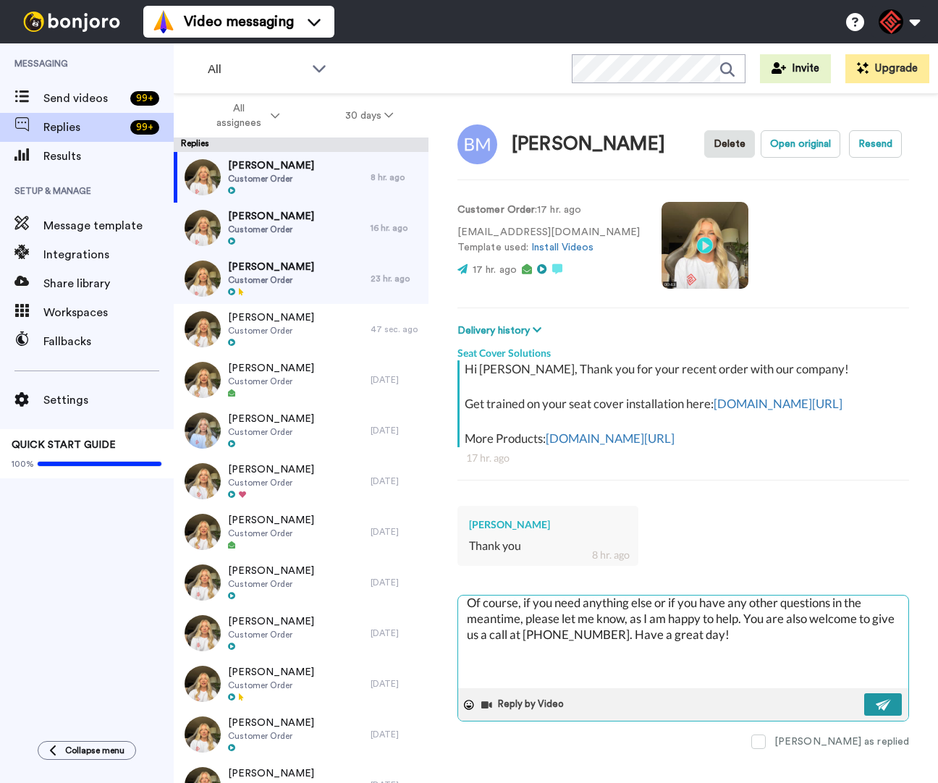
type textarea "Hey Brian, Of course, if you need anything else or if you have any other questi…"
click at [875, 716] on button at bounding box center [884, 705] width 38 height 22
type textarea "x"
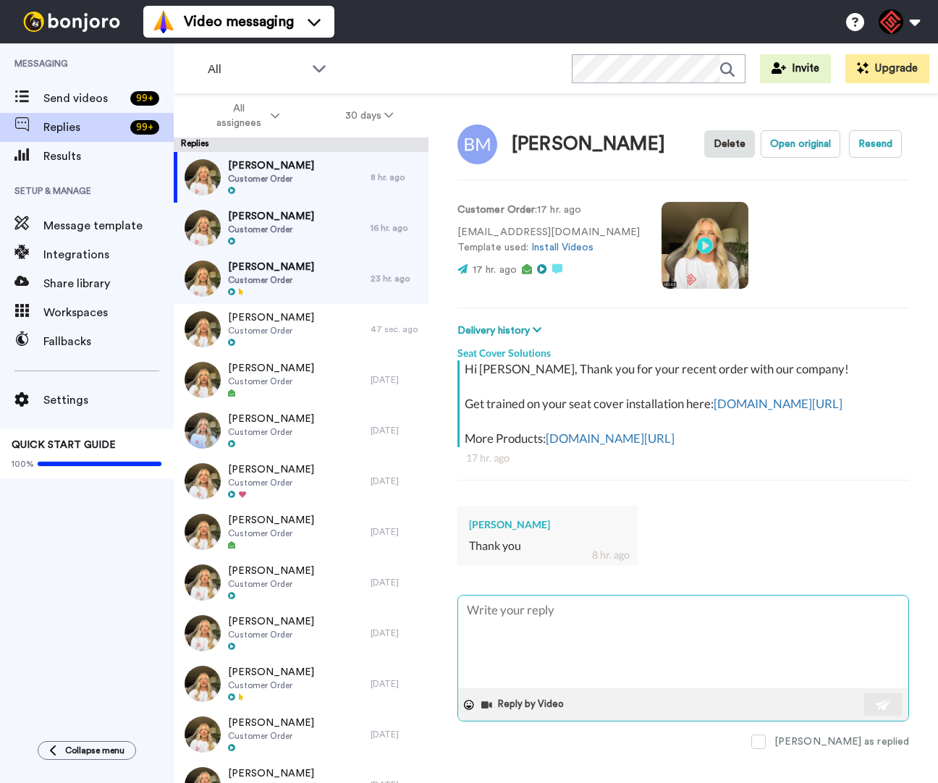
scroll to position [0, 0]
click at [303, 237] on div "Leah Gebert Customer Order" at bounding box center [272, 228] width 197 height 51
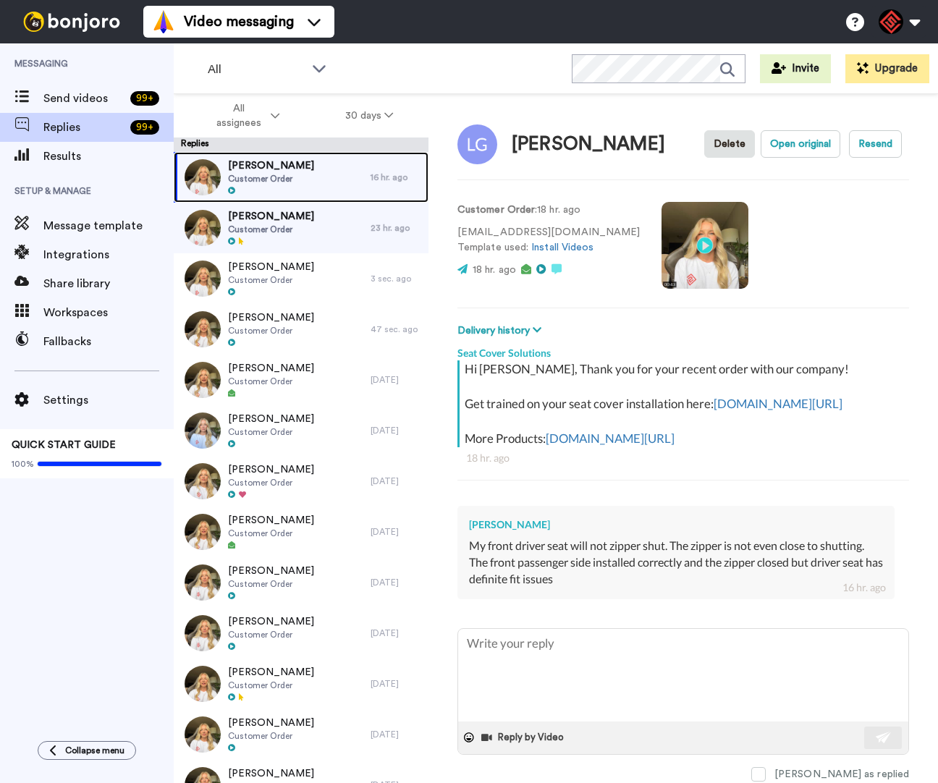
click at [310, 185] on div "Leah Gebert Customer Order" at bounding box center [272, 177] width 197 height 51
click at [683, 686] on textarea at bounding box center [683, 675] width 450 height 93
type textarea "x"
type textarea "H"
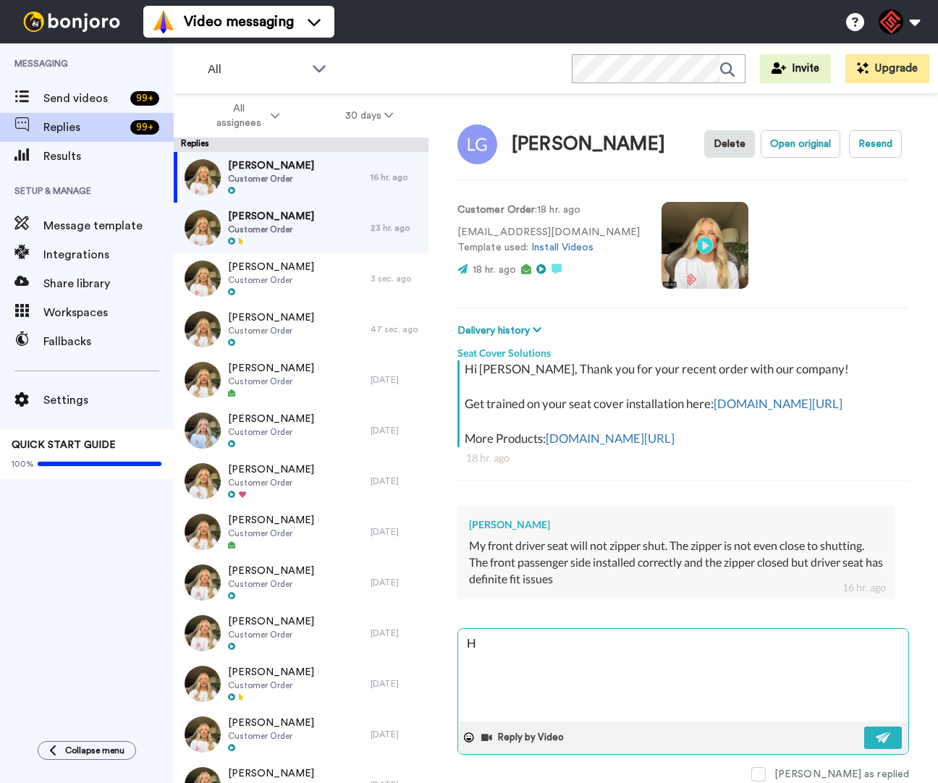
type textarea "x"
type textarea "He"
type textarea "x"
type textarea "Hey"
type textarea "x"
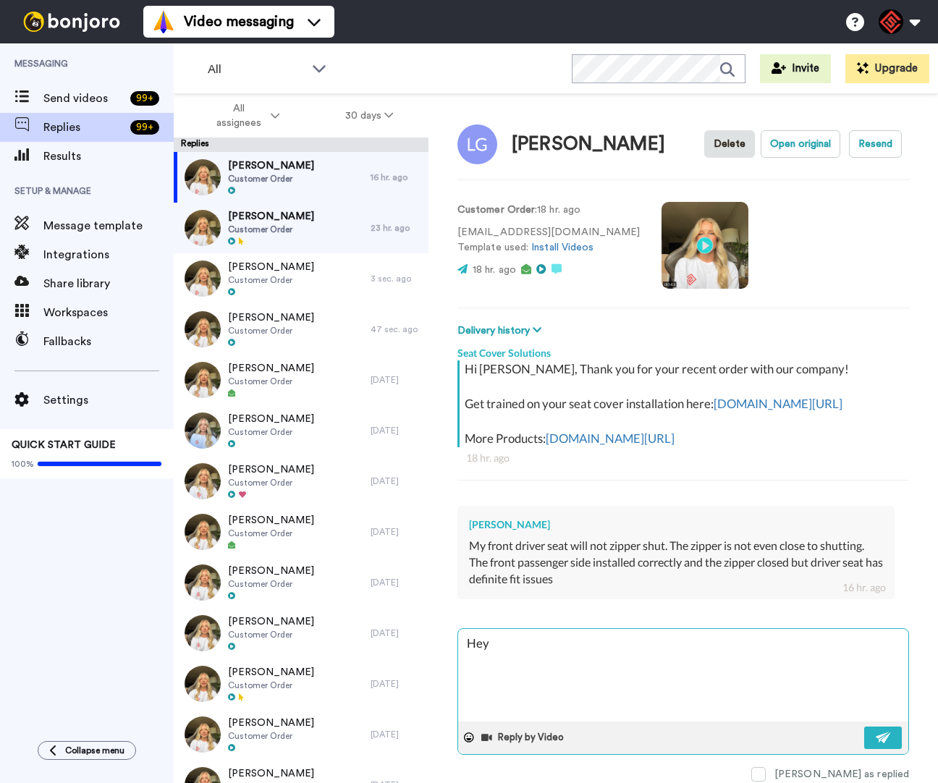
type textarea "Hey L"
type textarea "x"
type textarea "Hey Le"
type textarea "x"
type textarea "Hey Lea"
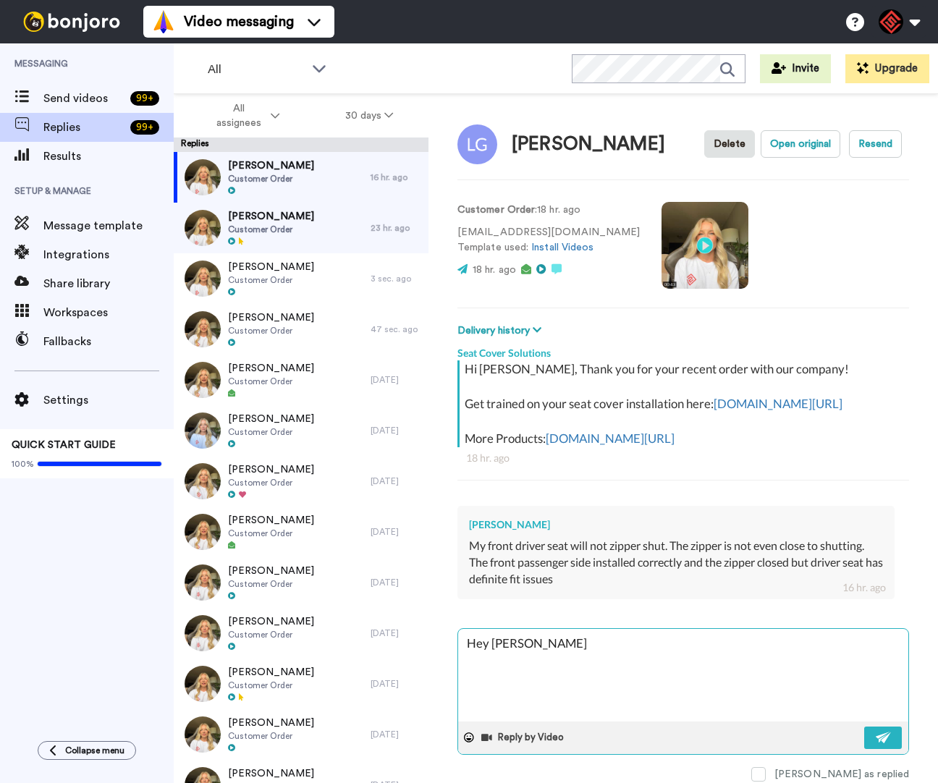
type textarea "x"
type textarea "Hey Leah"
type textarea "x"
type textarea "Hey Leah,"
type textarea "x"
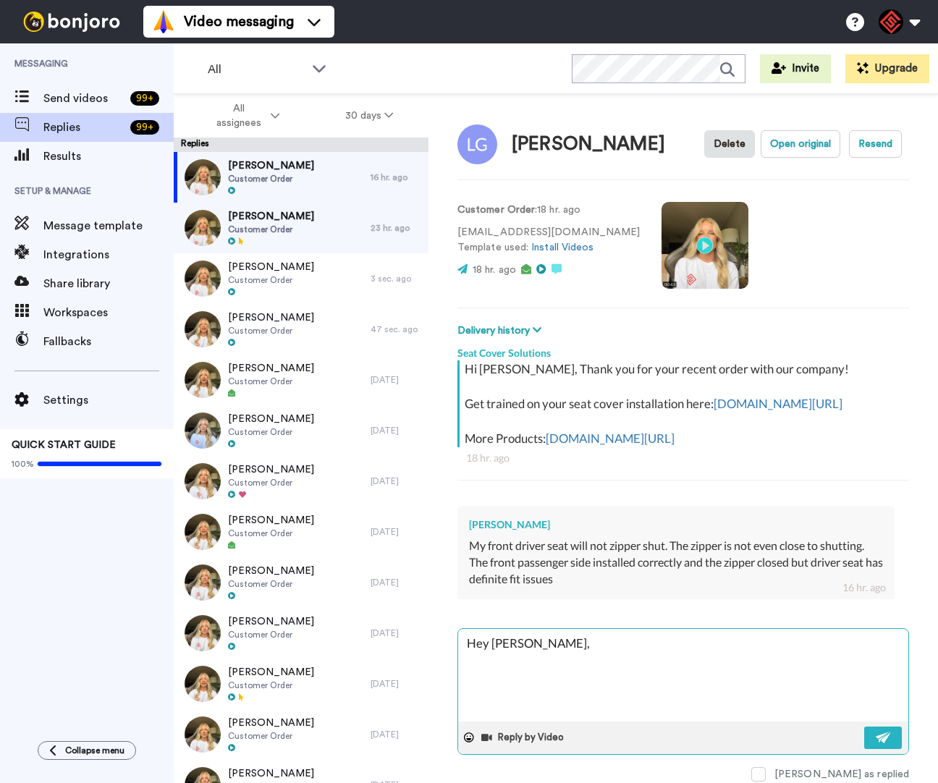
type textarea "Hey Leah,"
type textarea "x"
type textarea "Hey Leah,"
type textarea "x"
type textarea "Hey Leah, T"
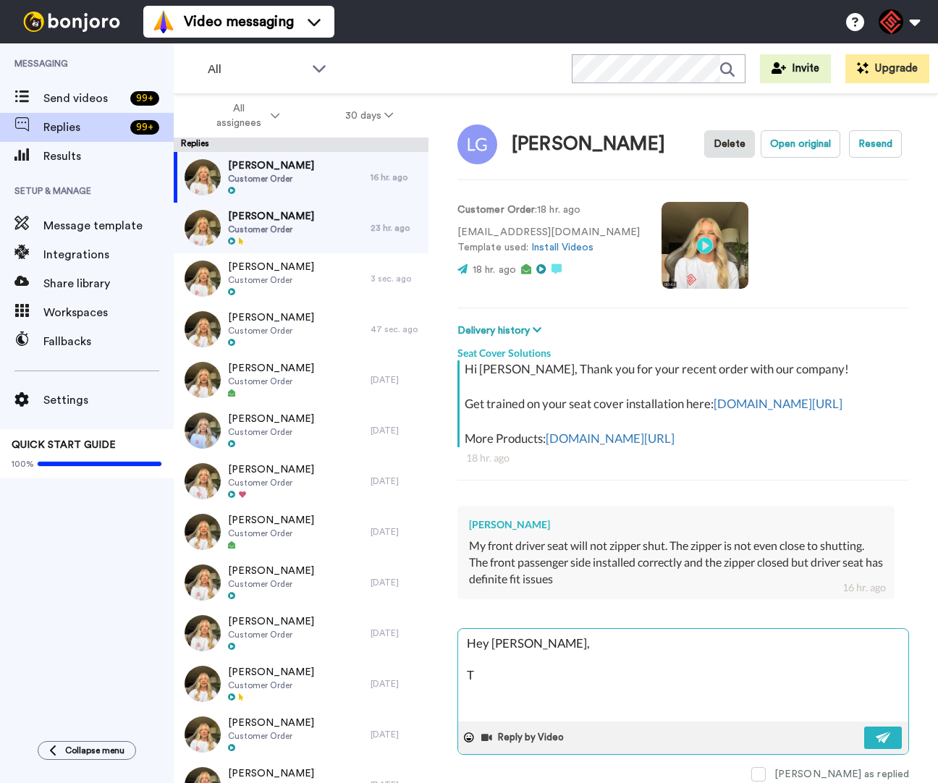
type textarea "x"
type textarea "Hey Leah, Th"
type textarea "x"
type textarea "Hey Leah, Tha"
type textarea "x"
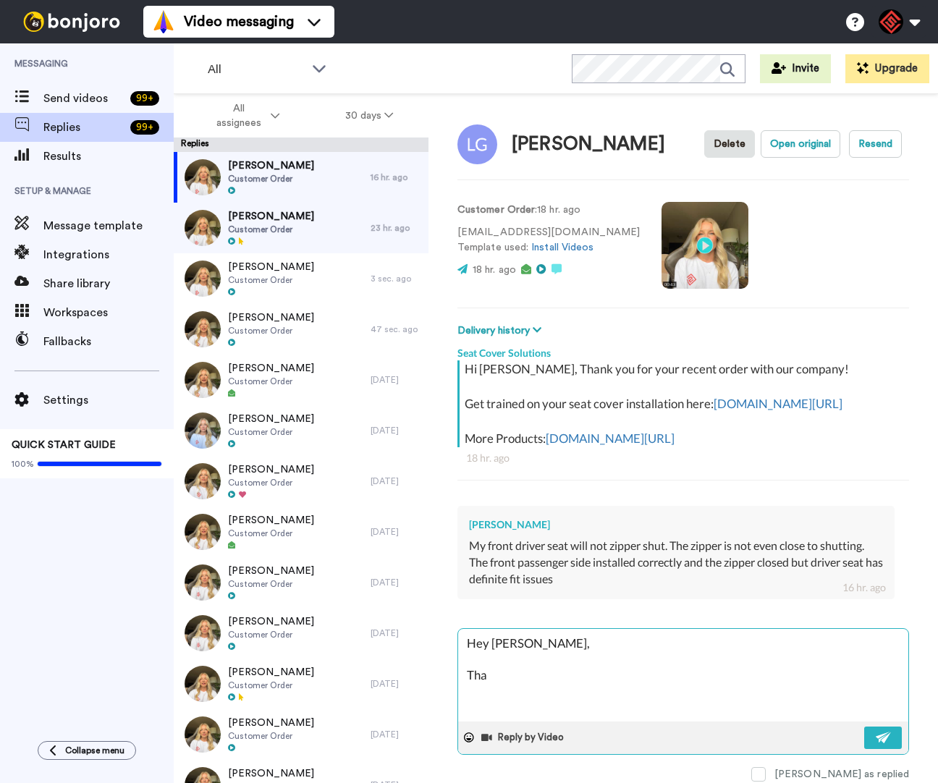
type textarea "Hey Leah, Than"
type textarea "x"
type textarea "Hey Leah, Thank"
type textarea "x"
type textarea "Hey Leah, Thank"
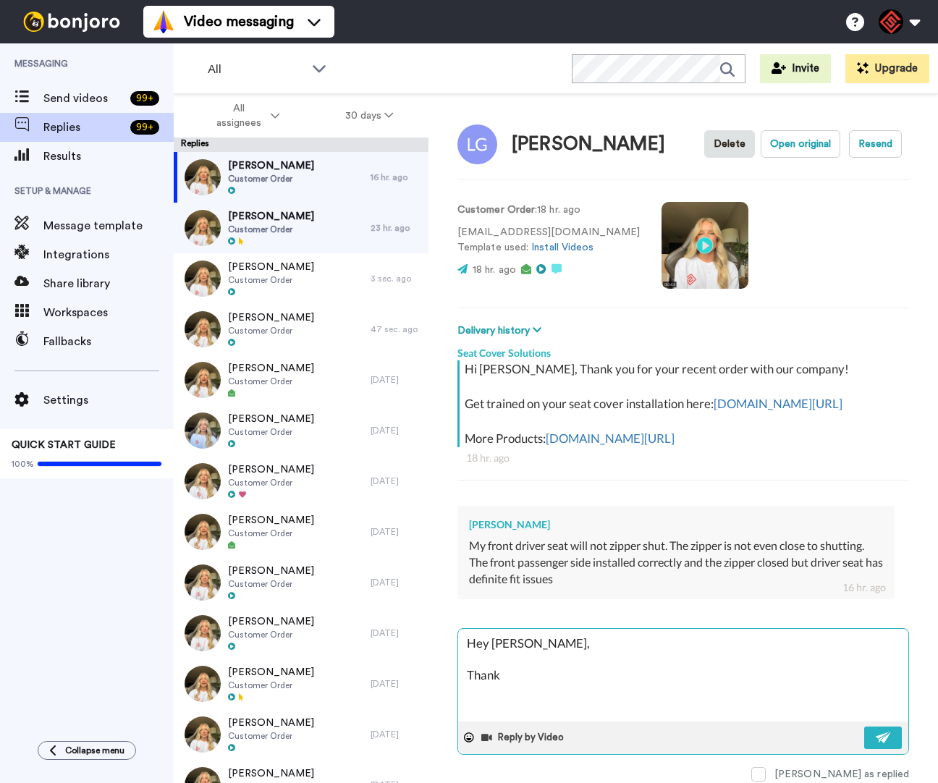
type textarea "x"
type textarea "Hey Leah, Thank y"
type textarea "x"
type textarea "Hey Leah, Thank yo"
type textarea "x"
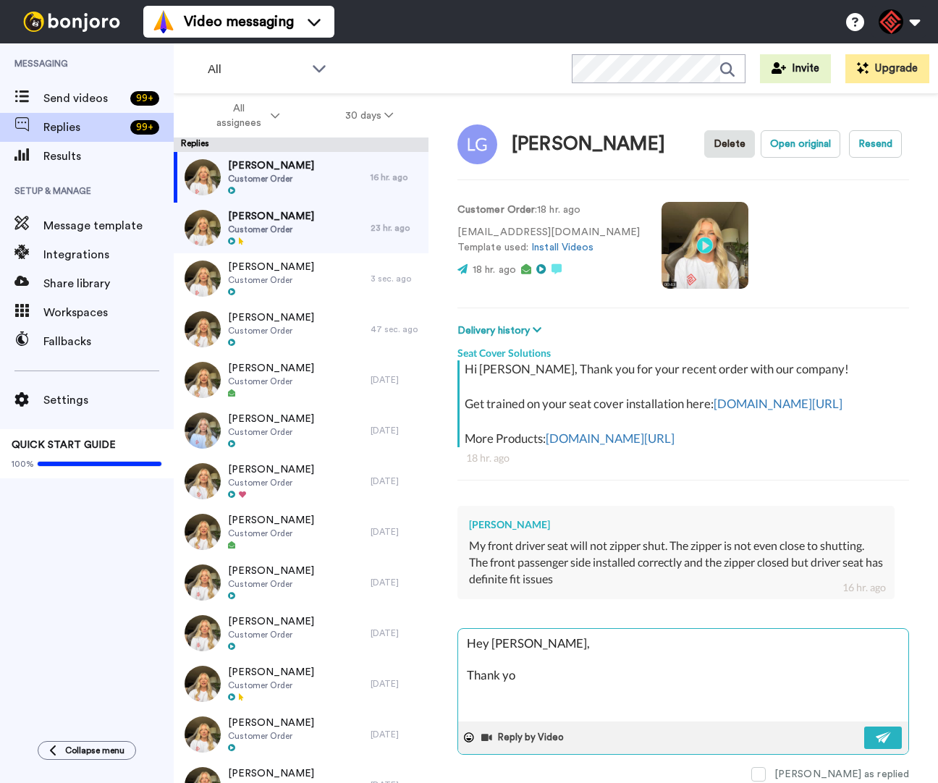
type textarea "Hey Leah, Thank you"
type textarea "x"
type textarea "Hey Leah, Thank you"
type textarea "x"
type textarea "Hey Leah, Thank you f"
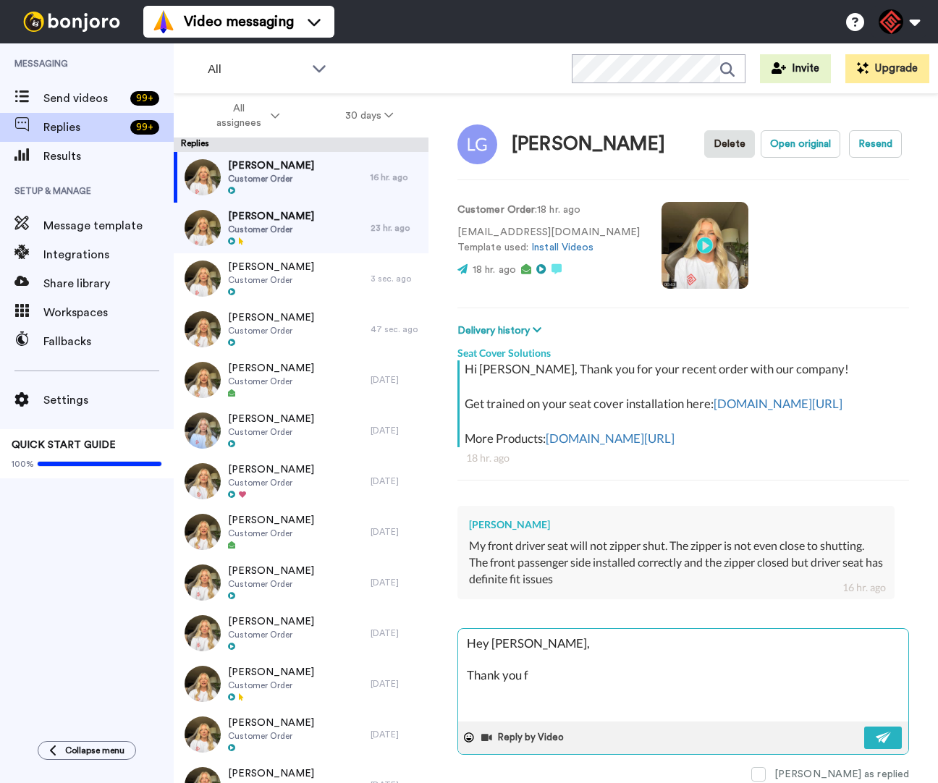
type textarea "x"
type textarea "Hey Leah, Thank you fo"
type textarea "x"
type textarea "Hey Leah, Thank you for"
type textarea "x"
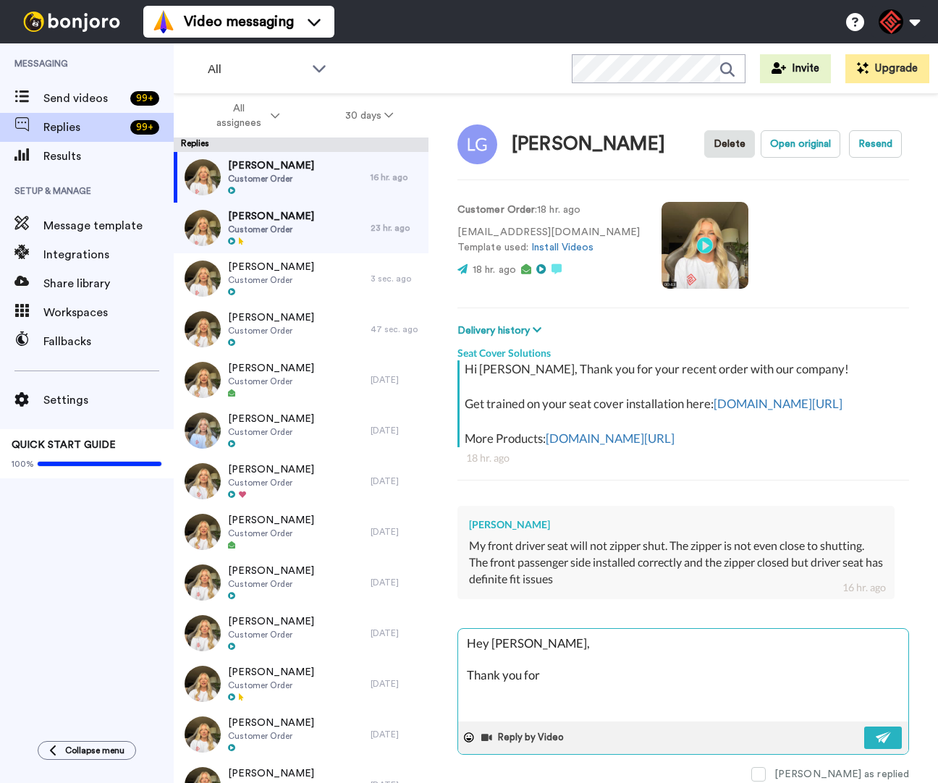
type textarea "Hey Leah, Thank you for"
type textarea "x"
type textarea "Hey Leah, Thank you for r"
type textarea "x"
type textarea "Hey Leah, Thank you for re"
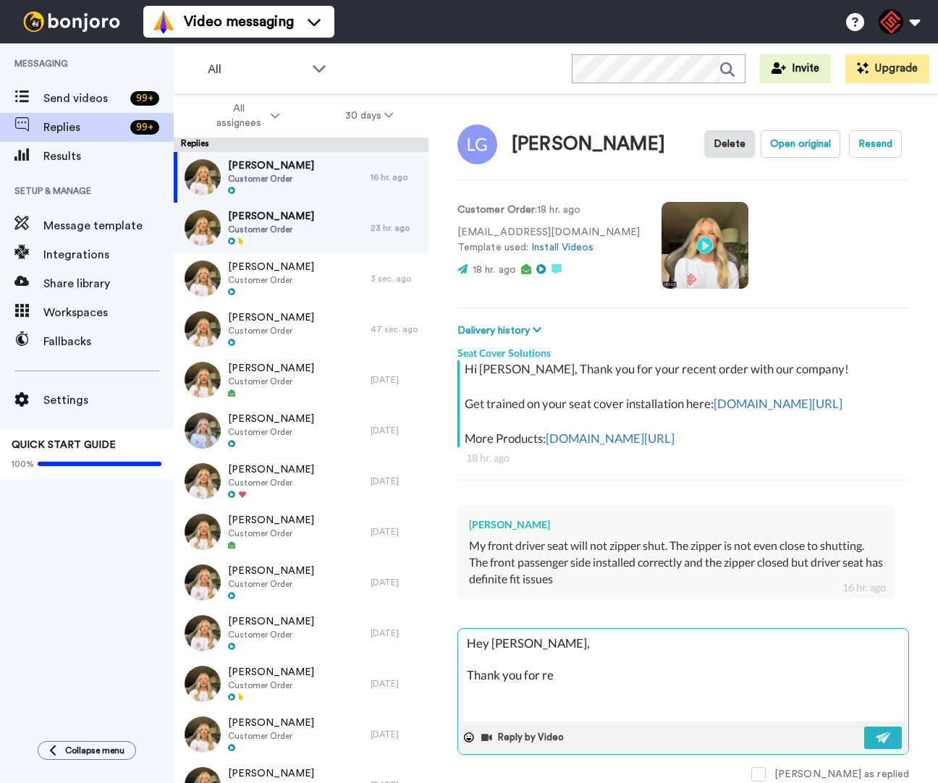
type textarea "x"
type textarea "Hey Leah, Thank you for rea"
type textarea "x"
type textarea "Hey Leah, Thank you for reah"
type textarea "x"
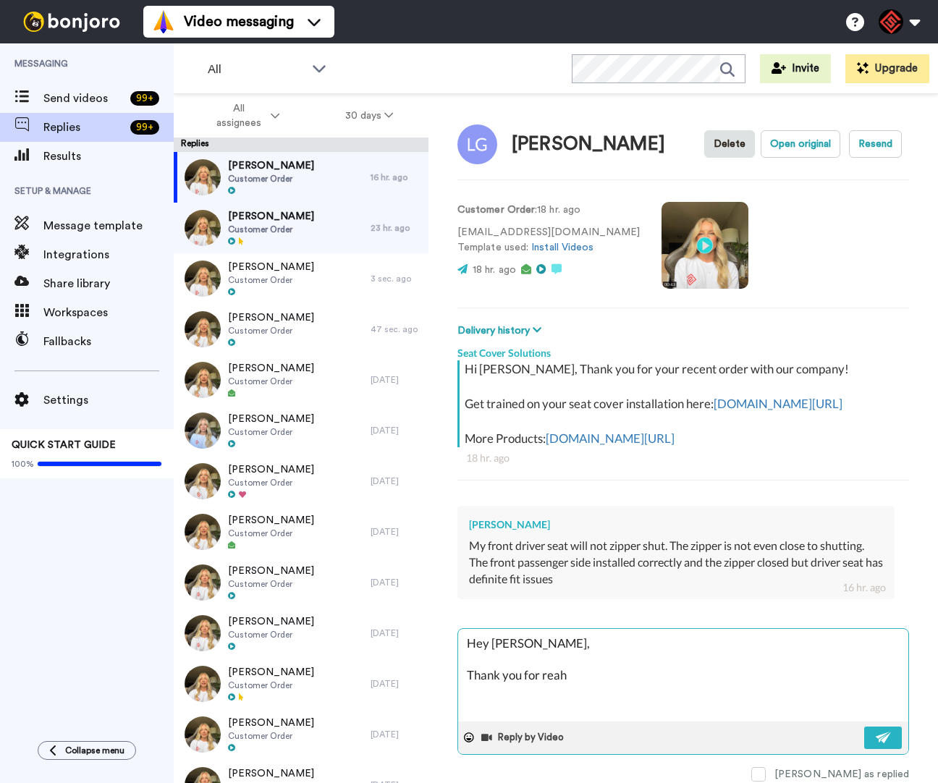
type textarea "Hey Leah, Thank you for reahc"
type textarea "x"
type textarea "Hey Leah, Thank you for reahci"
type textarea "x"
type textarea "Hey Leah, Thank you for reahcin"
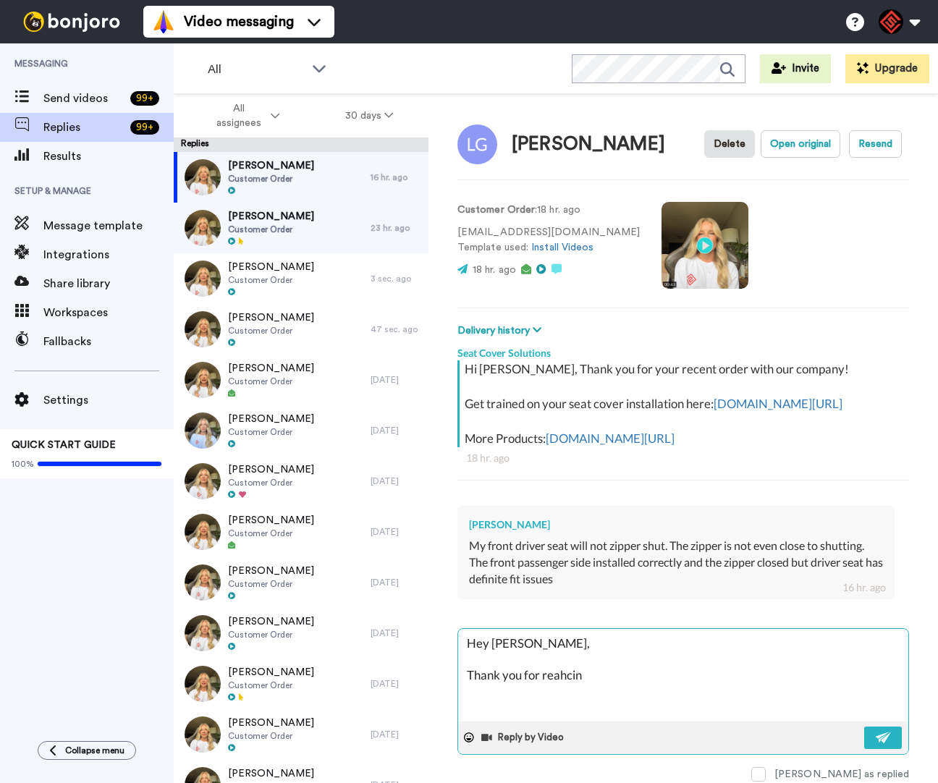
type textarea "x"
type textarea "Hey Leah, Thank you for reahcing"
type textarea "x"
type textarea "Hey Leah, Thank you for reahcing"
type textarea "x"
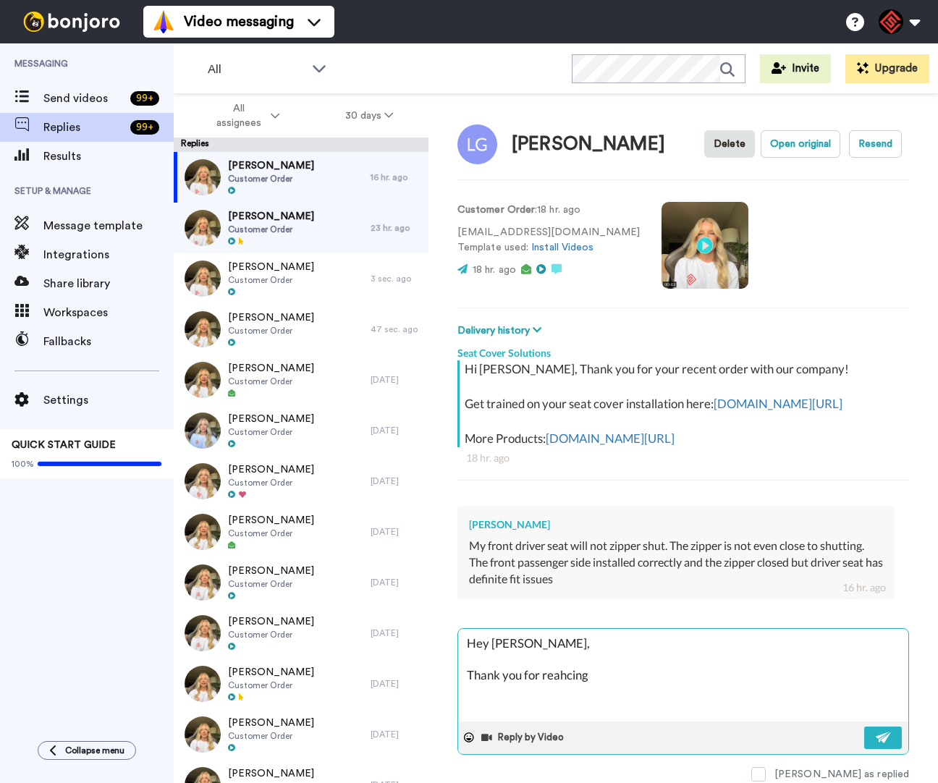
type textarea "Hey Leah, Thank you for reahcing o"
type textarea "x"
type textarea "Hey Leah, Thank you for reahcing ou"
type textarea "x"
type textarea "Hey Leah, Thank you for reahcing out"
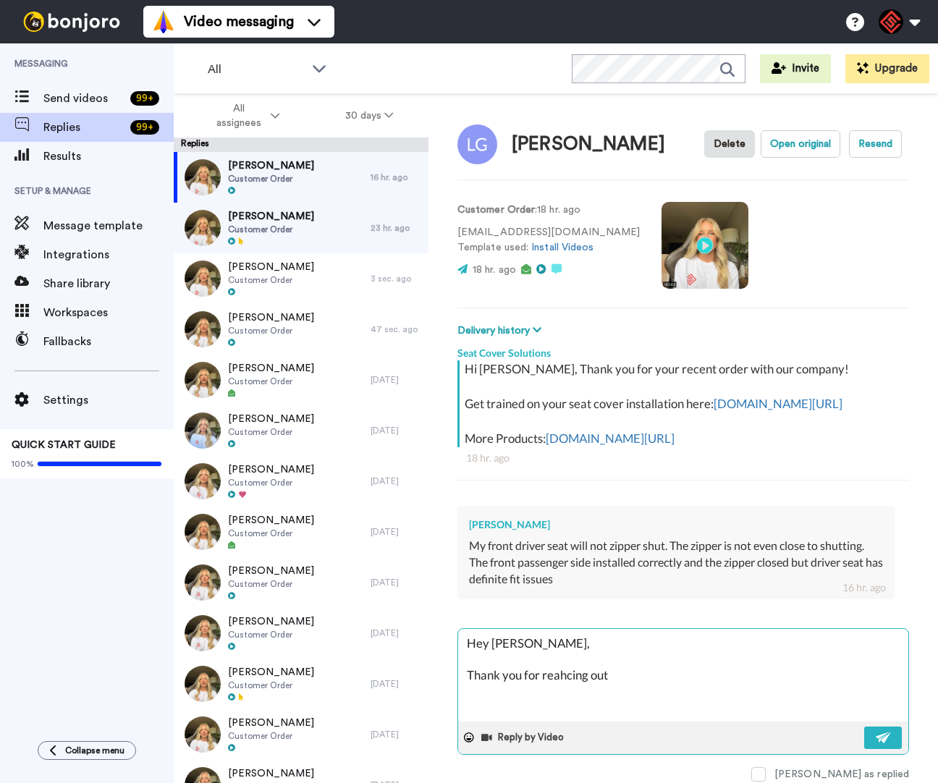
type textarea "x"
type textarea "Hey Leah, Thank you for reahcing out"
type textarea "x"
type textarea "Hey Leah, Thank you for reahcing out I"
type textarea "x"
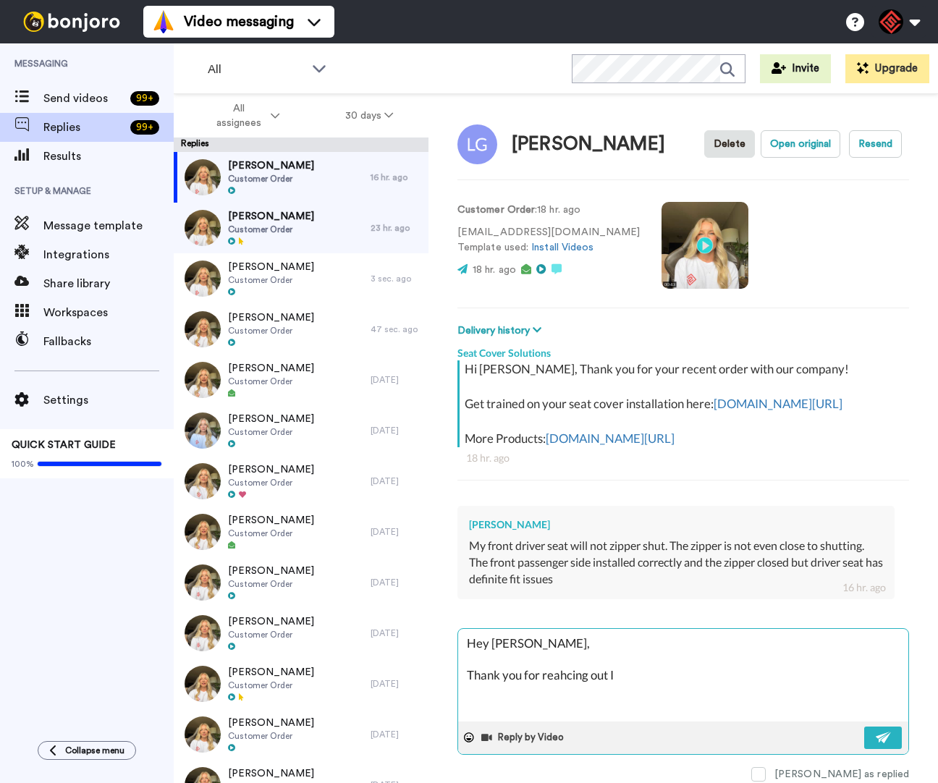
type textarea "Hey Leah, Thank you for reahcing out I"
type textarea "x"
type textarea "Hey Leah, Thank you for reahcing out I a"
type textarea "x"
type textarea "Hey Leah, Thank you for reahcing out I am"
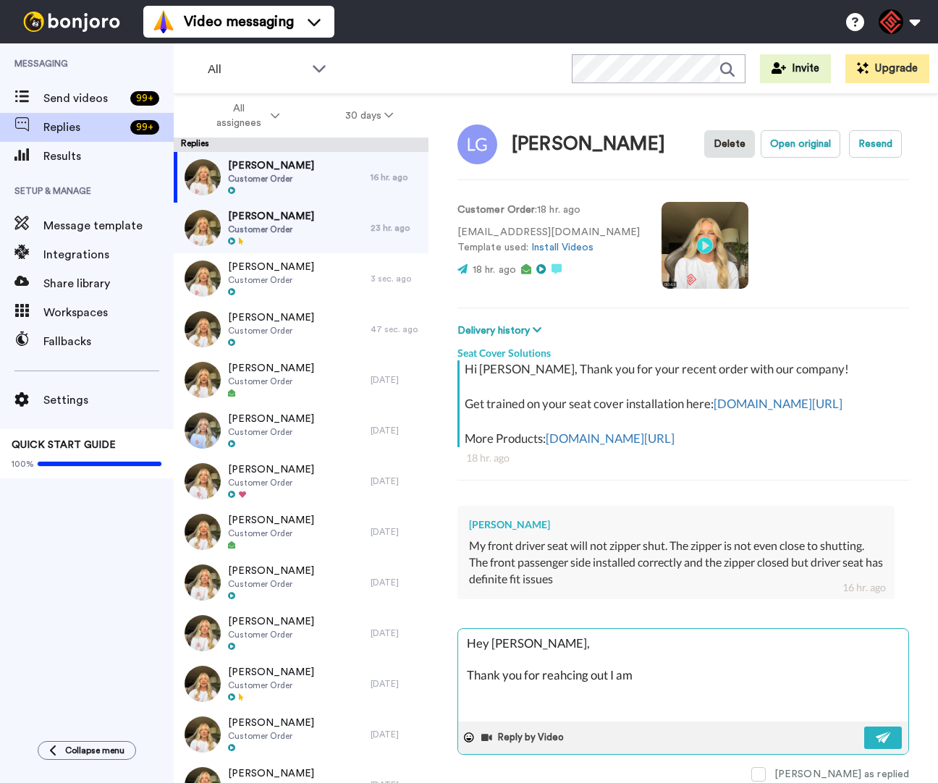
type textarea "x"
type textarea "Hey Leah, Thank you for reahcing out I am"
type textarea "x"
type textarea "Hey Leah, Thank you for reahcing out I am s"
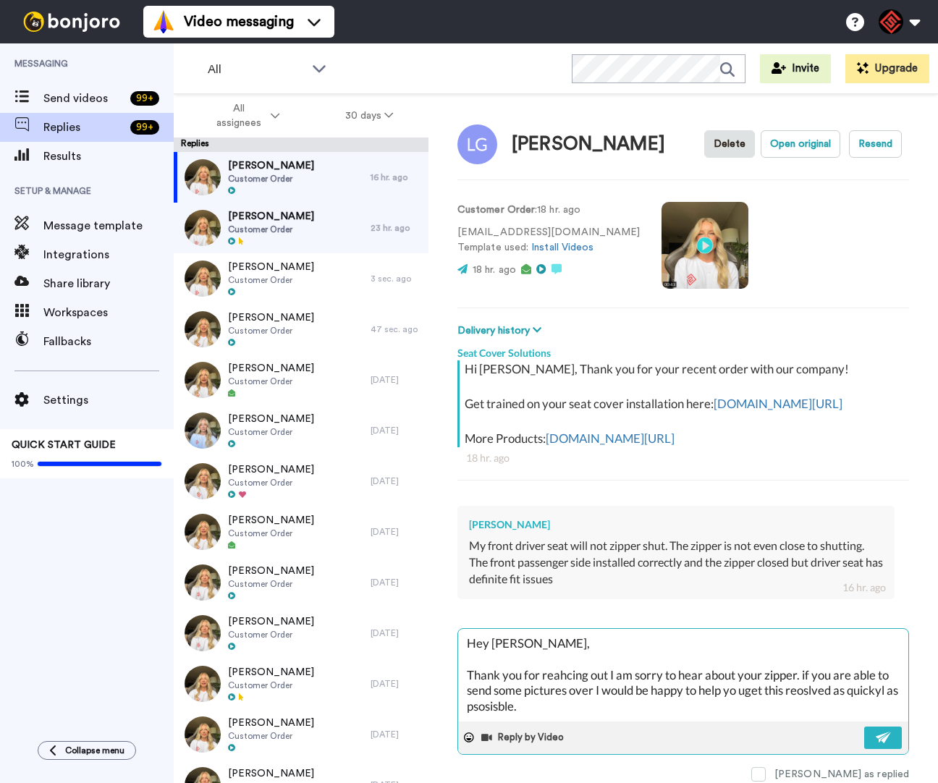
paste textarea "I appreciate you letting me help you with this. If you have any other questions…"
click at [573, 691] on textarea "Hey Leah, Thank you for reahcing out I am sorry to hear about your zipper. if y…" at bounding box center [683, 675] width 450 height 93
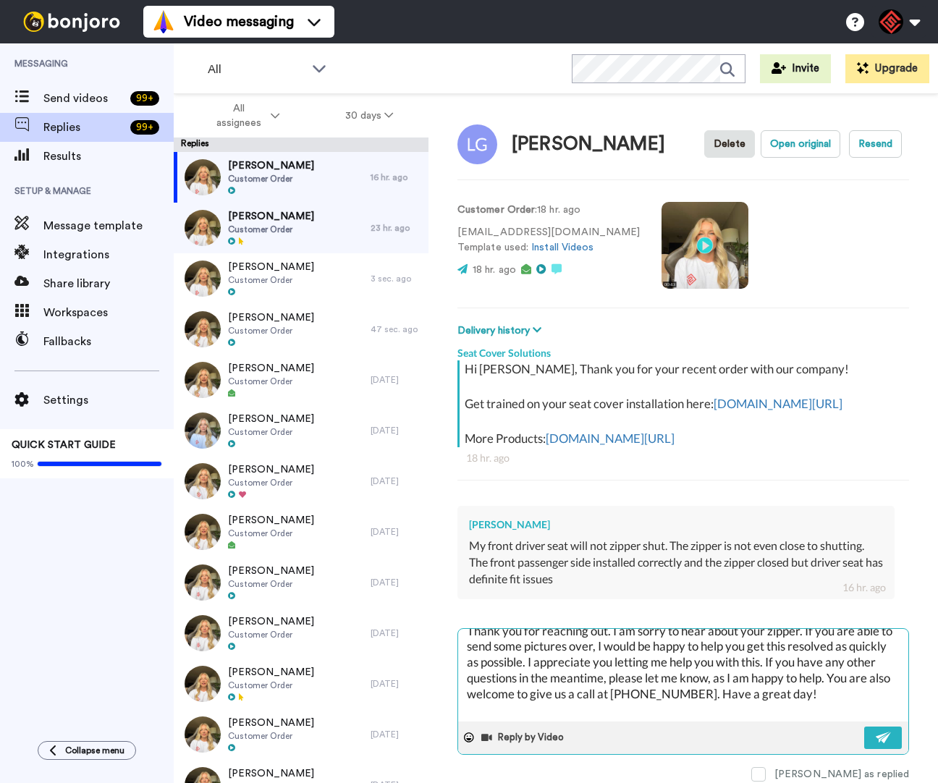
scroll to position [43, 0]
click at [876, 744] on img at bounding box center [884, 738] width 16 height 12
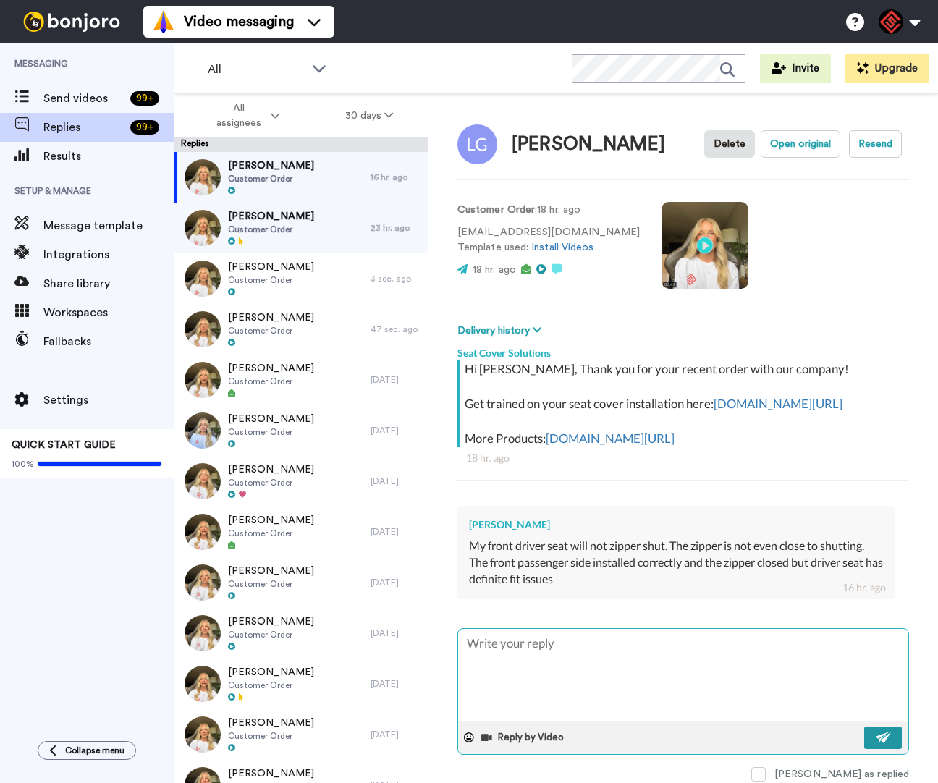
scroll to position [0, 0]
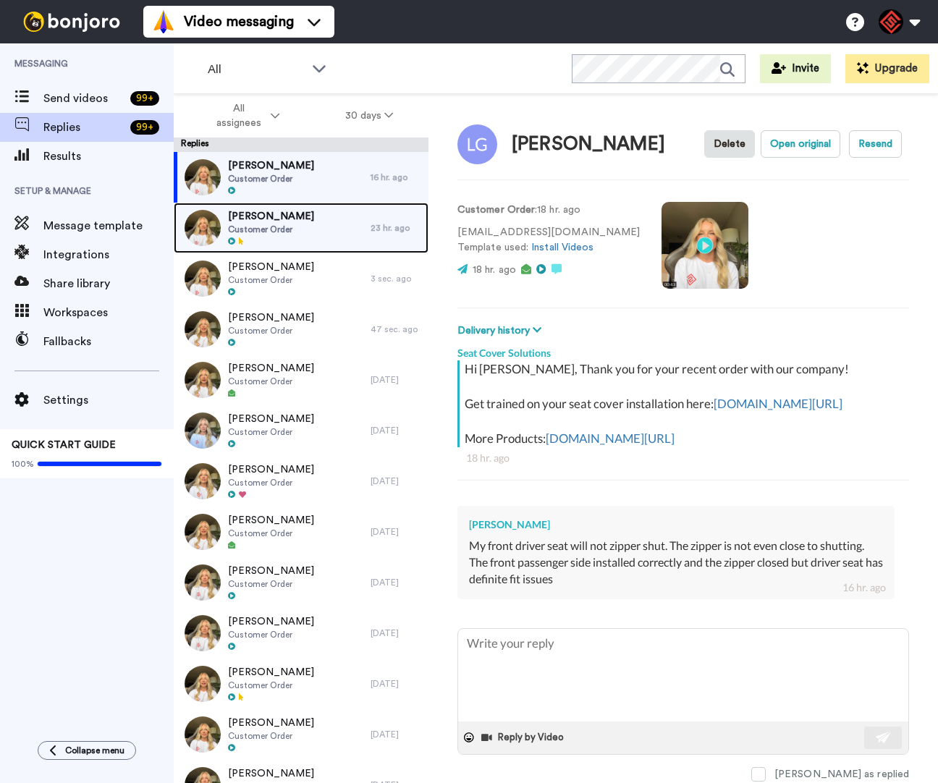
click at [334, 219] on div "Daniel Smith Customer Order" at bounding box center [272, 228] width 197 height 51
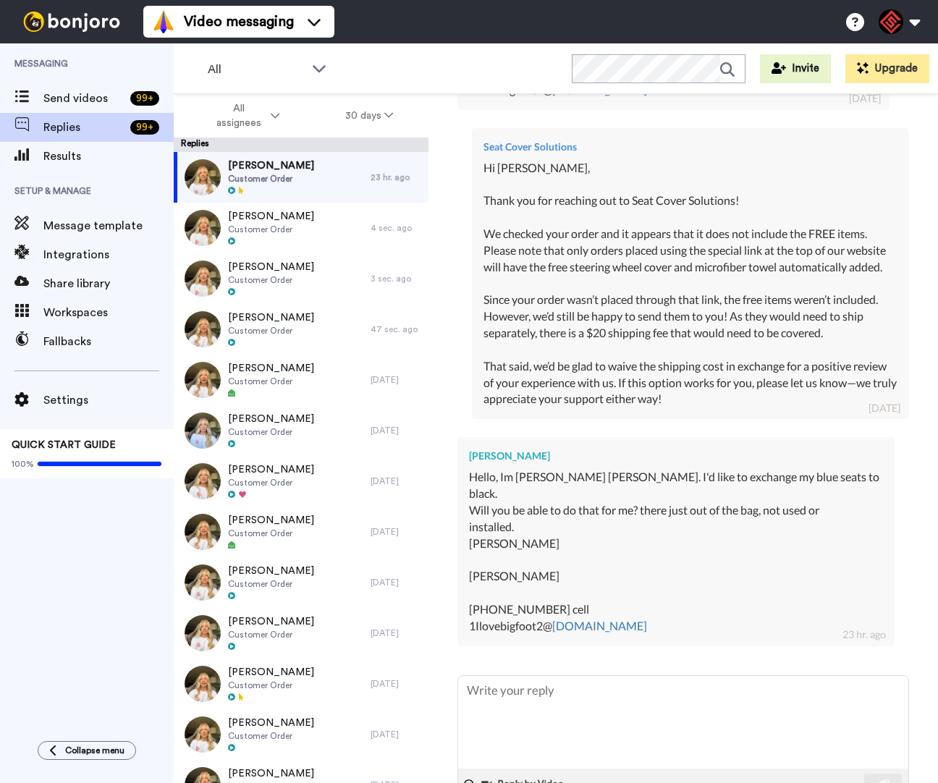
scroll to position [526, 0]
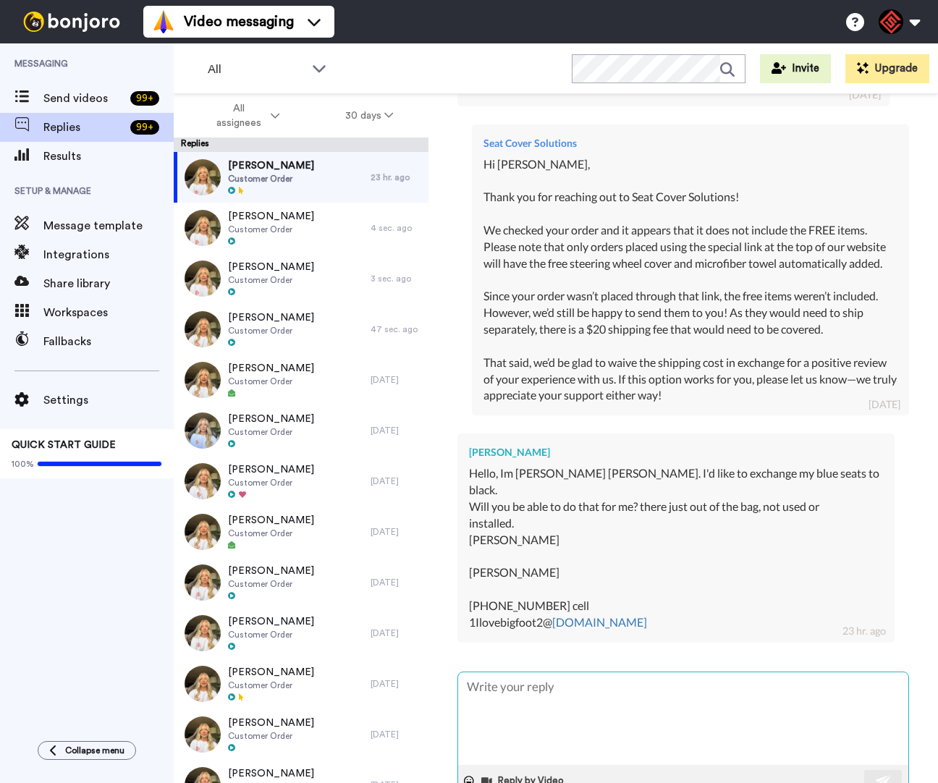
click at [656, 704] on textarea at bounding box center [683, 719] width 450 height 93
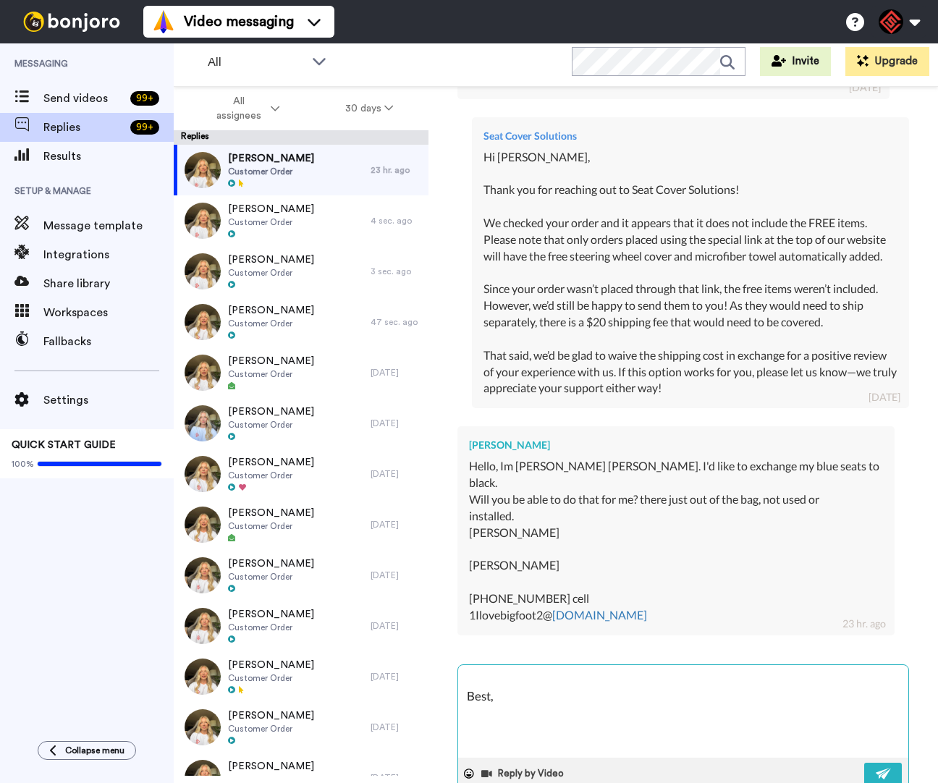
scroll to position [0, 0]
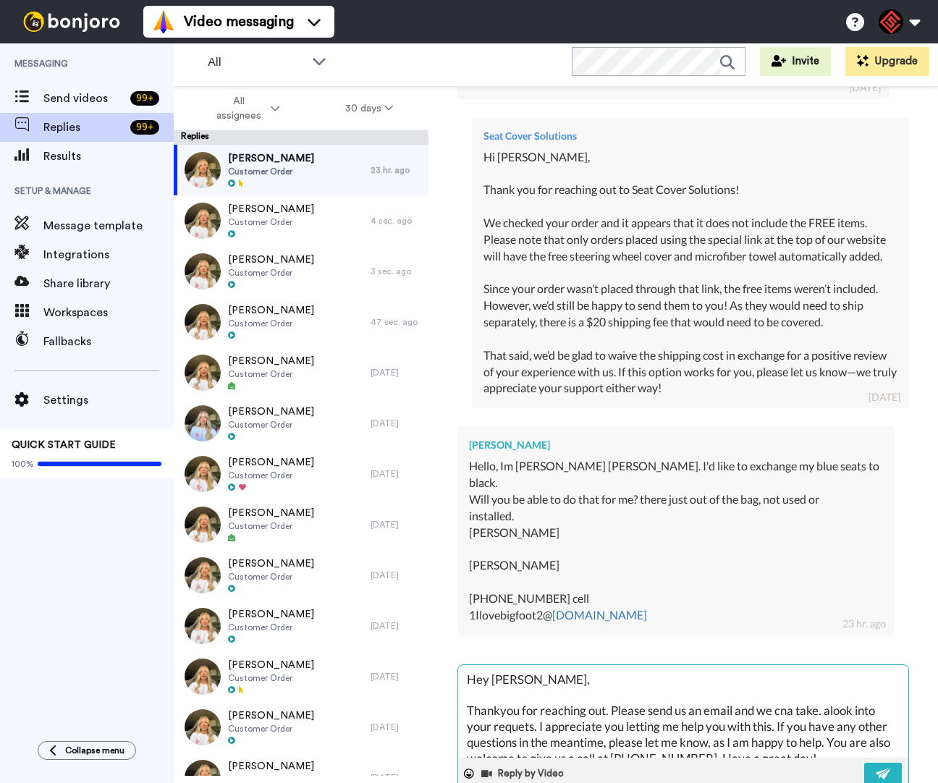
click at [502, 730] on textarea "Hey Daniel, Thankyou for reaching out. Please send us an email and we cna take.…" at bounding box center [683, 711] width 450 height 93
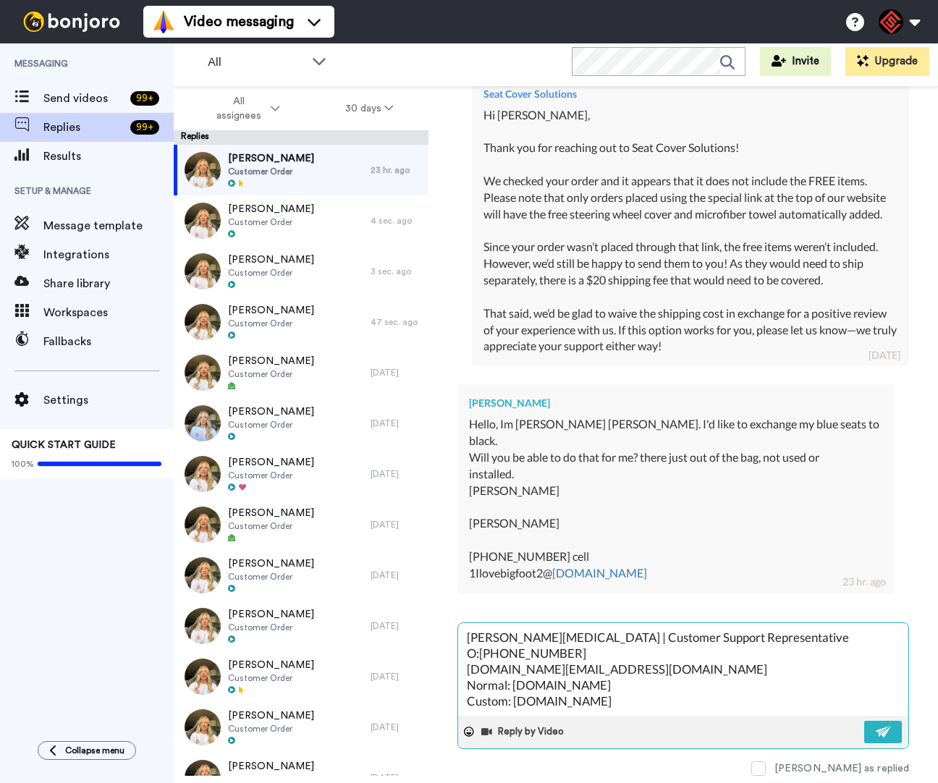
scroll to position [594, 0]
click at [876, 726] on img at bounding box center [884, 732] width 16 height 12
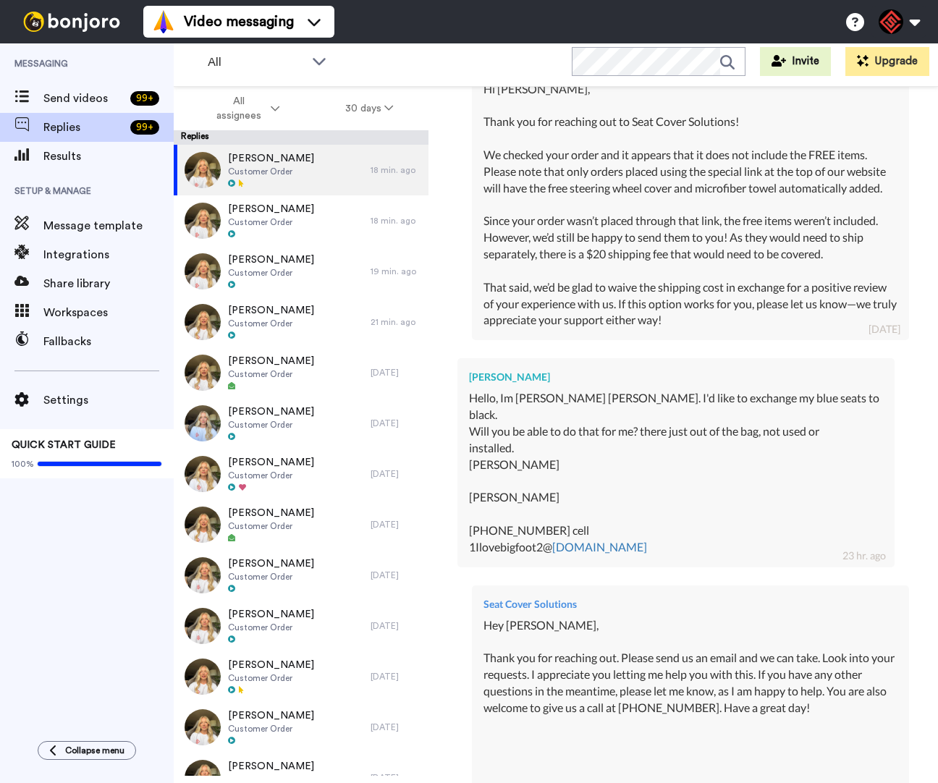
scroll to position [1004, 0]
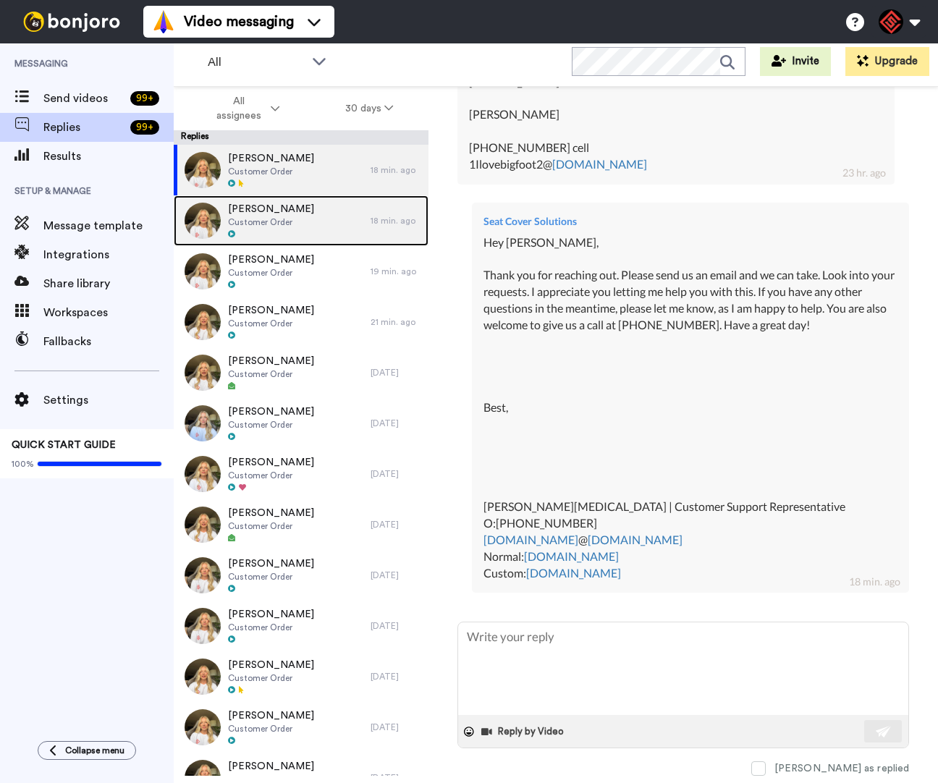
click at [234, 231] on icon at bounding box center [231, 233] width 7 height 7
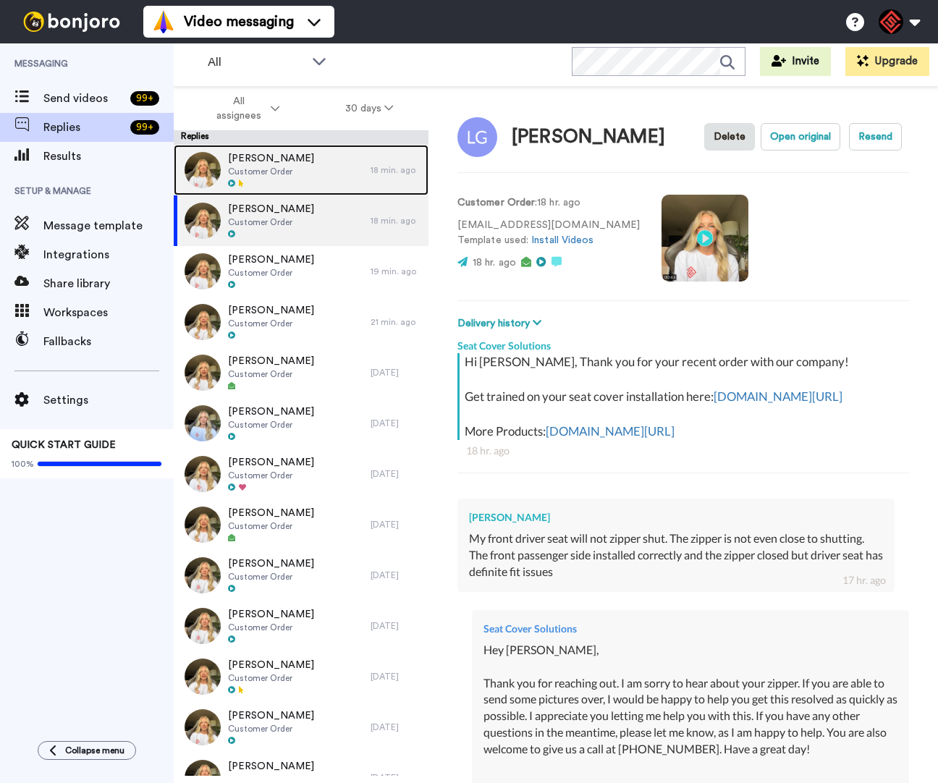
click at [332, 182] on div "Daniel Smith Customer Order" at bounding box center [272, 170] width 197 height 51
